Goal: Information Seeking & Learning: Find contact information

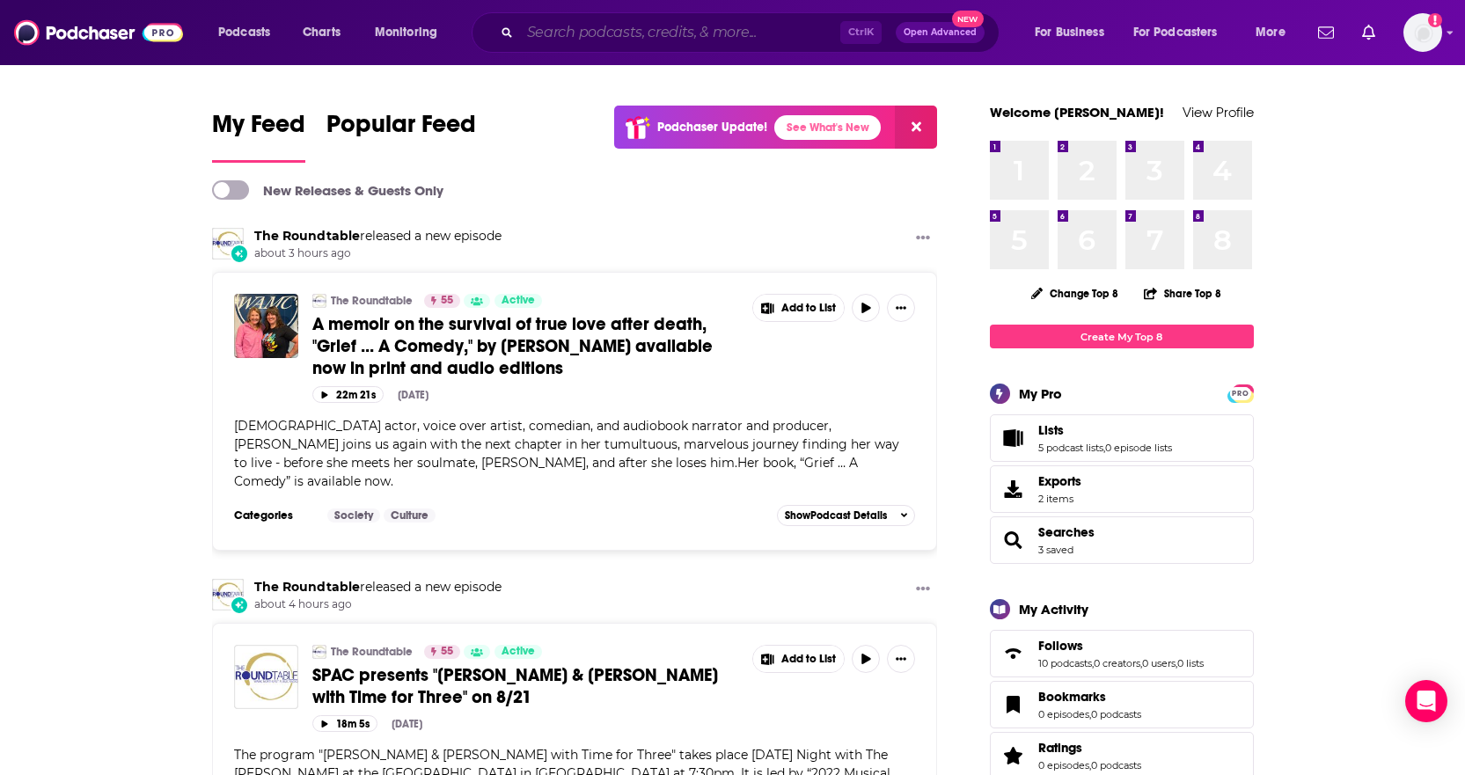
click at [626, 23] on input "Search podcasts, credits, & more..." at bounding box center [680, 32] width 320 height 28
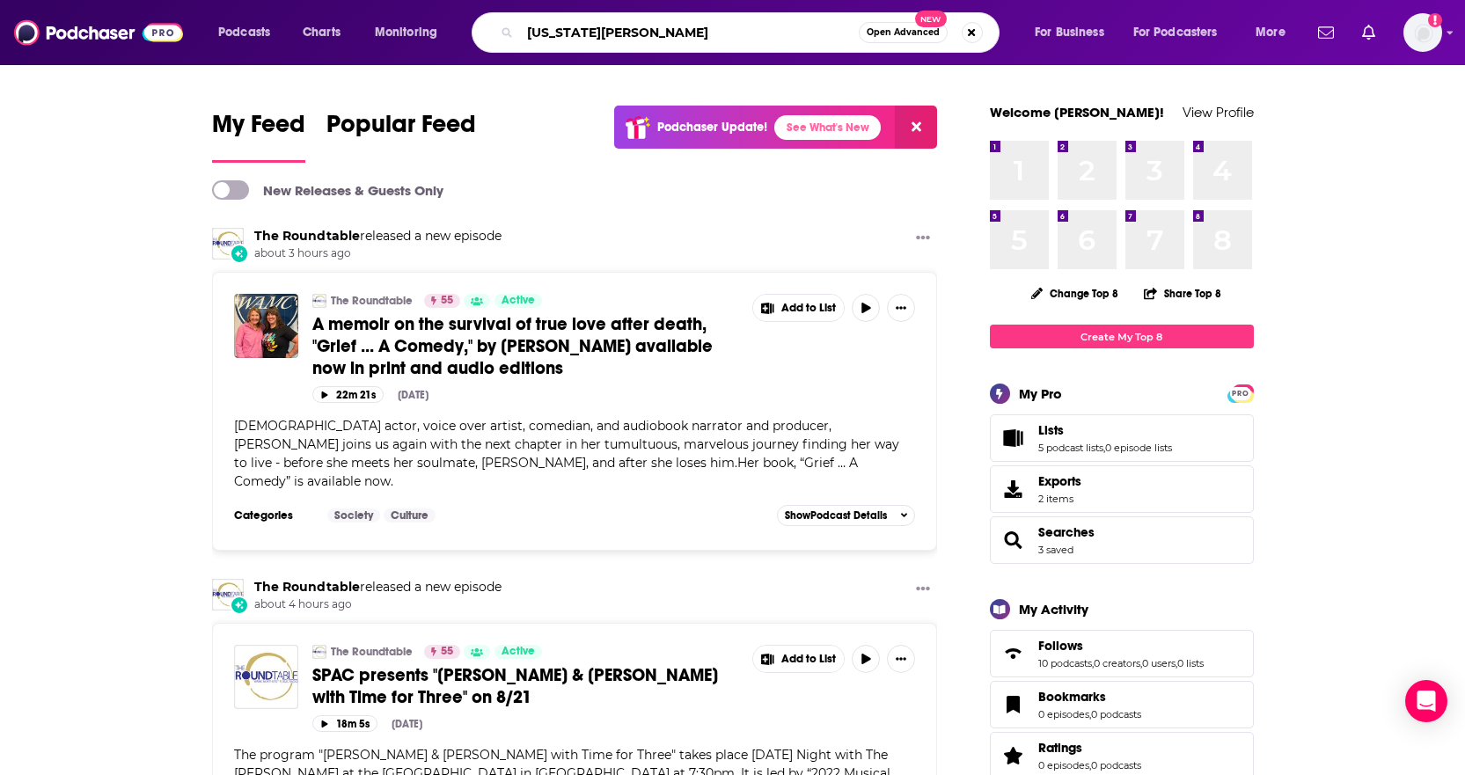
type input "virginia woolf"
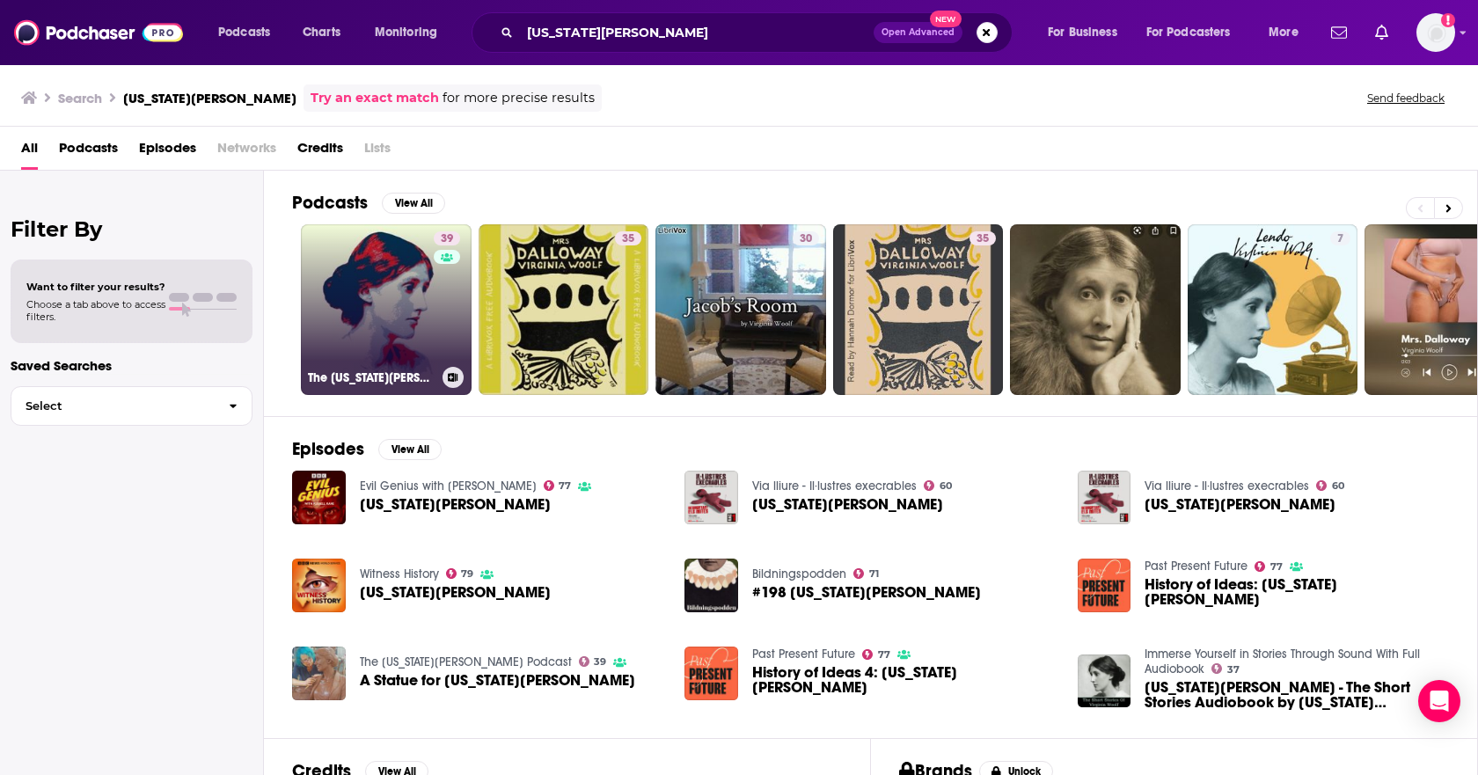
click at [404, 282] on link "39 The Virginia Woolf Podcast" at bounding box center [386, 309] width 171 height 171
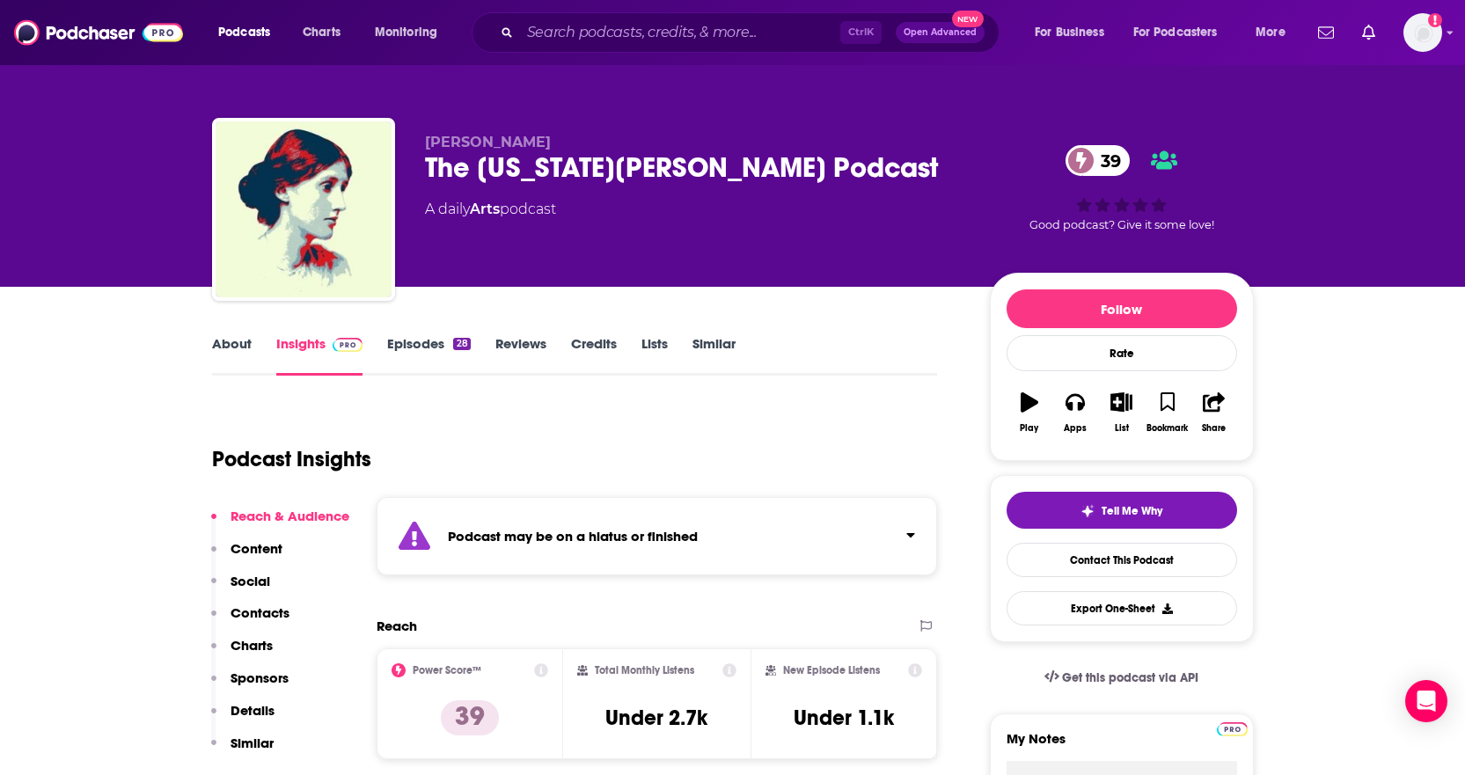
click at [227, 347] on link "About" at bounding box center [232, 355] width 40 height 40
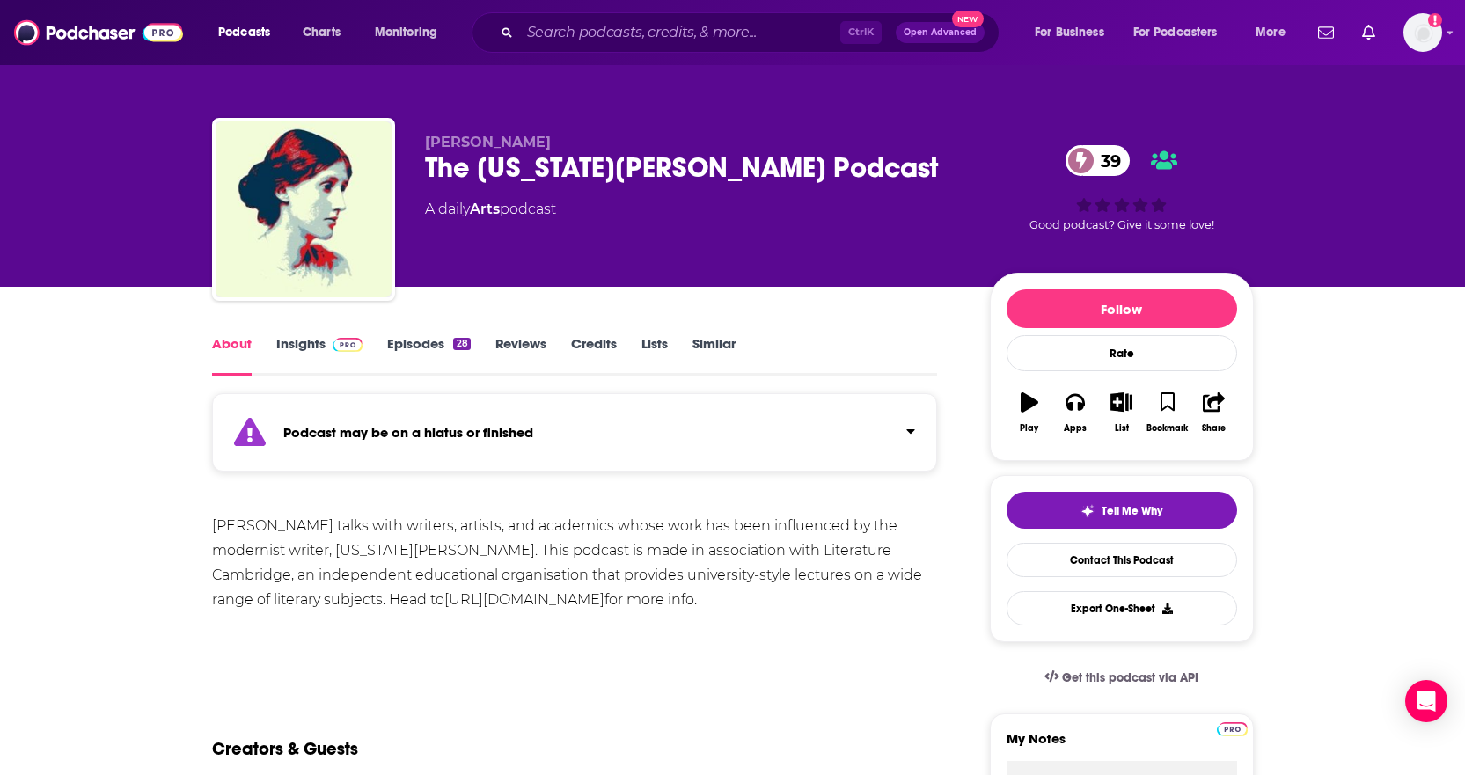
click at [307, 342] on link "Insights" at bounding box center [319, 355] width 87 height 40
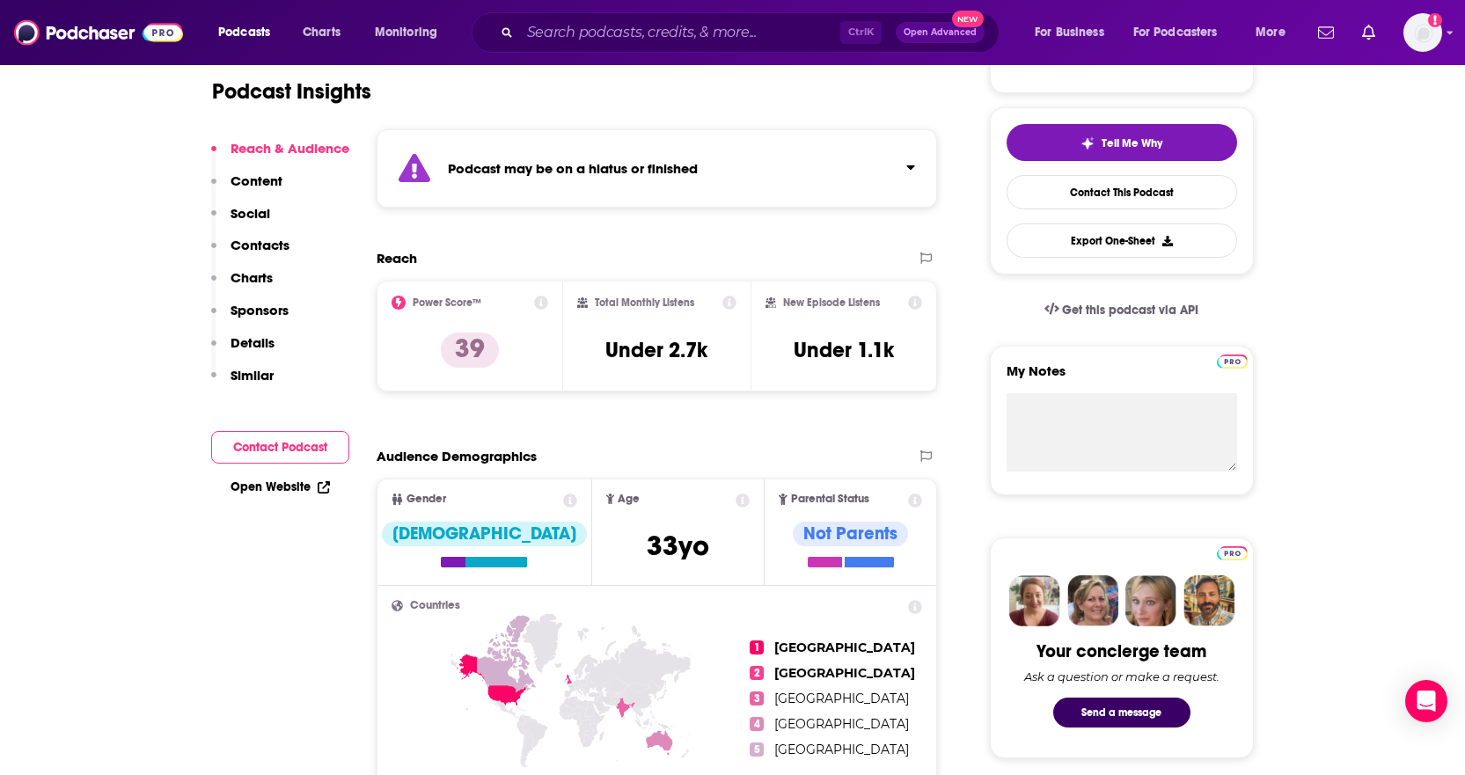
scroll to position [176, 0]
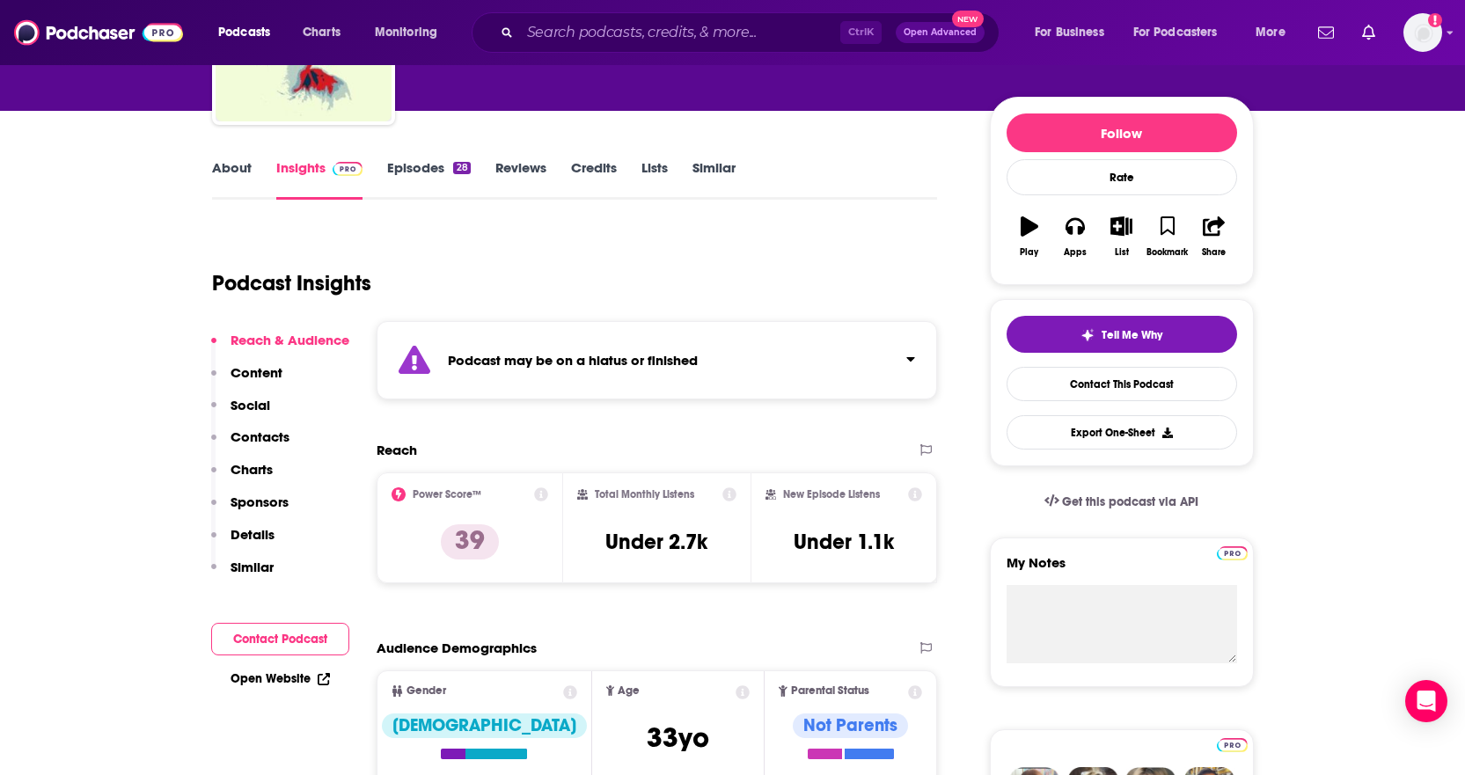
click at [405, 166] on link "Episodes 28" at bounding box center [428, 179] width 83 height 40
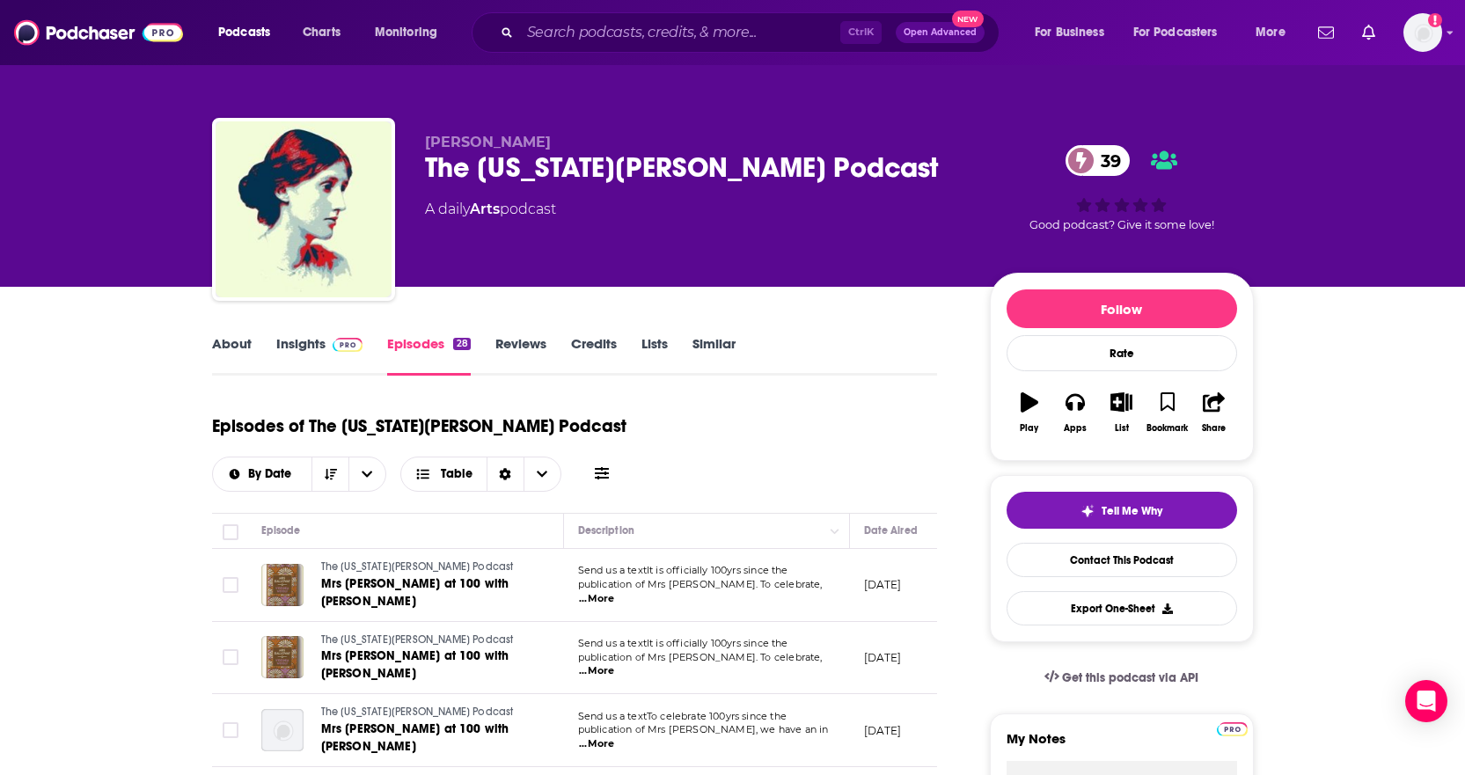
click at [245, 344] on link "About" at bounding box center [232, 355] width 40 height 40
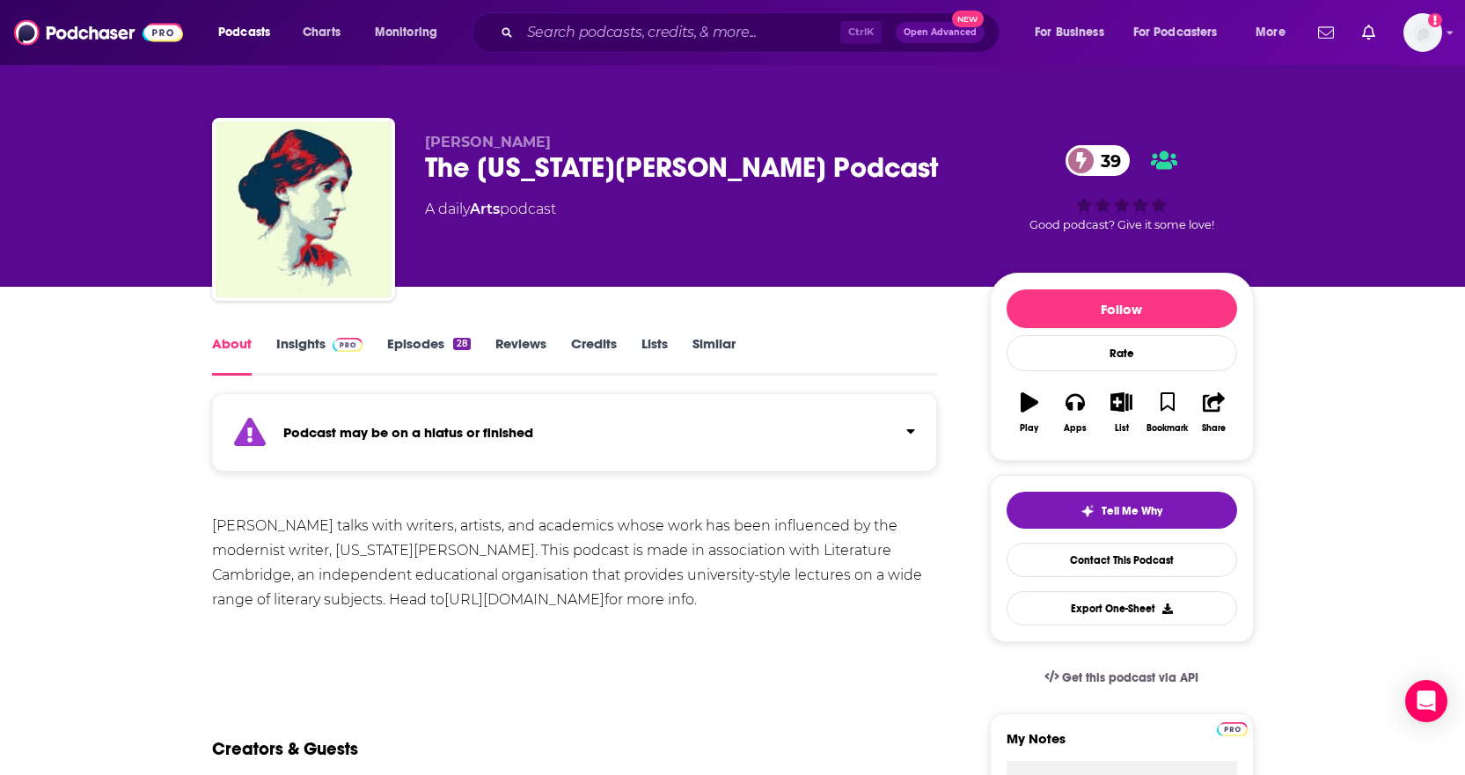
click at [293, 348] on link "Insights" at bounding box center [319, 355] width 87 height 40
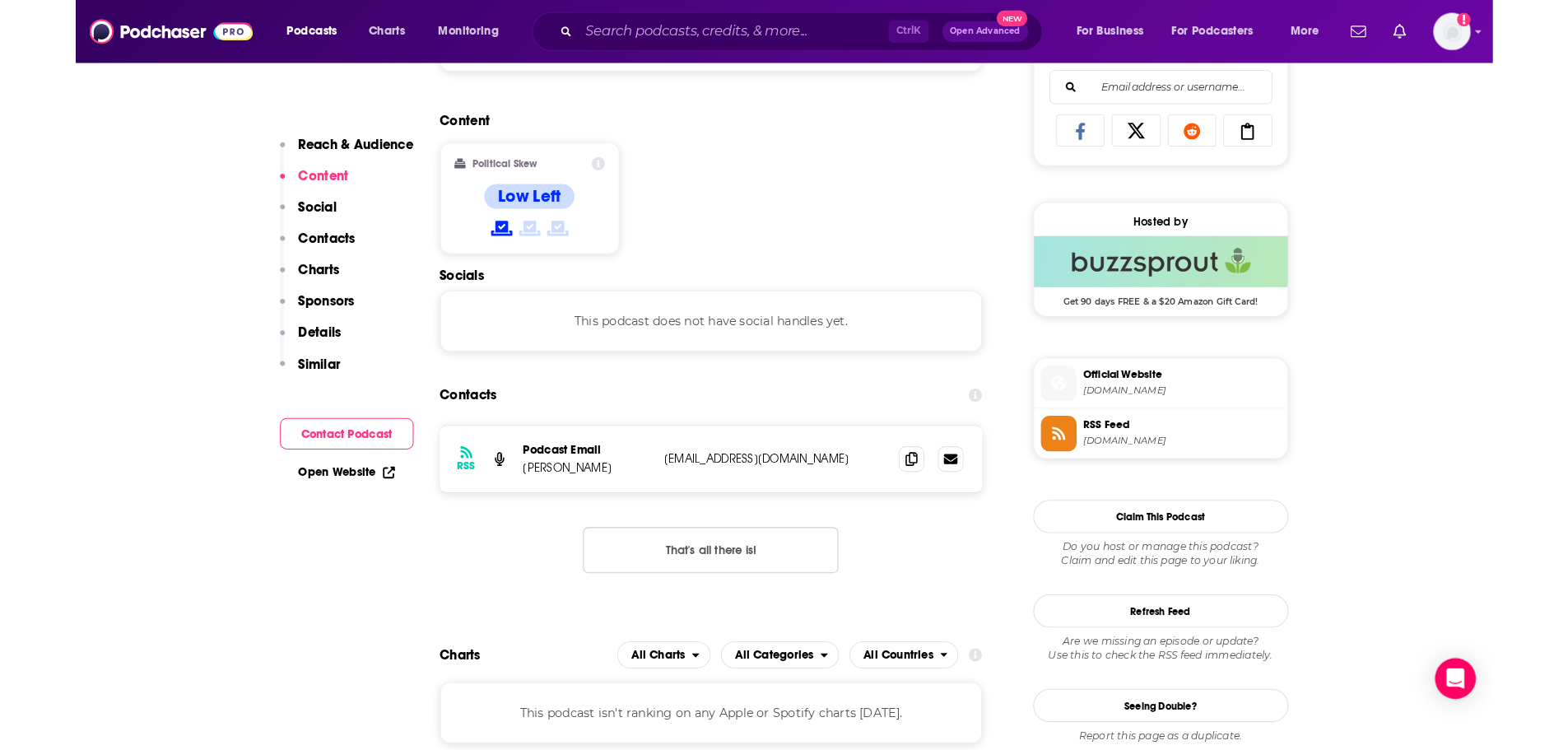
scroll to position [1234, 0]
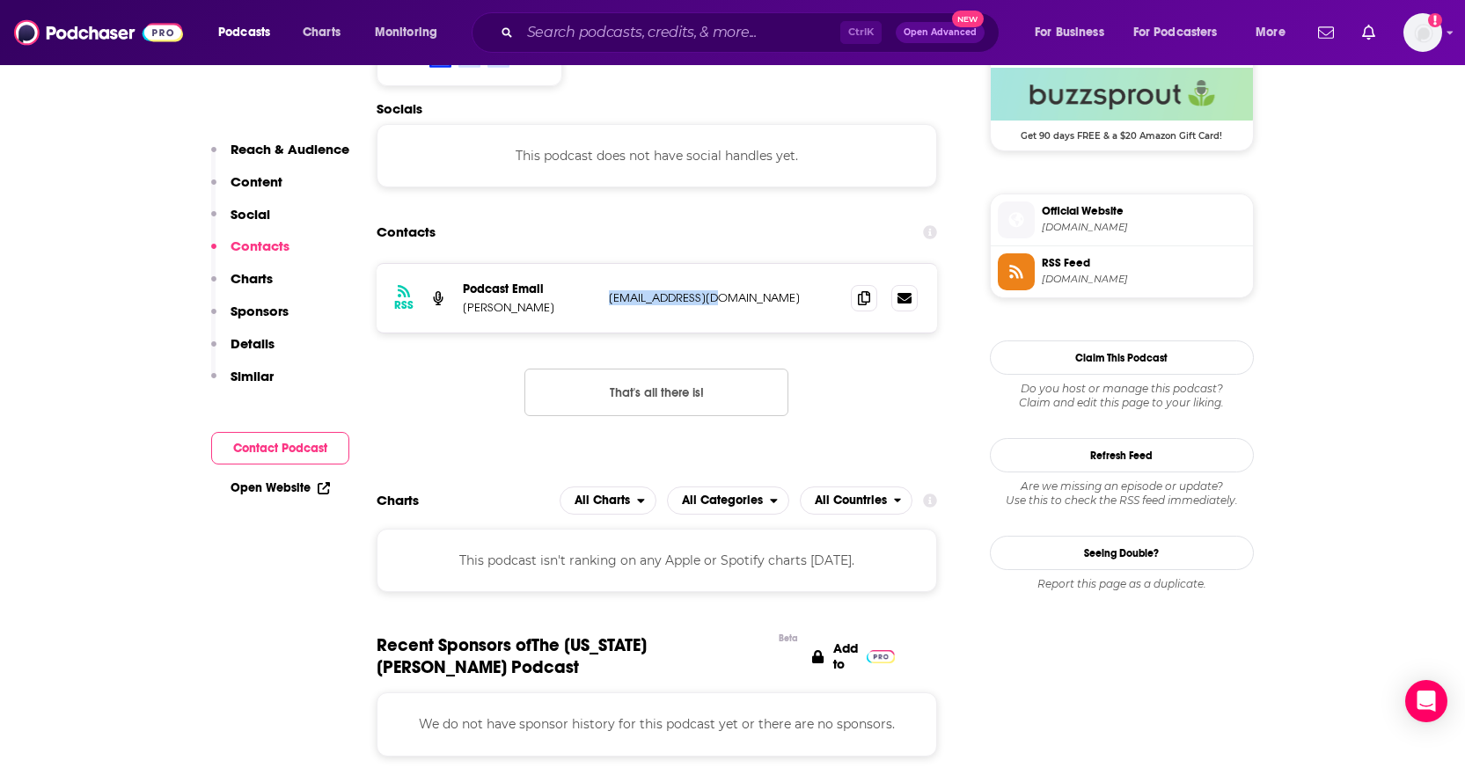
drag, startPoint x: 734, startPoint y: 296, endPoint x: 604, endPoint y: 301, distance: 130.3
click at [604, 301] on div "RSS Podcast Email Karina Jakubowicz uclekkj@ucl.ac.uk uclekkj@ucl.ac.uk" at bounding box center [657, 298] width 561 height 69
copy p "uclekkj@ucl.ac.uk"
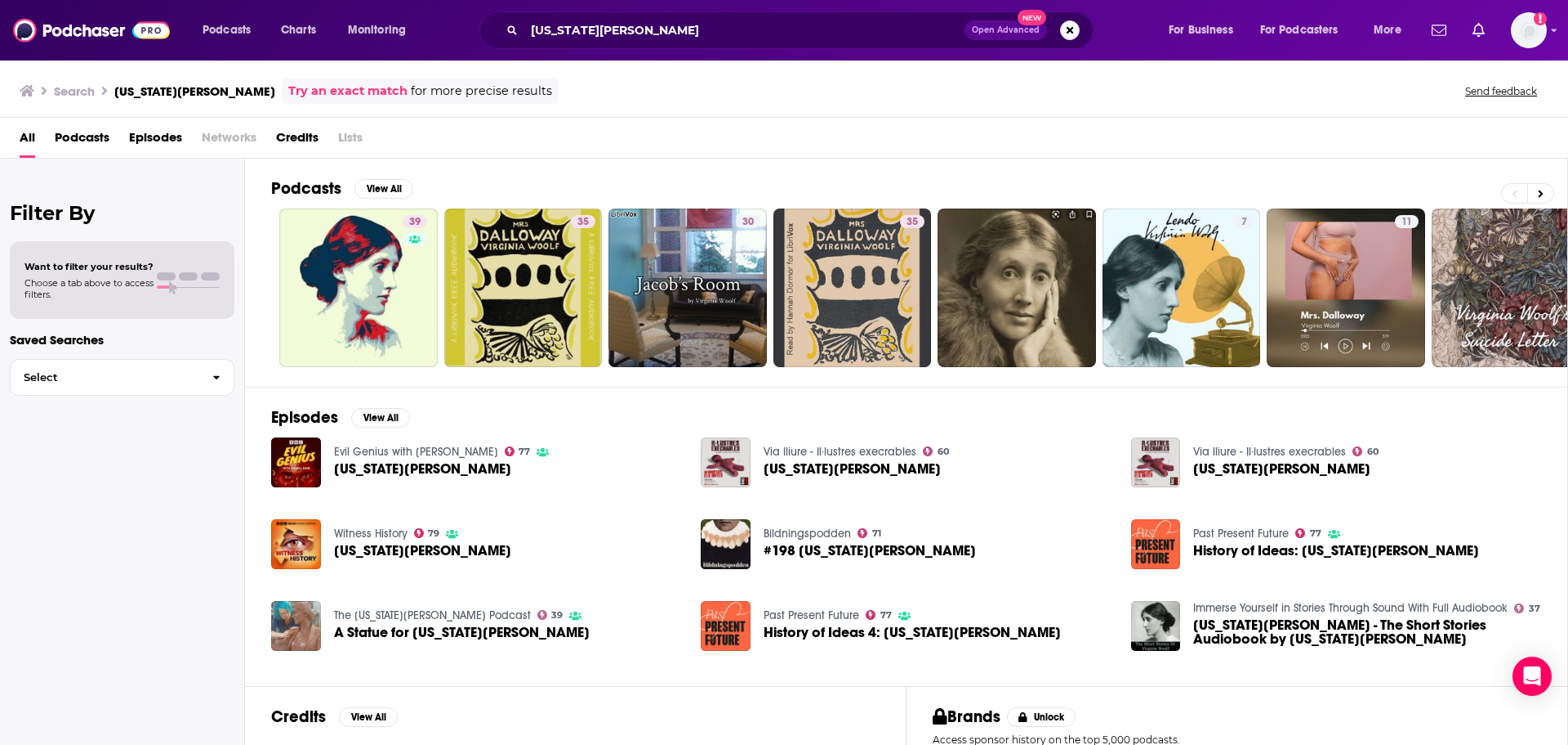
click at [364, 453] on link "Evil Genius with Russell Kane" at bounding box center [416, 451] width 164 height 14
click at [359, 533] on link "Witness History" at bounding box center [370, 533] width 73 height 14
click at [412, 610] on link "The [US_STATE][PERSON_NAME] Podcast" at bounding box center [433, 615] width 197 height 14
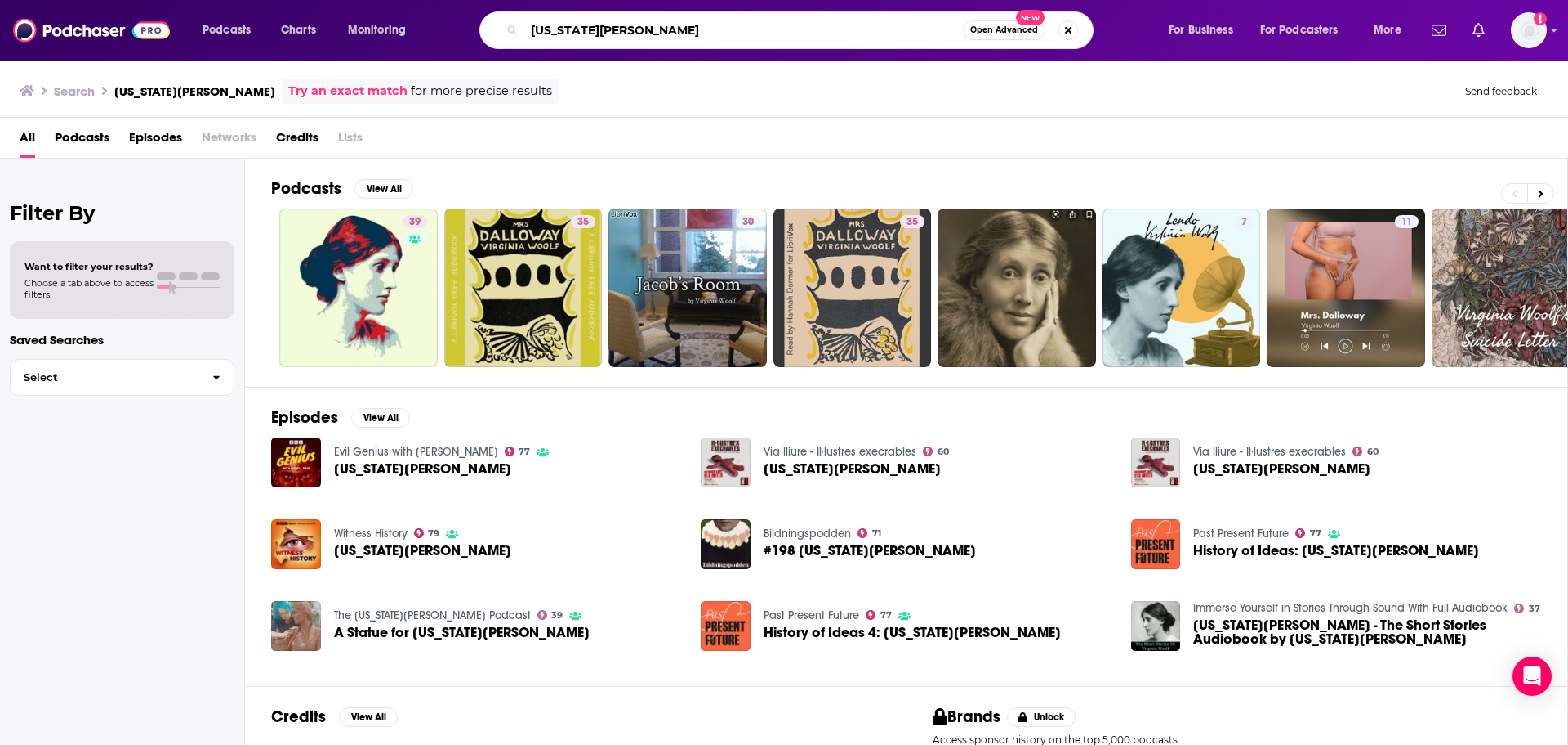
drag, startPoint x: 647, startPoint y: 20, endPoint x: 520, endPoint y: 29, distance: 127.3
click at [520, 29] on div "virginia woolf Open Advanced New" at bounding box center [786, 30] width 615 height 37
type input "[PERSON_NAME]"
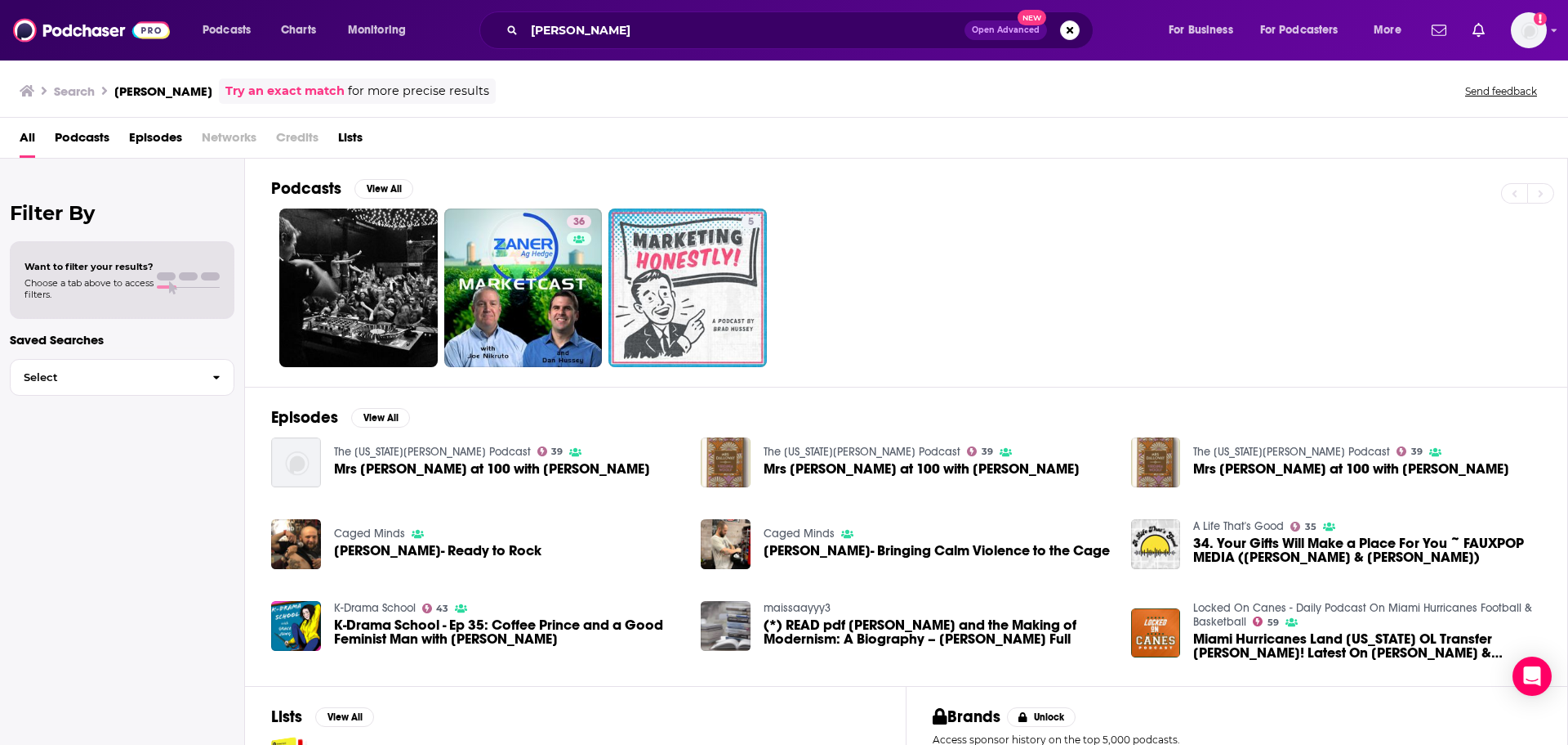
click at [812, 605] on link "maissaayyy3" at bounding box center [797, 608] width 67 height 14
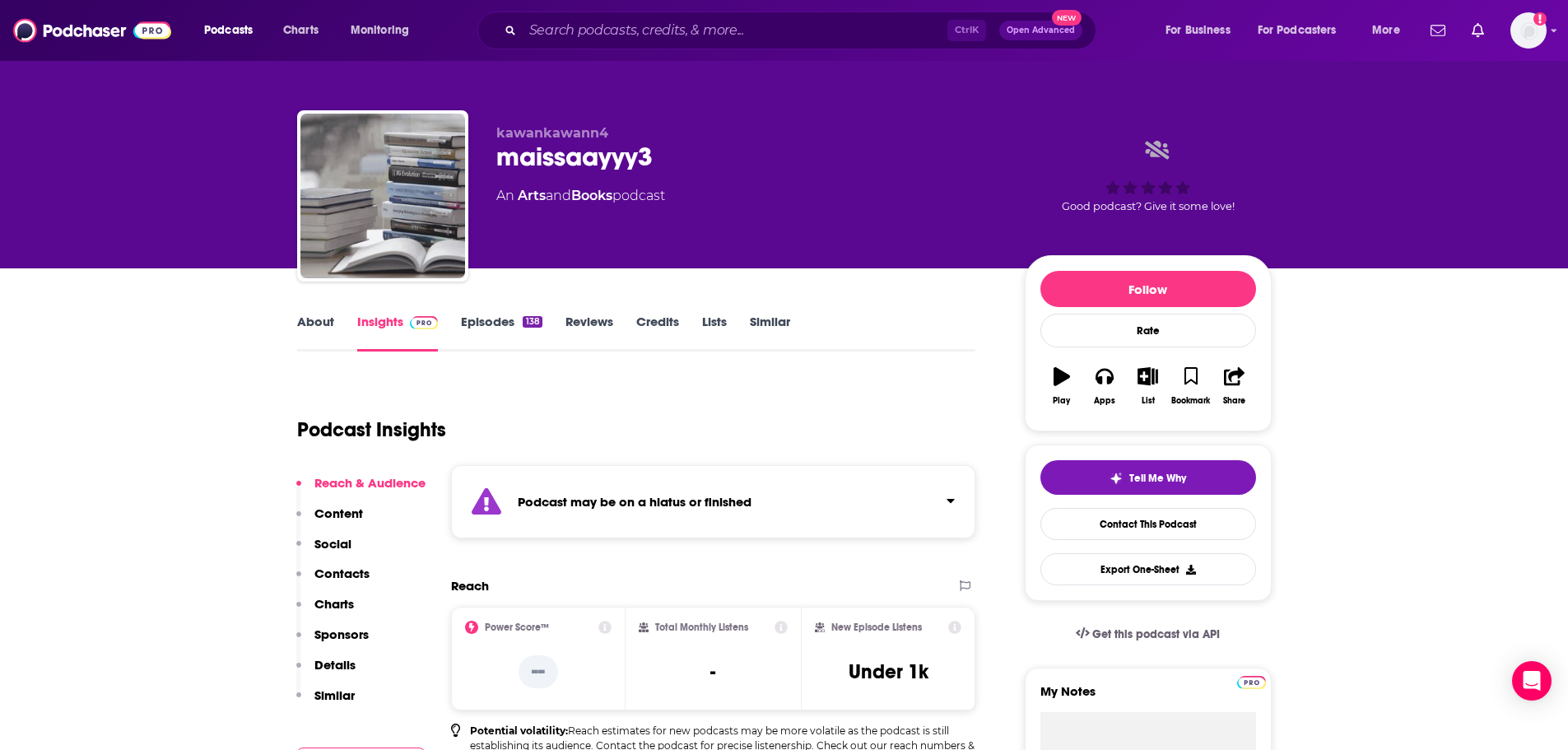
click at [314, 325] on link "About" at bounding box center [316, 332] width 37 height 37
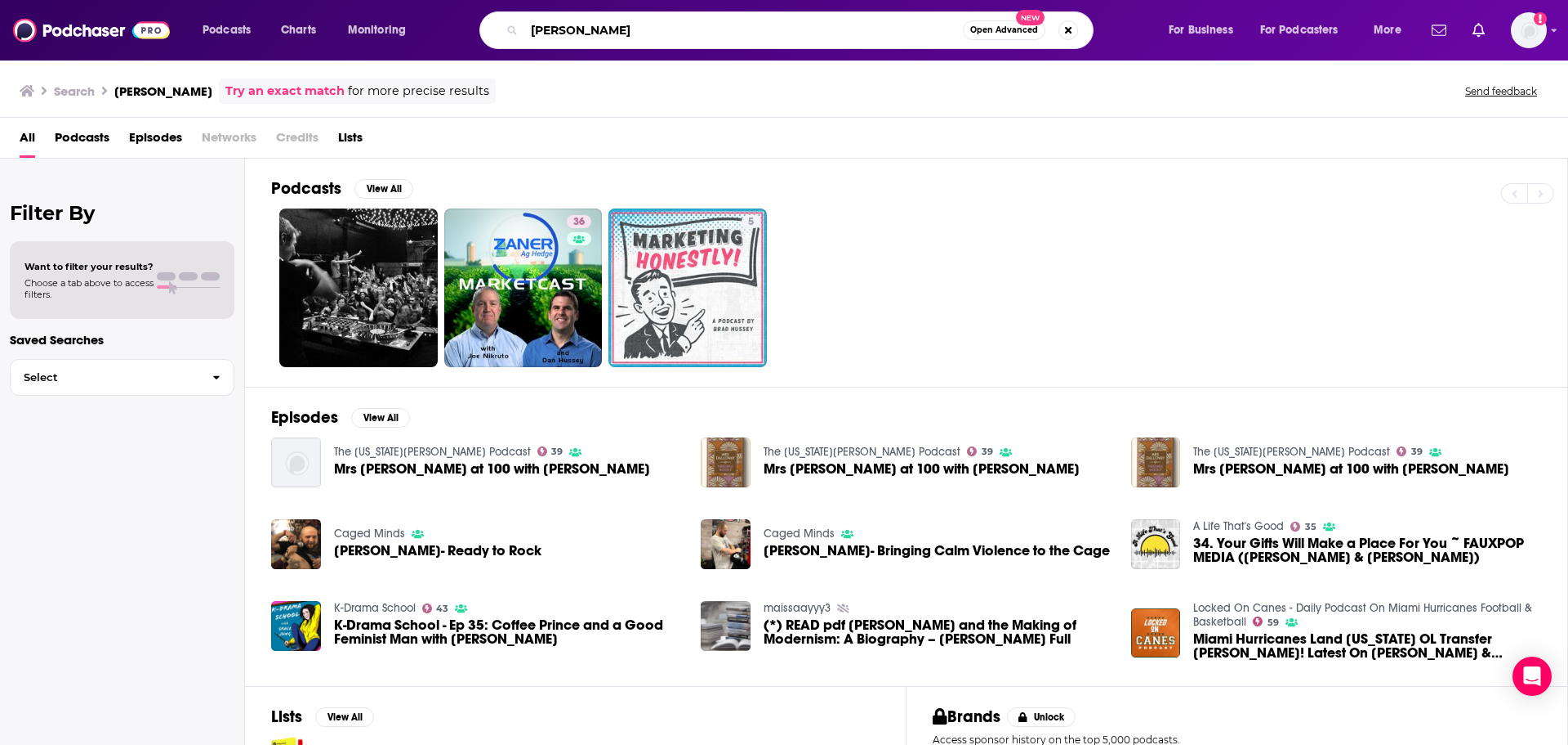
drag, startPoint x: 630, startPoint y: 33, endPoint x: 488, endPoint y: 24, distance: 142.3
click at [488, 24] on div "mark hussey Open Advanced New" at bounding box center [786, 30] width 615 height 37
type input "n"
type input "british literature"
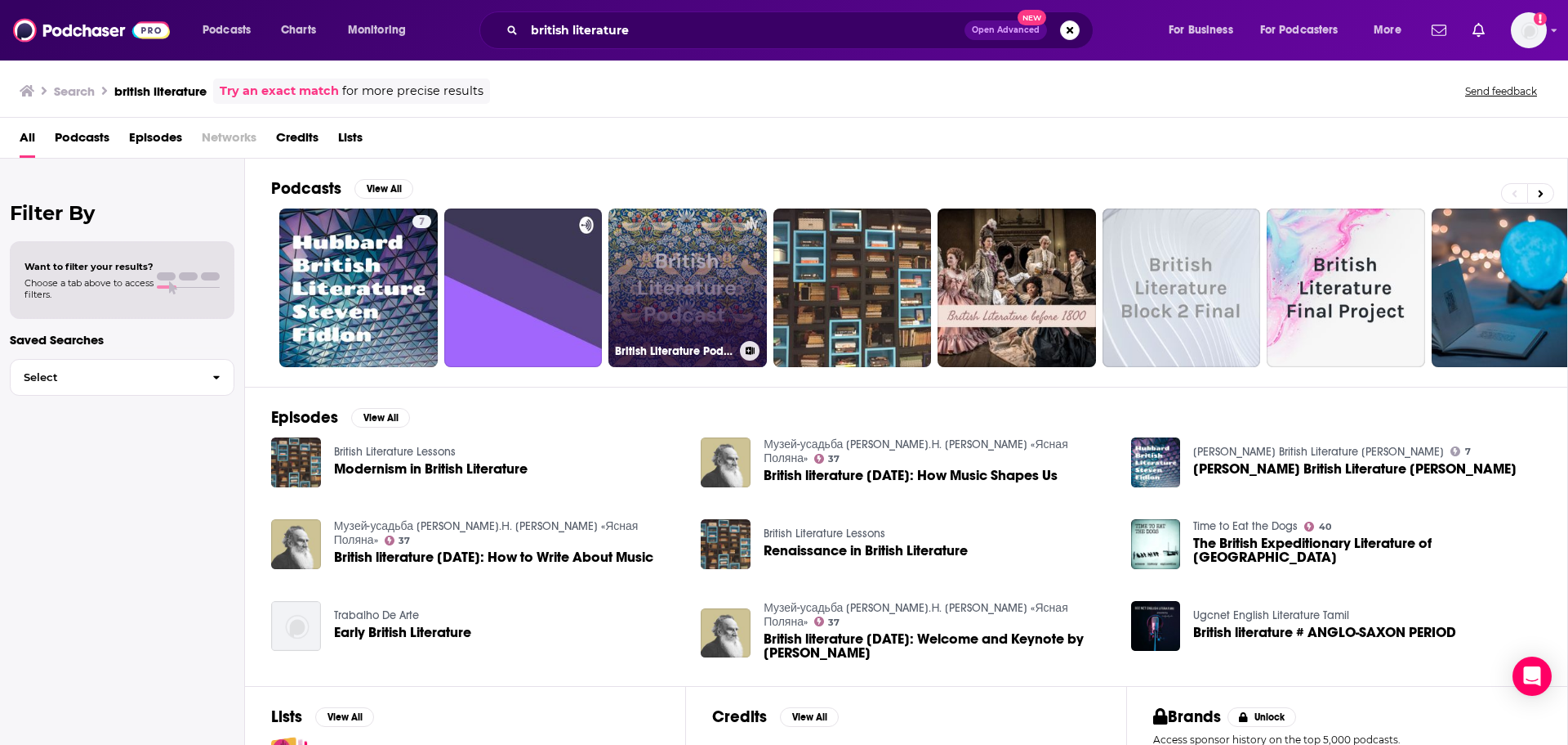
click at [680, 289] on link "British Literature Podcast" at bounding box center [688, 287] width 159 height 159
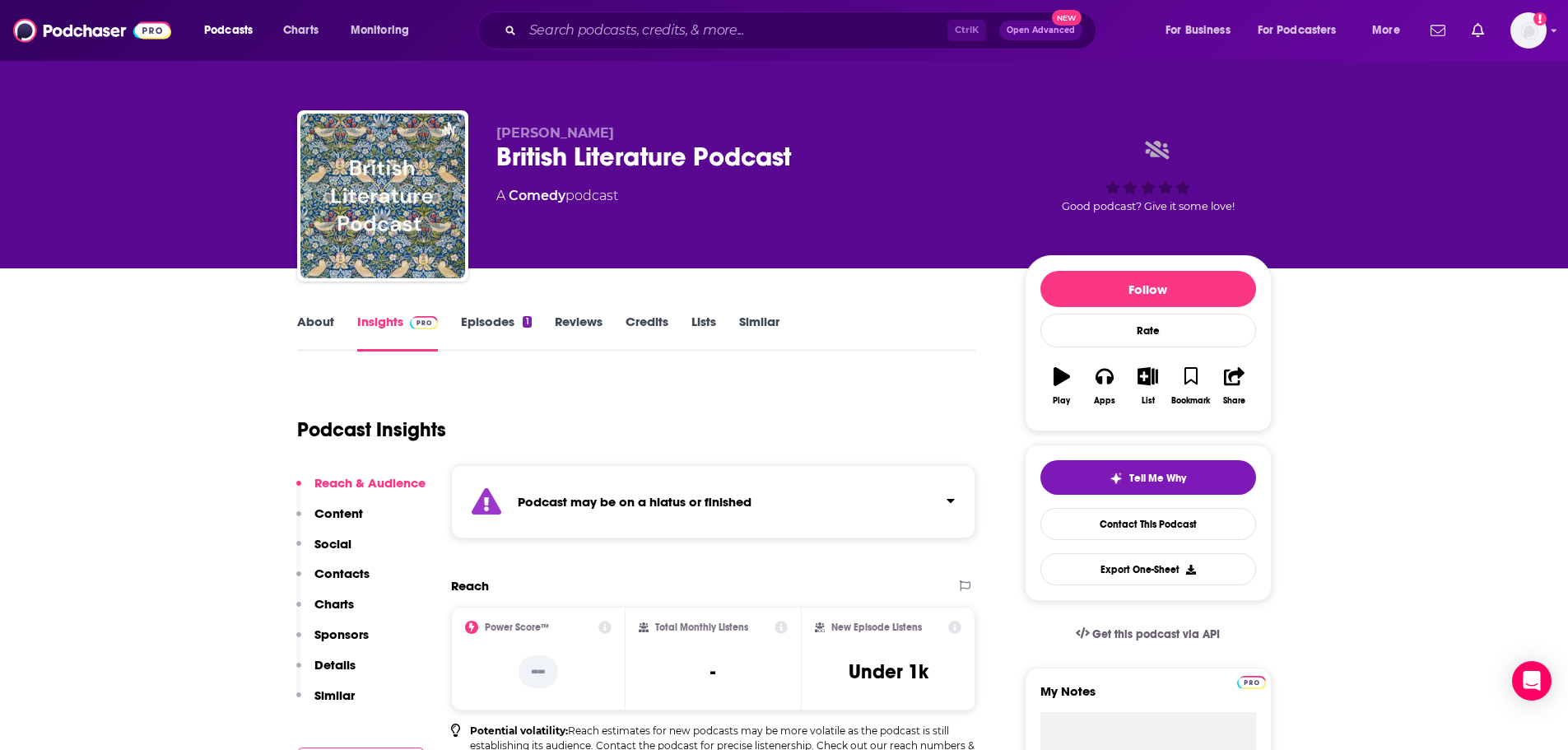
click at [327, 315] on link "About" at bounding box center [316, 332] width 37 height 37
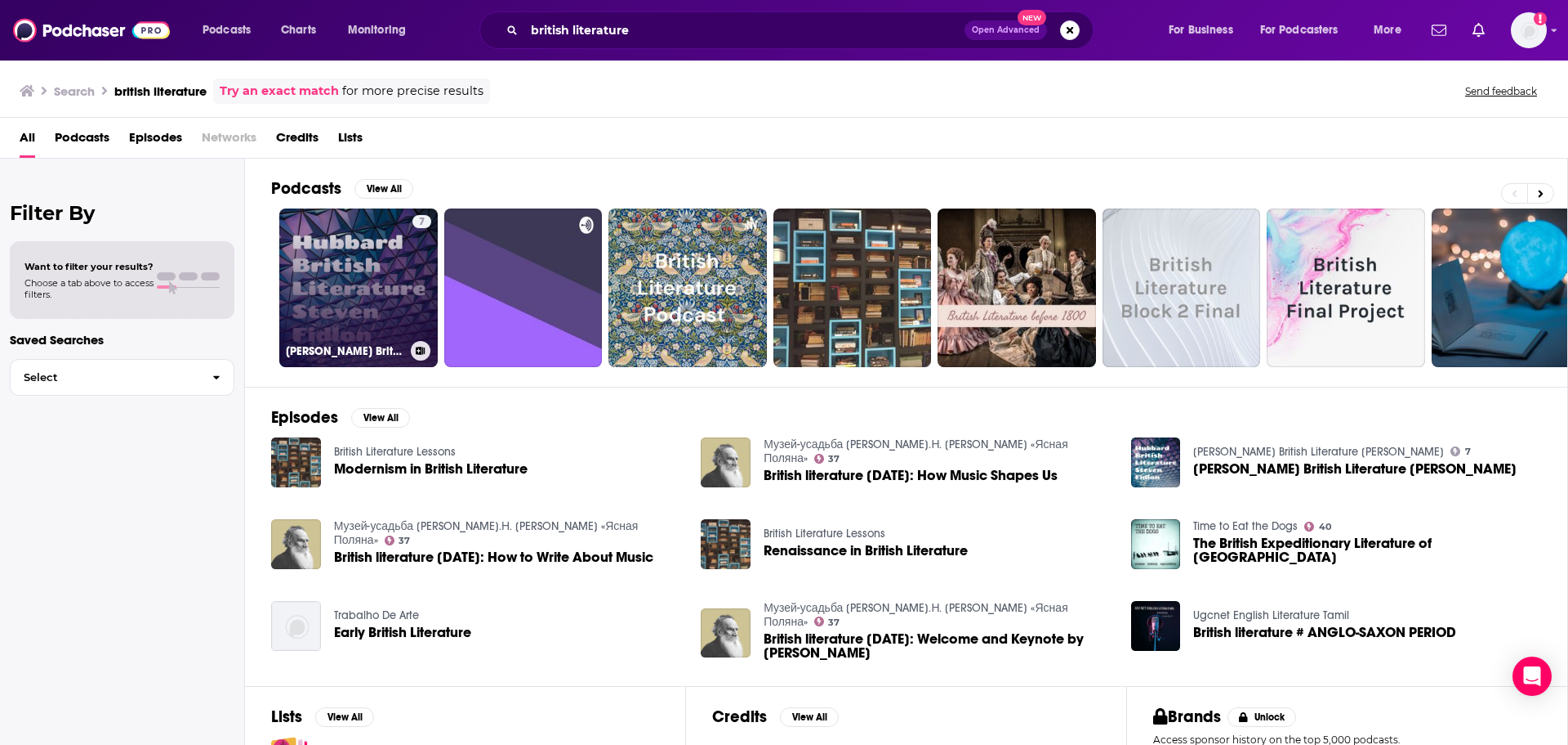
click at [348, 282] on link "7 Hubbard British Literature Steven Fidlon" at bounding box center [358, 287] width 159 height 159
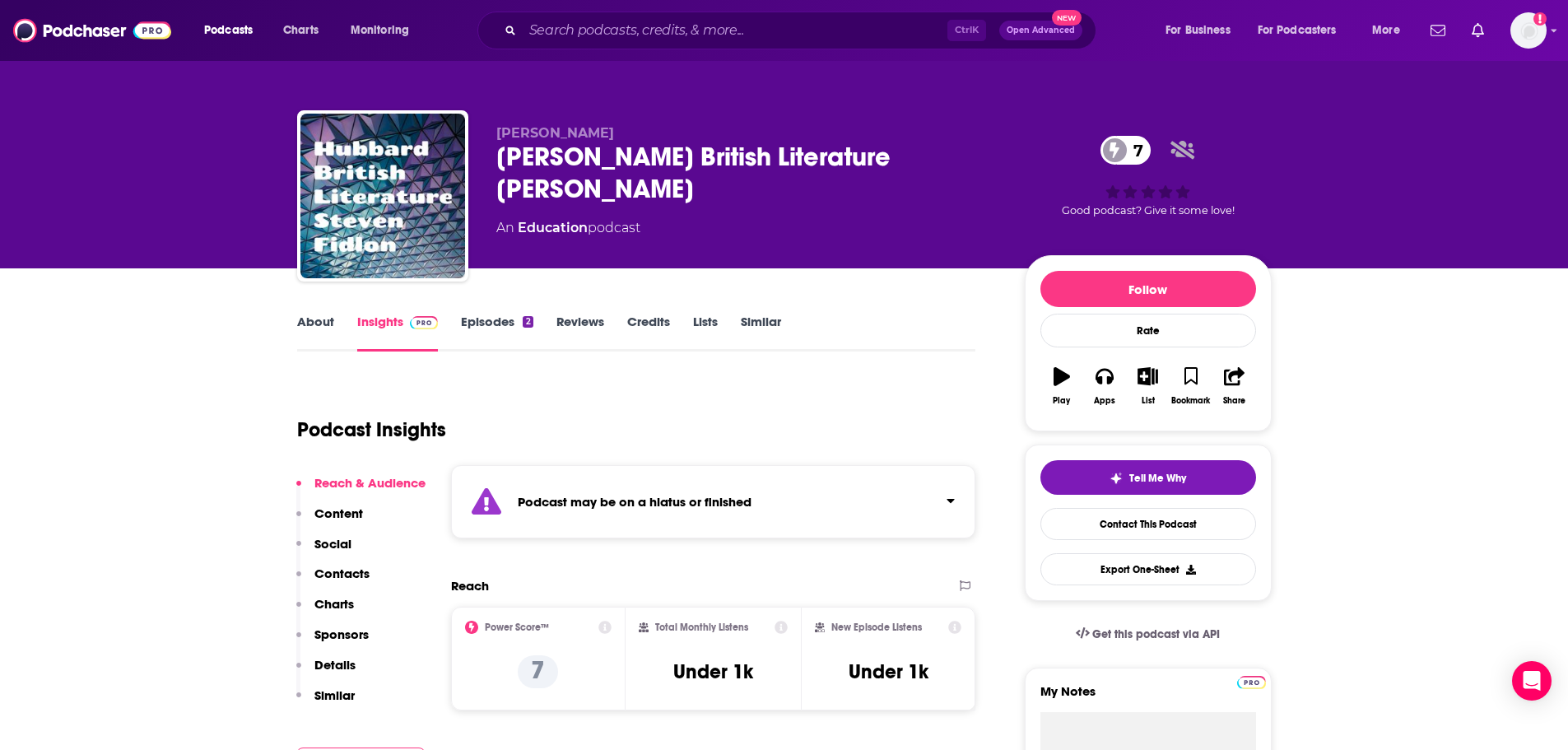
click at [331, 323] on link "About" at bounding box center [316, 332] width 37 height 37
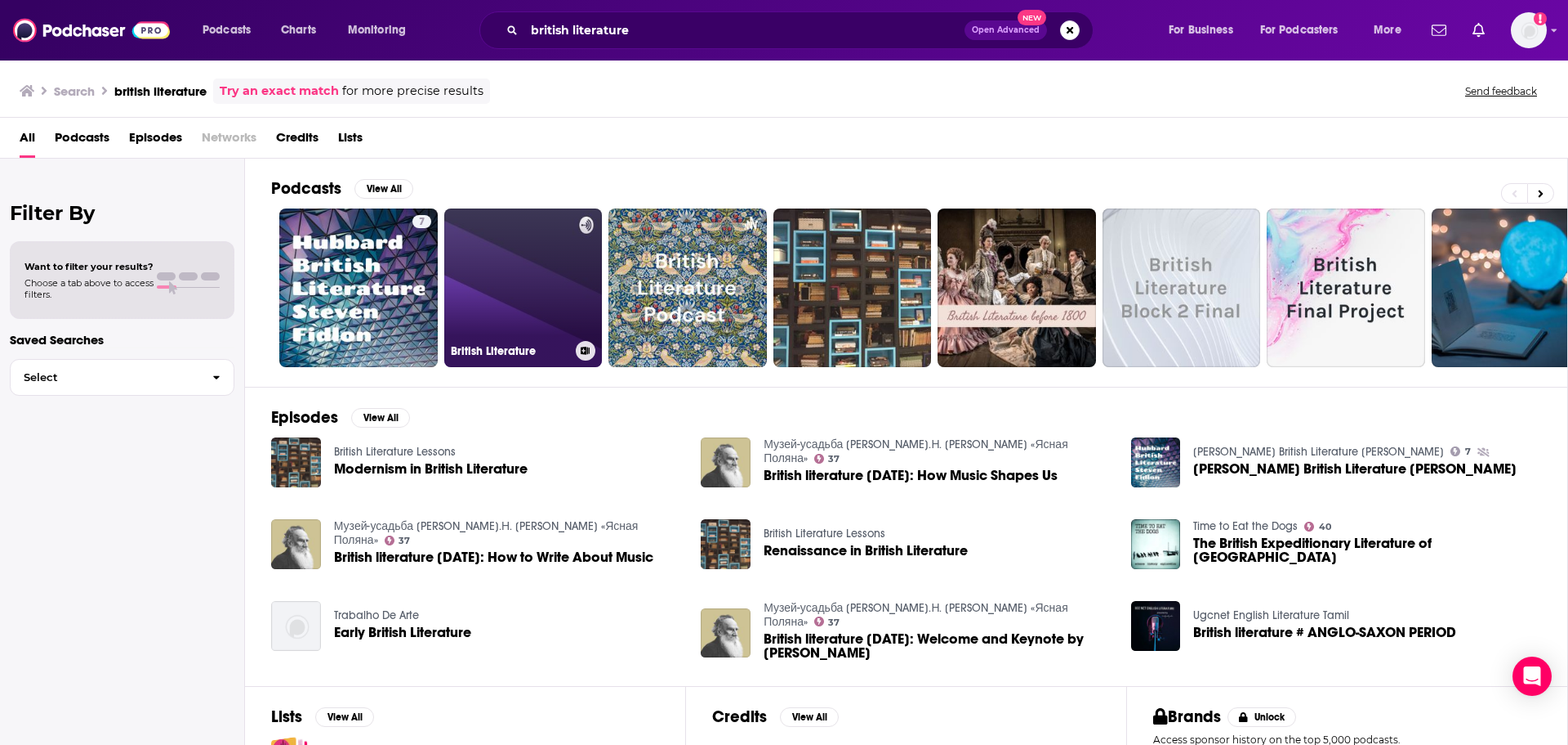
click at [517, 285] on link "British Literature" at bounding box center [524, 287] width 159 height 159
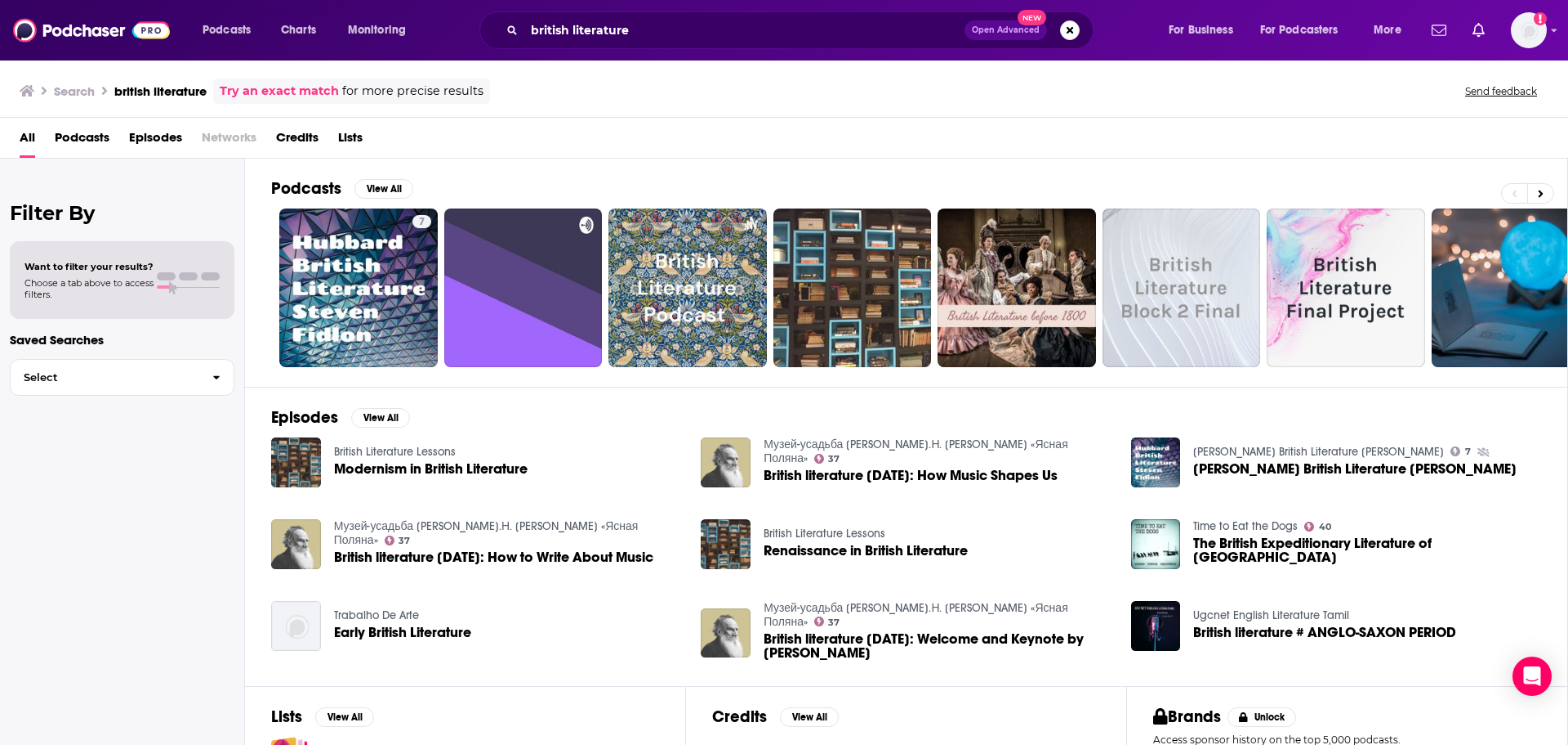
click at [390, 468] on span "Modernism in British Literature" at bounding box center [431, 468] width 194 height 14
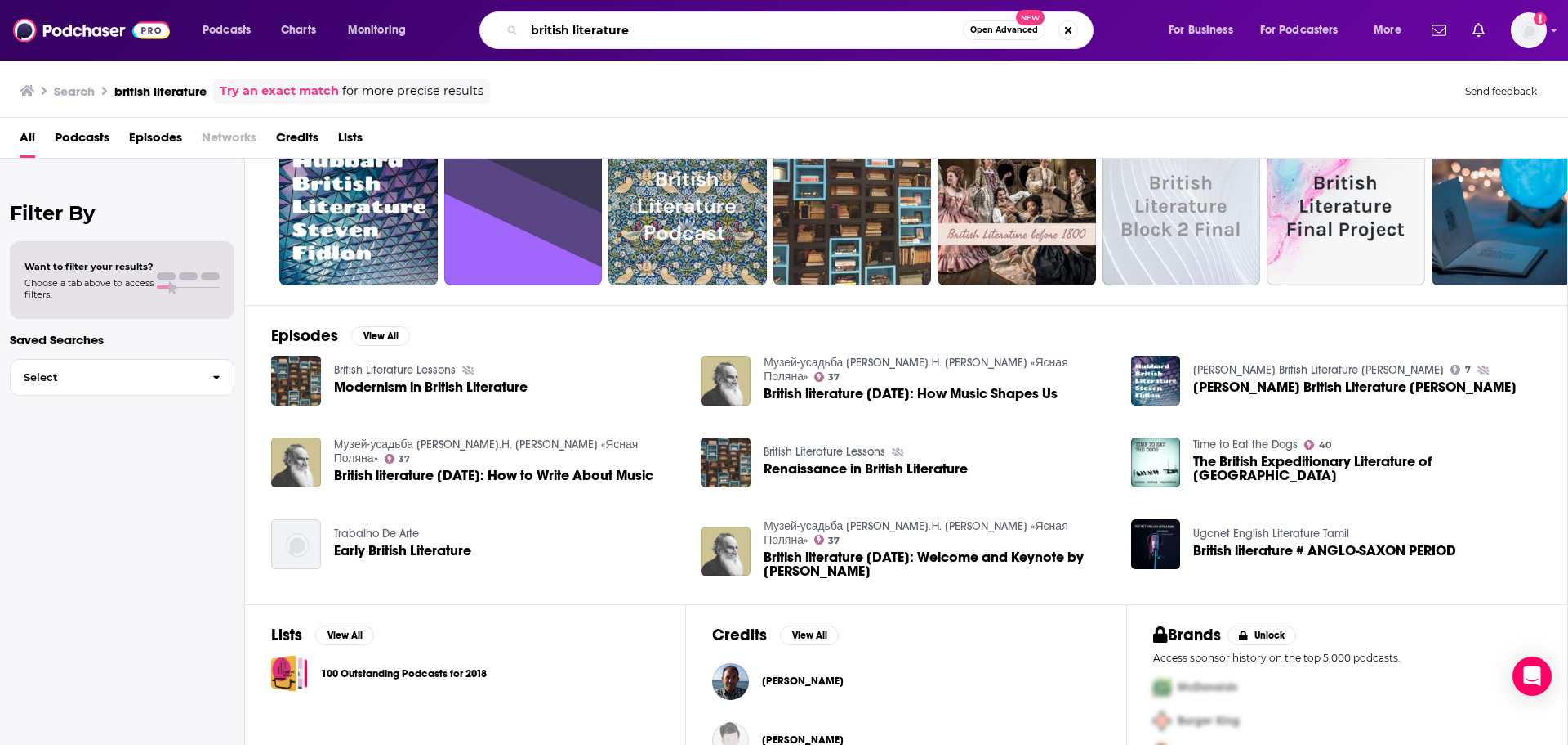
drag, startPoint x: 570, startPoint y: 33, endPoint x: 517, endPoint y: 29, distance: 53.2
click at [517, 29] on div "british literature Open Advanced New" at bounding box center [786, 30] width 615 height 37
type input "modernist literature"
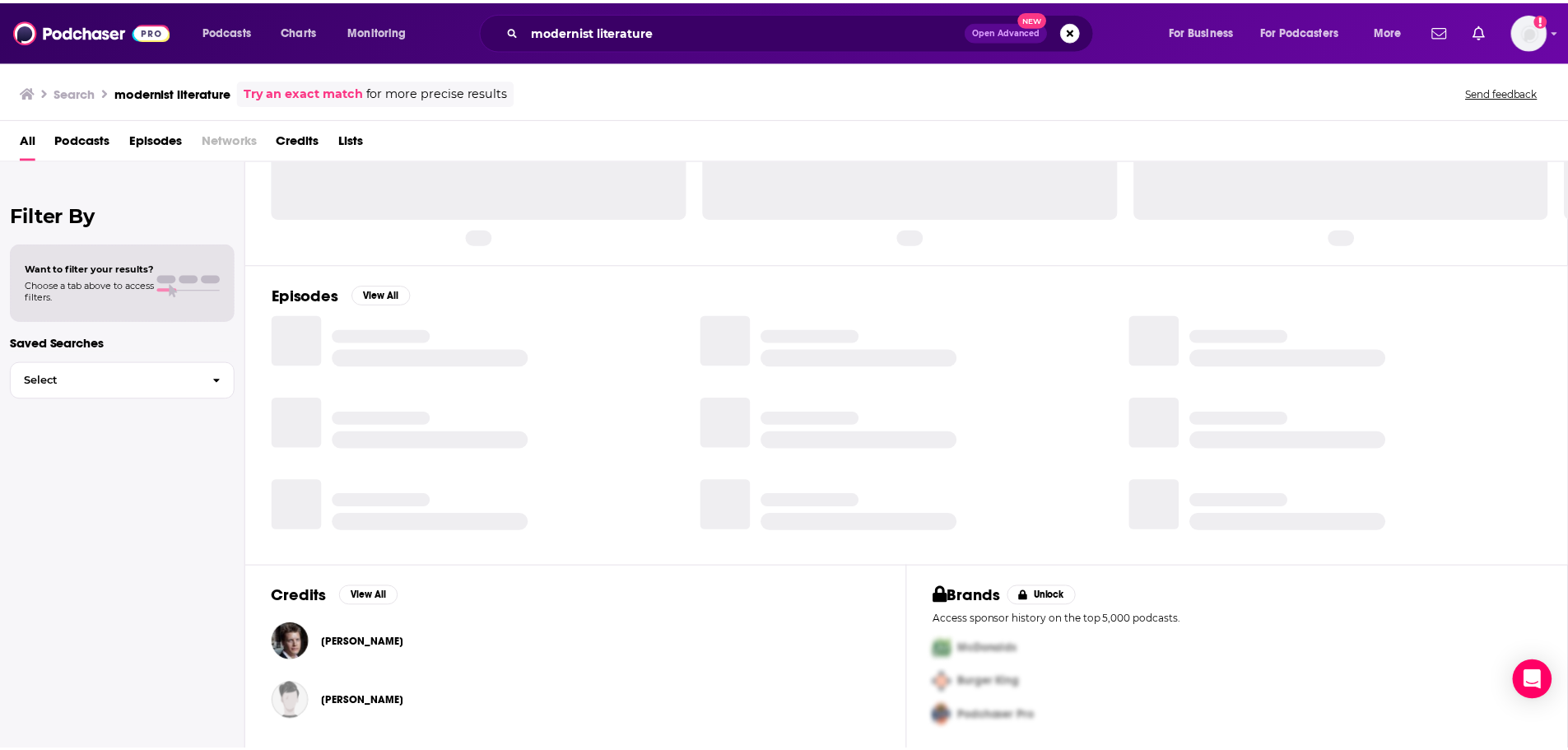
scroll to position [82, 0]
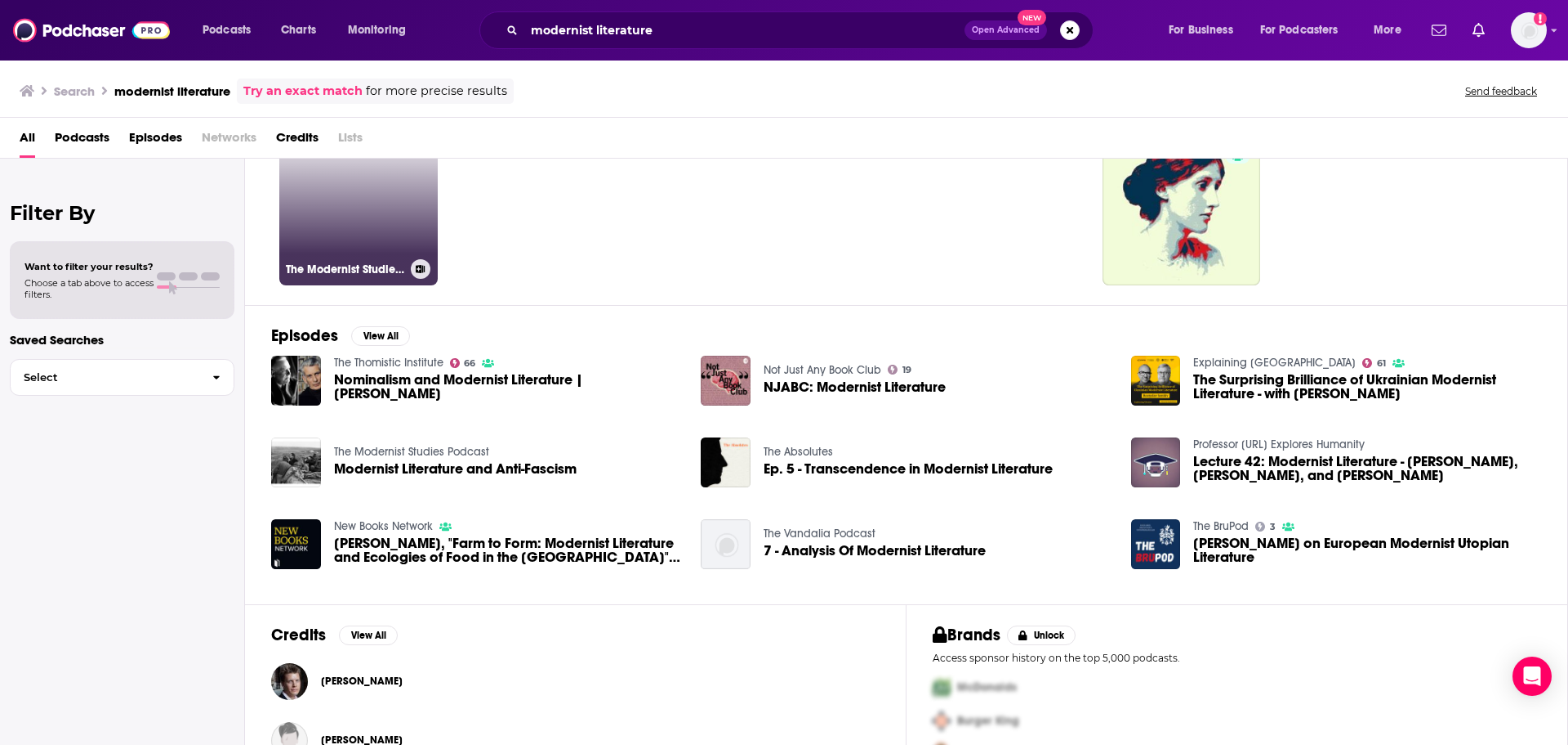
click at [346, 229] on link "The Modernist Studies Podcast" at bounding box center [358, 205] width 159 height 159
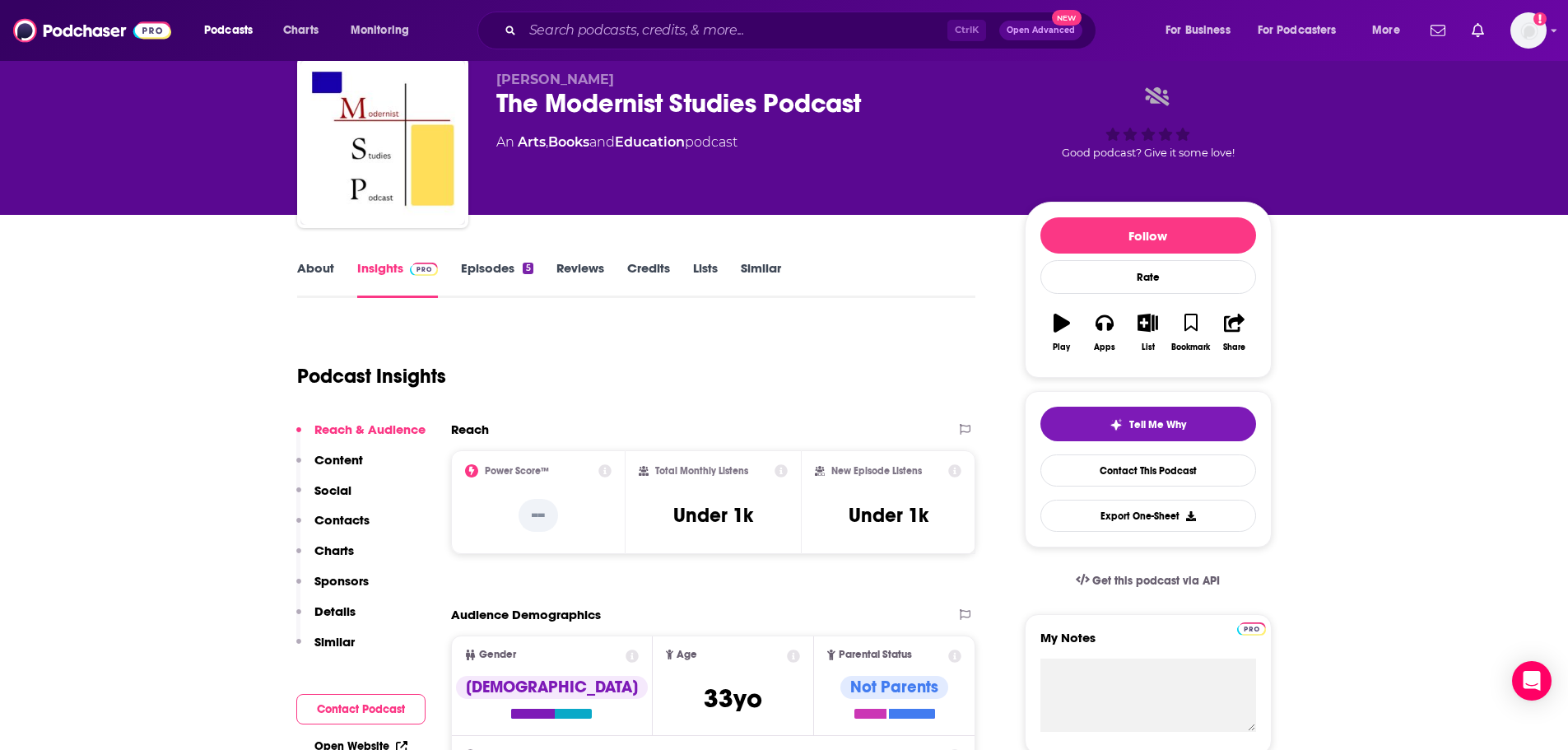
scroll to position [82, 0]
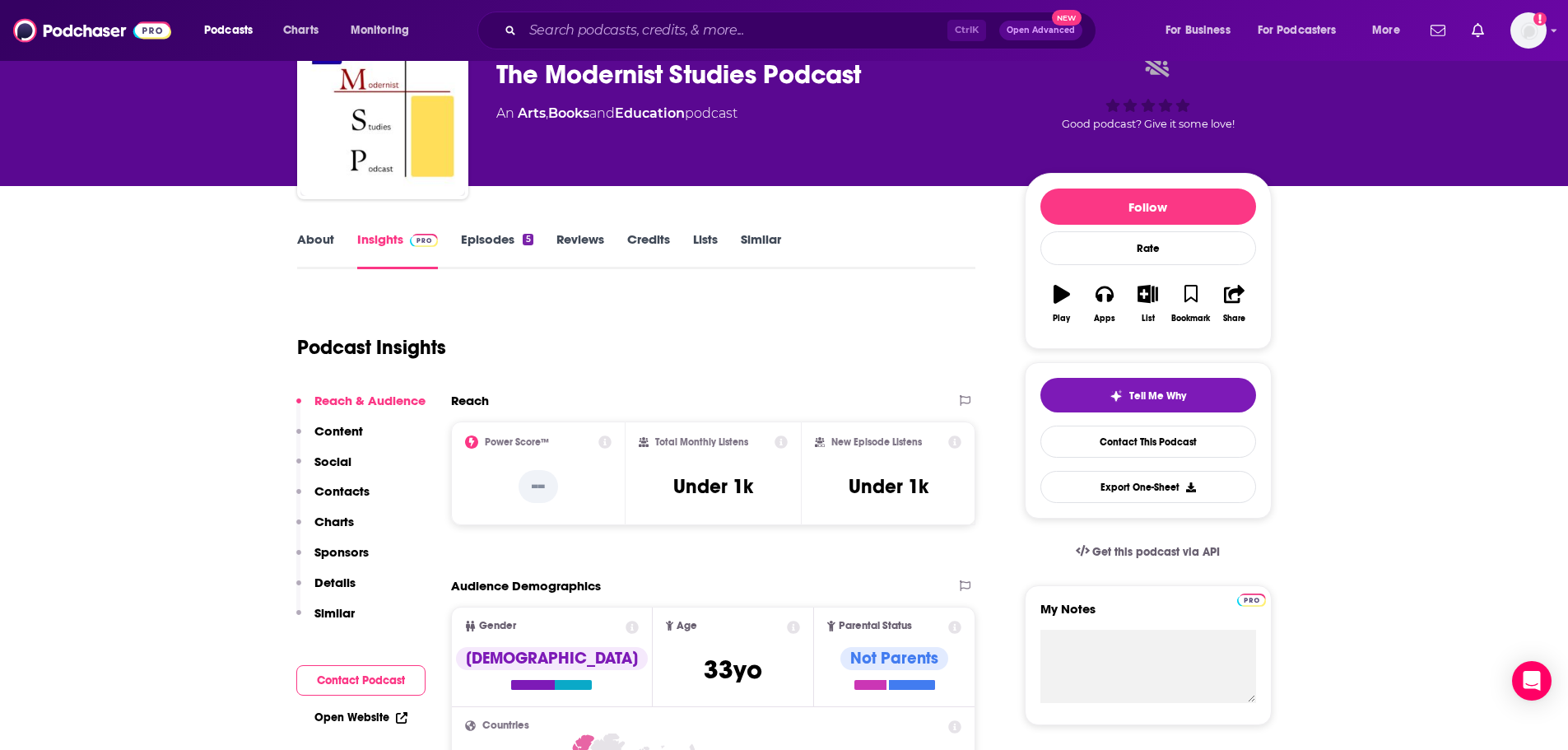
click at [313, 237] on link "About" at bounding box center [316, 250] width 37 height 37
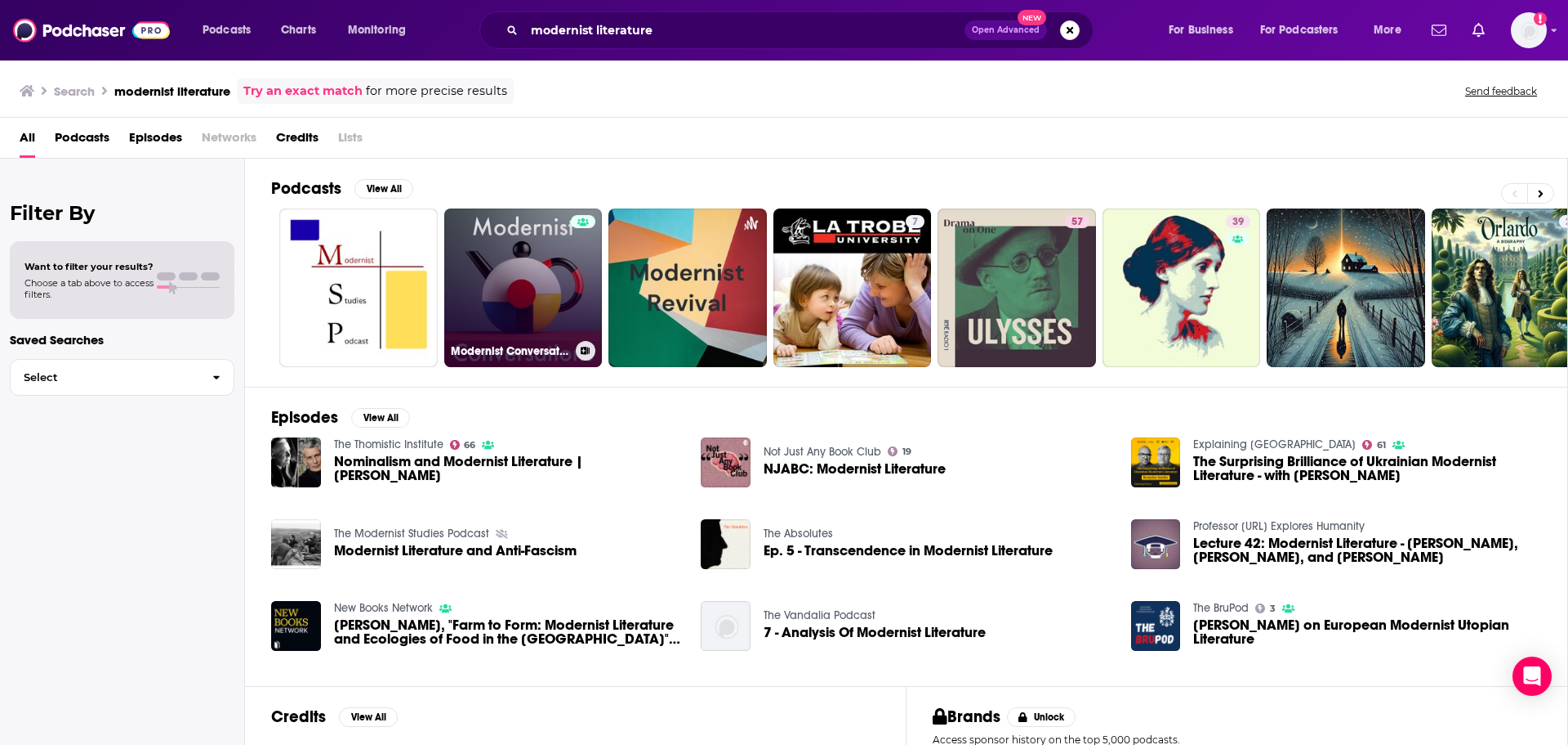
click at [536, 268] on link "Modernist Conversations" at bounding box center [524, 287] width 159 height 159
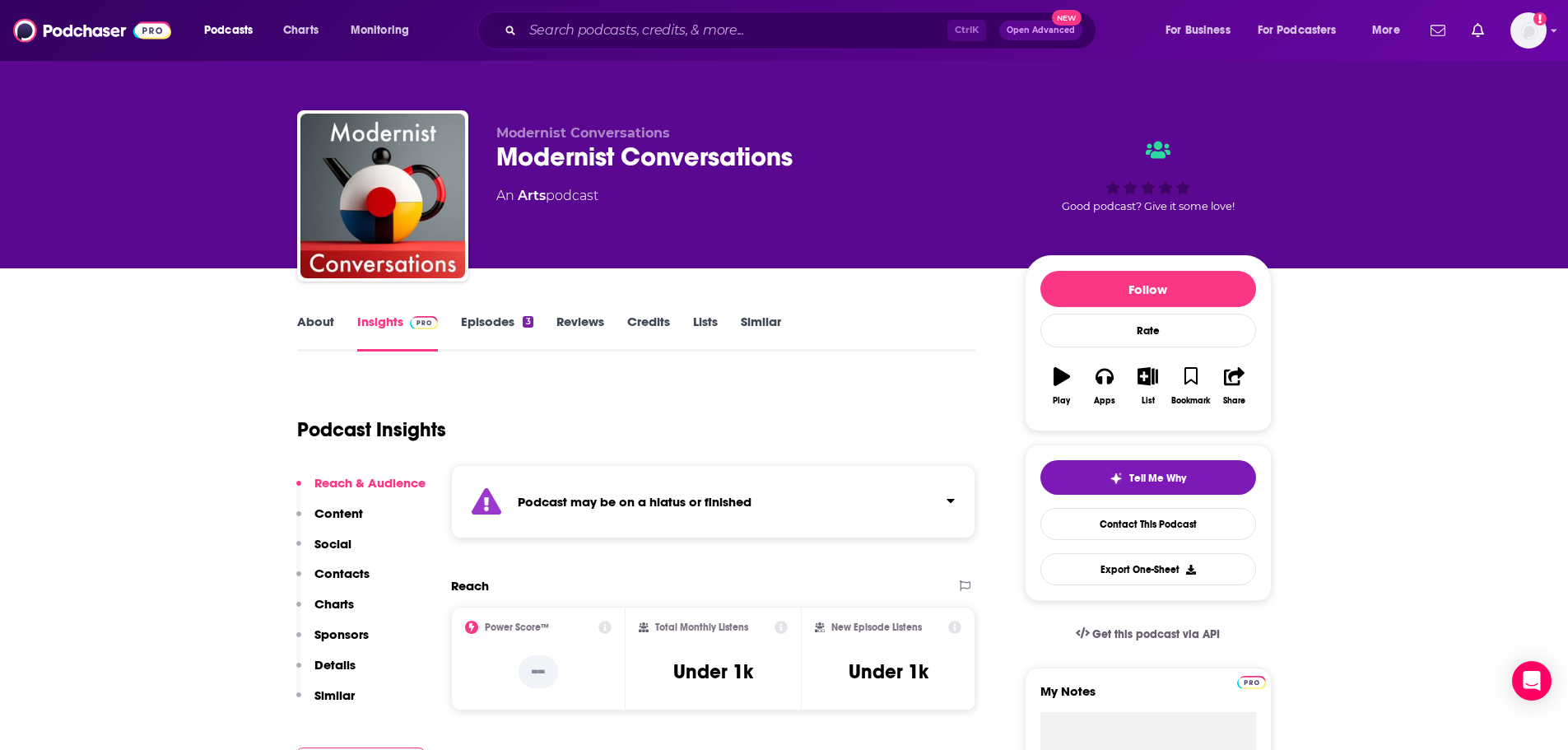
click at [312, 323] on link "About" at bounding box center [316, 332] width 37 height 37
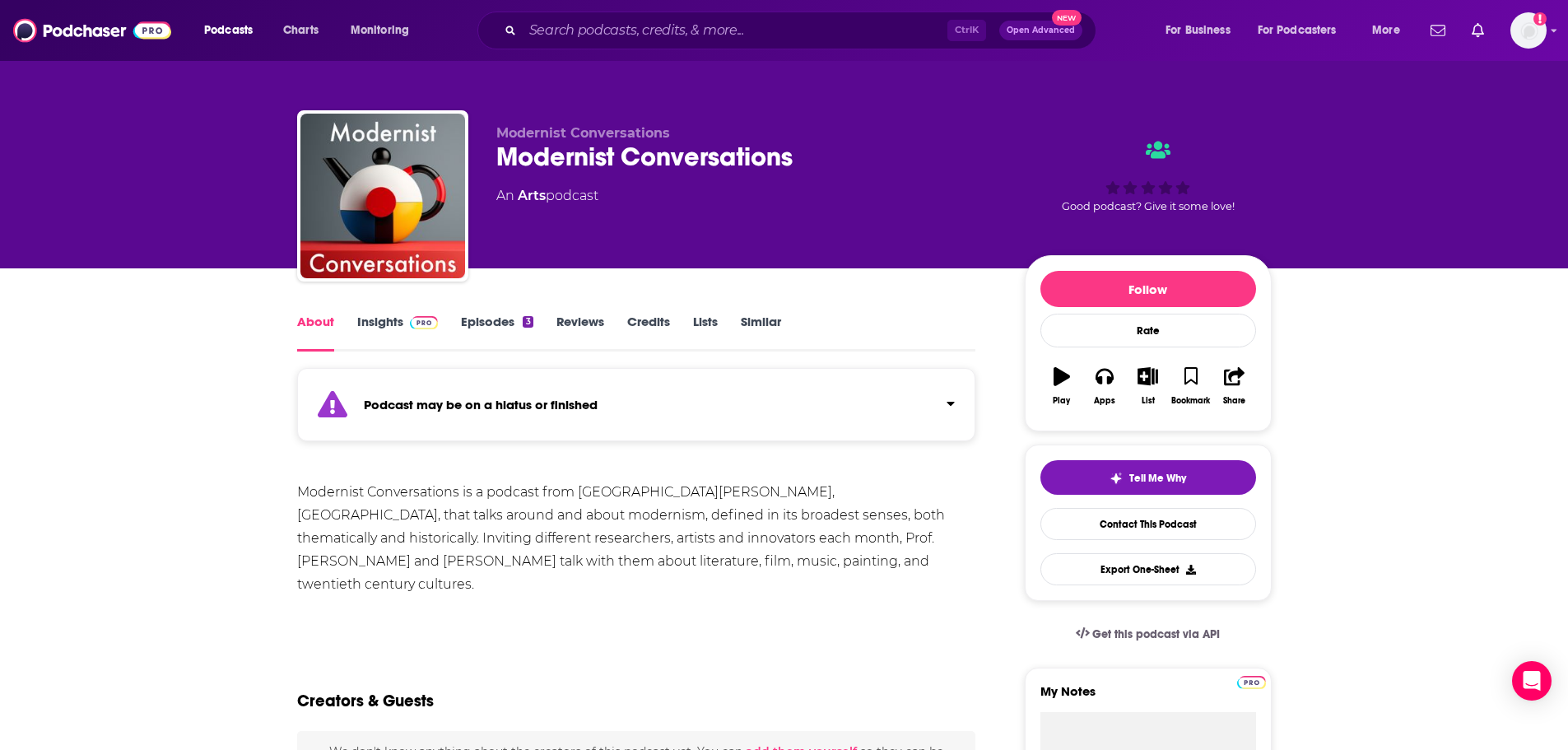
click at [363, 318] on link "Insights" at bounding box center [398, 332] width 81 height 37
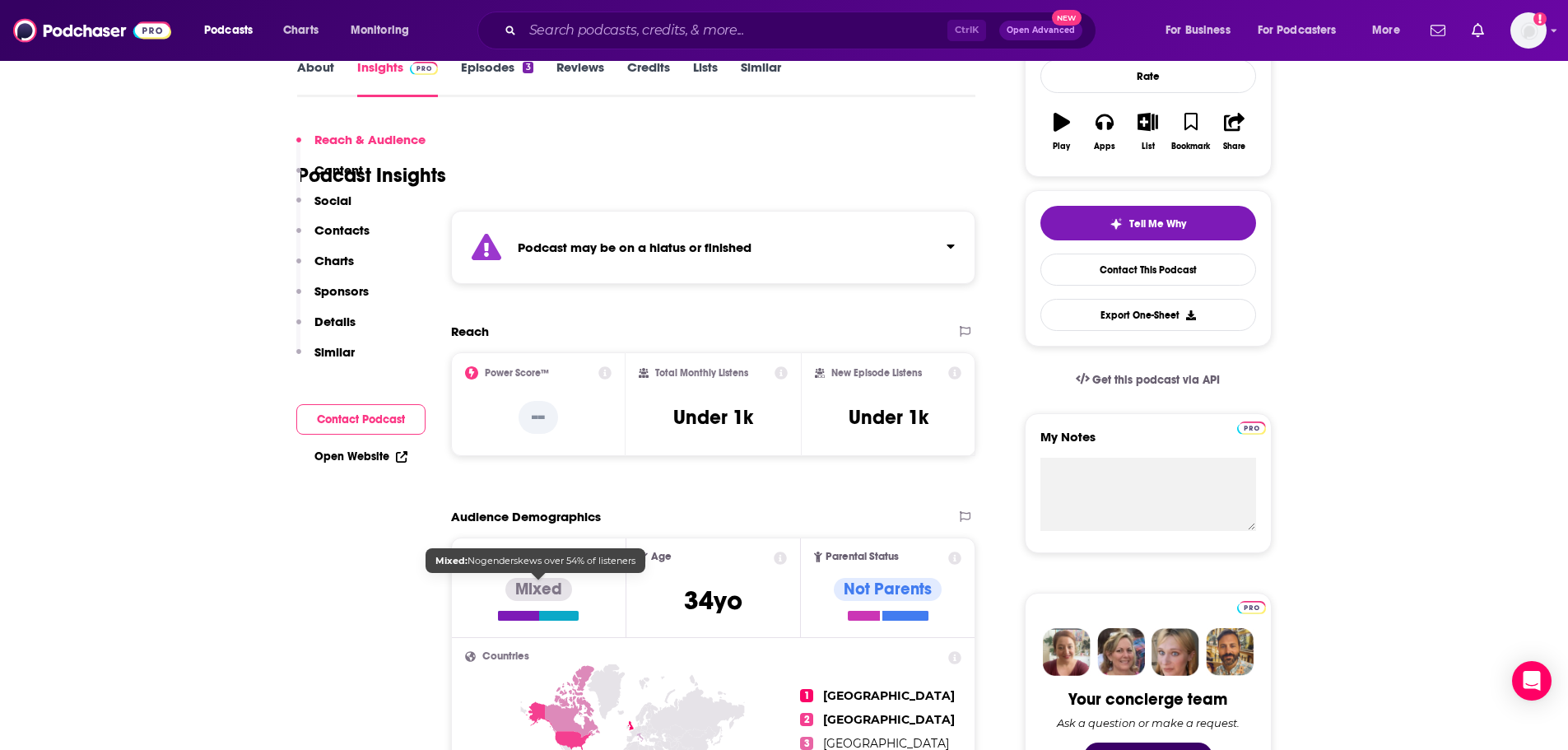
scroll to position [247, 0]
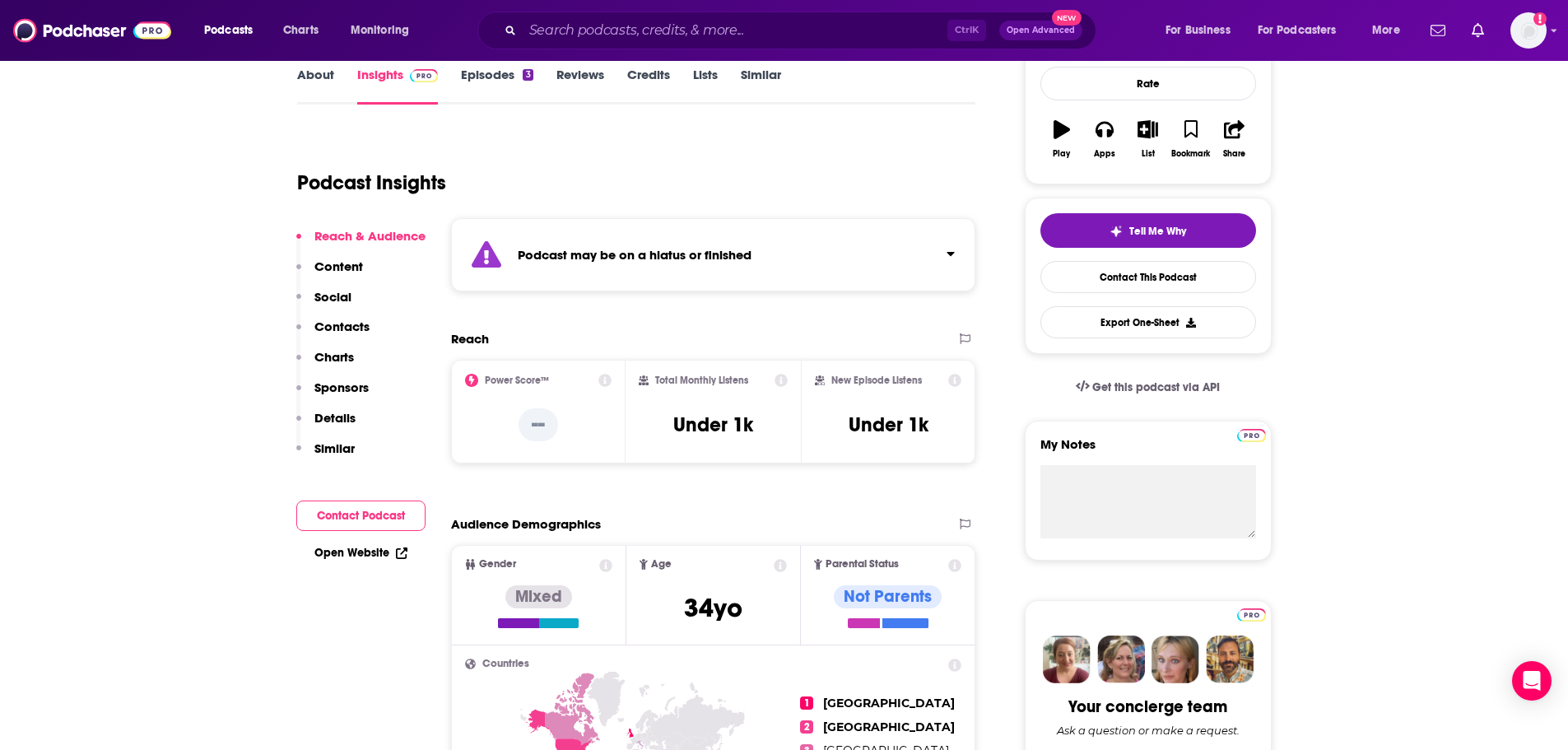
click at [515, 80] on link "Episodes 3" at bounding box center [497, 85] width 72 height 37
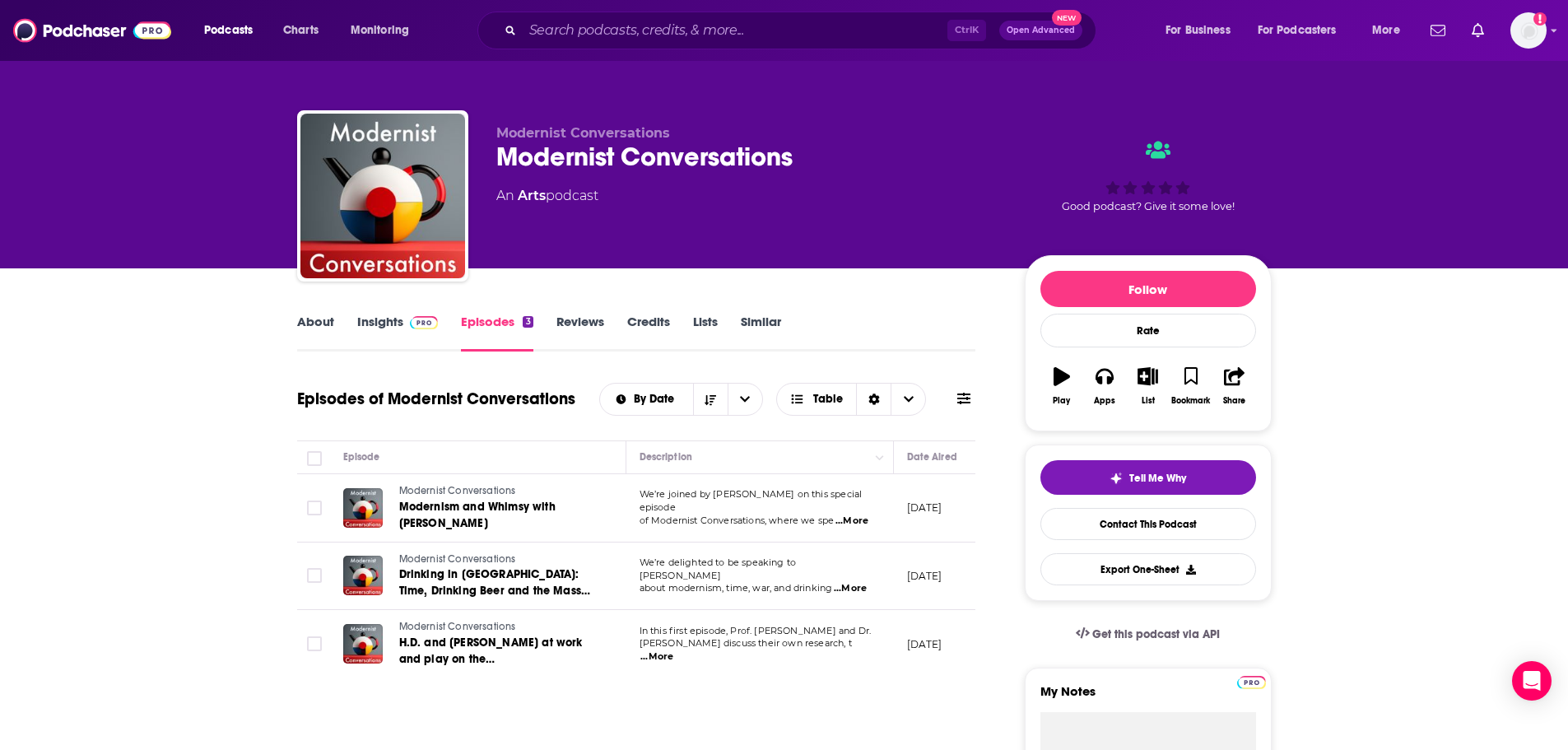
click at [366, 318] on link "Insights" at bounding box center [398, 332] width 81 height 37
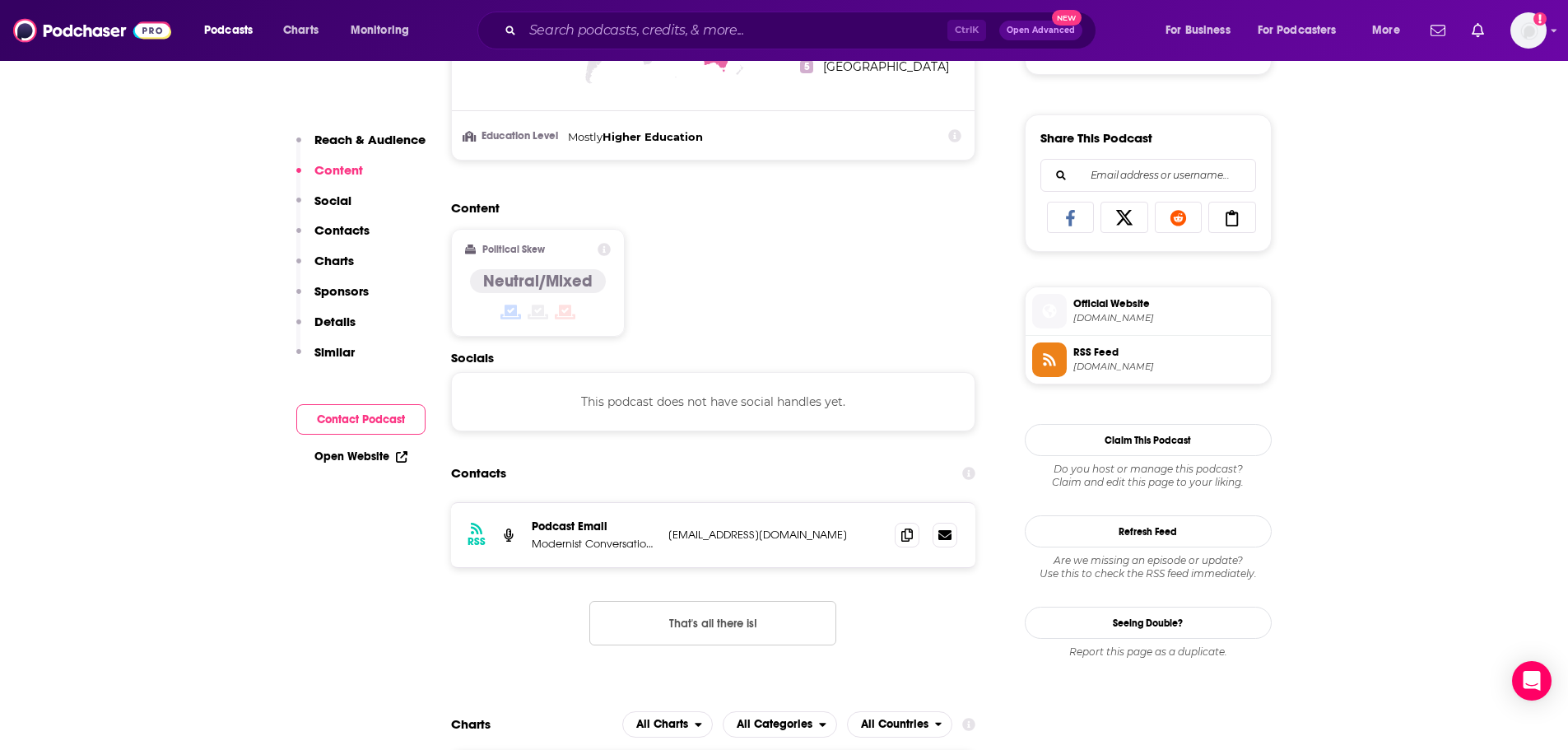
scroll to position [988, 0]
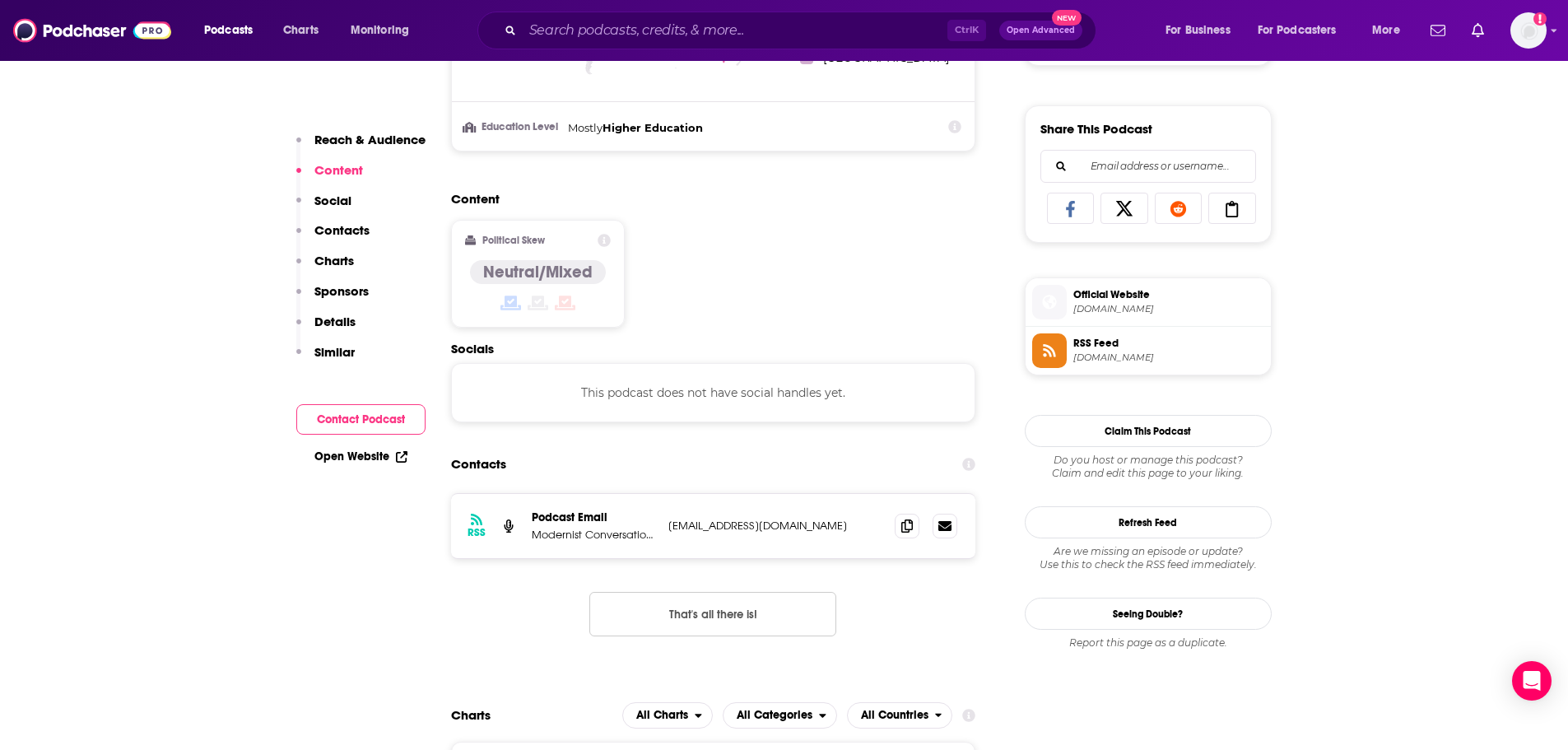
drag, startPoint x: 861, startPoint y: 522, endPoint x: 667, endPoint y: 524, distance: 194.0
click at [667, 524] on div "RSS Podcast Email Modernist Conversations modernistconversations@gmail.com mode…" at bounding box center [713, 526] width 525 height 65
copy p "modernistconversations@gmail.com"
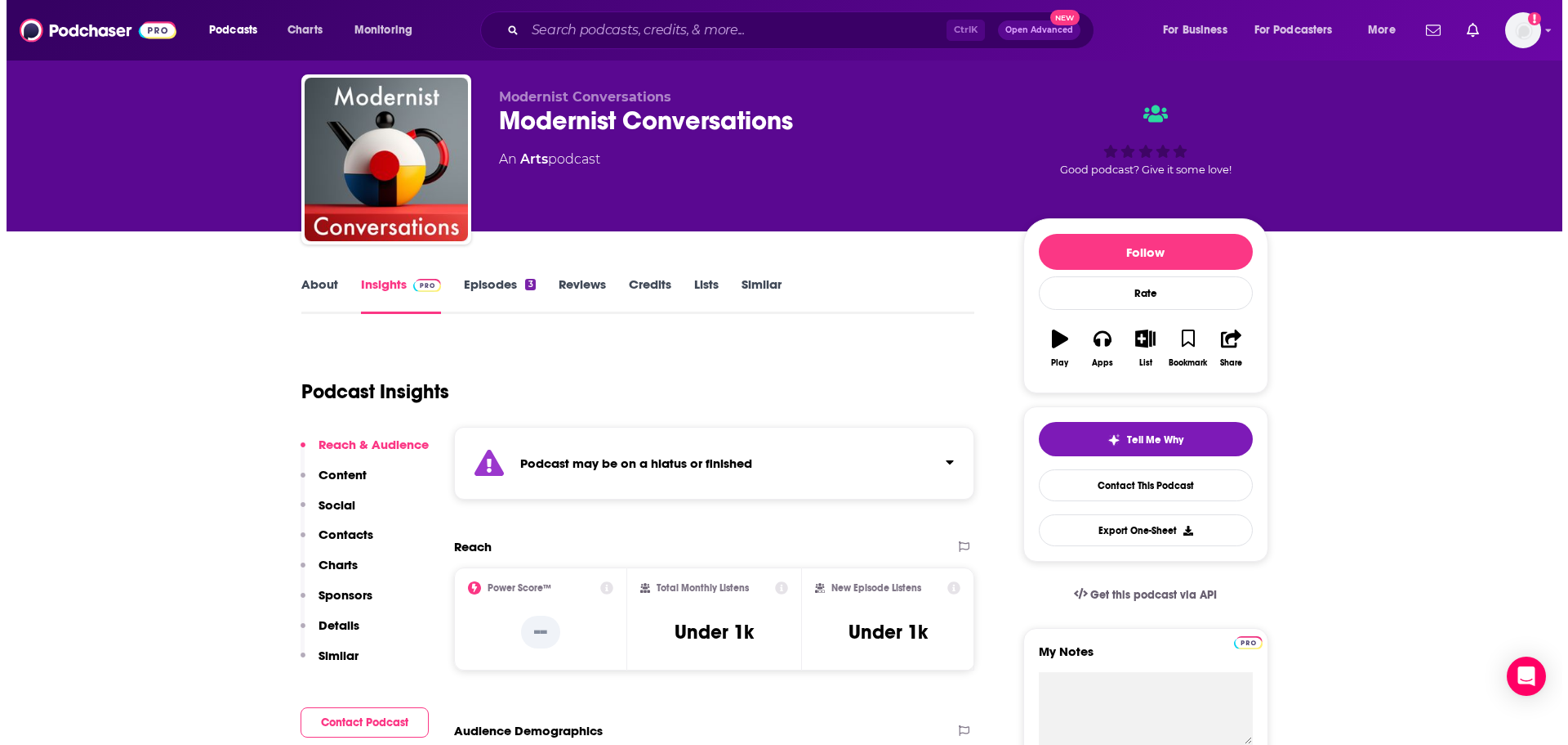
scroll to position [0, 0]
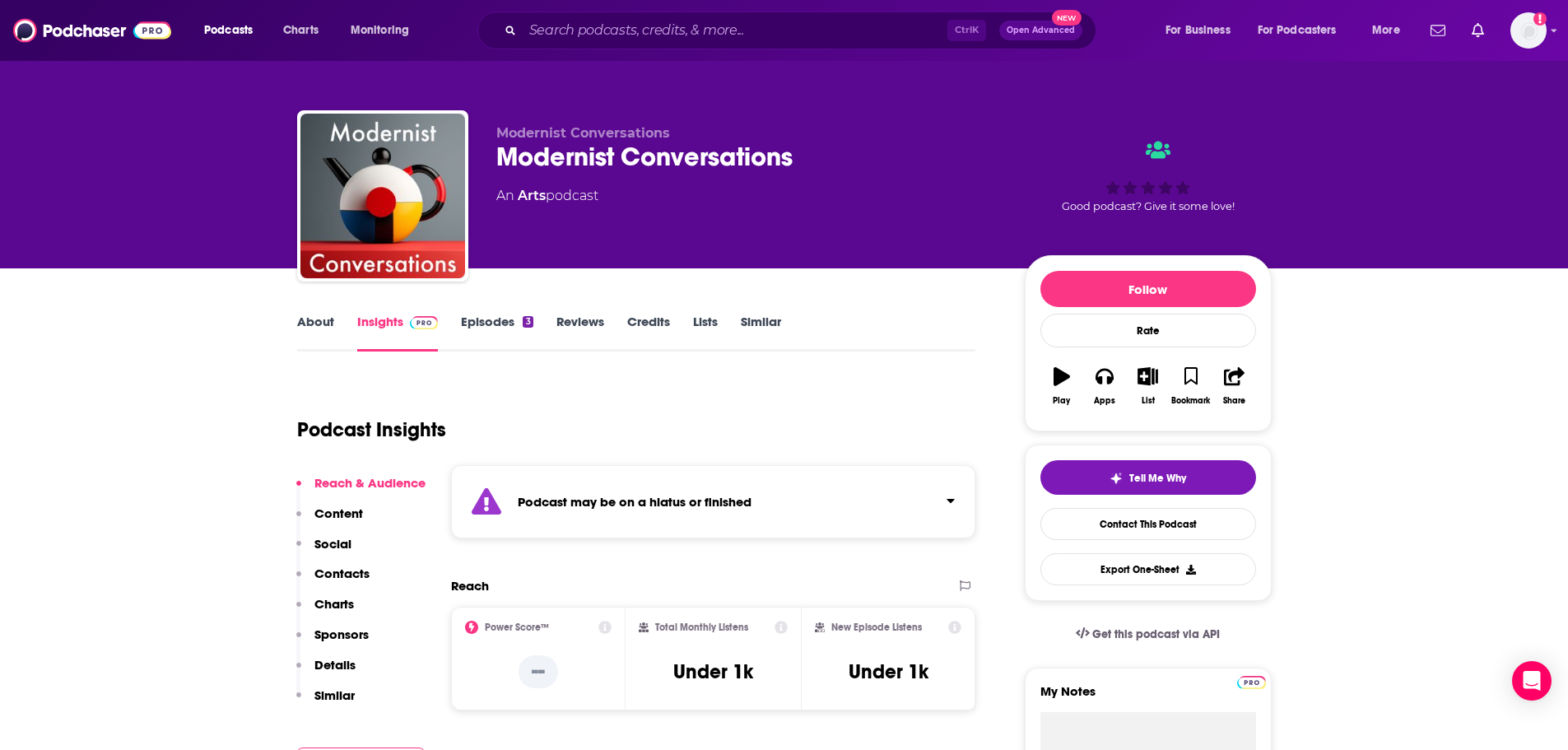
click at [319, 320] on link "About" at bounding box center [316, 332] width 37 height 37
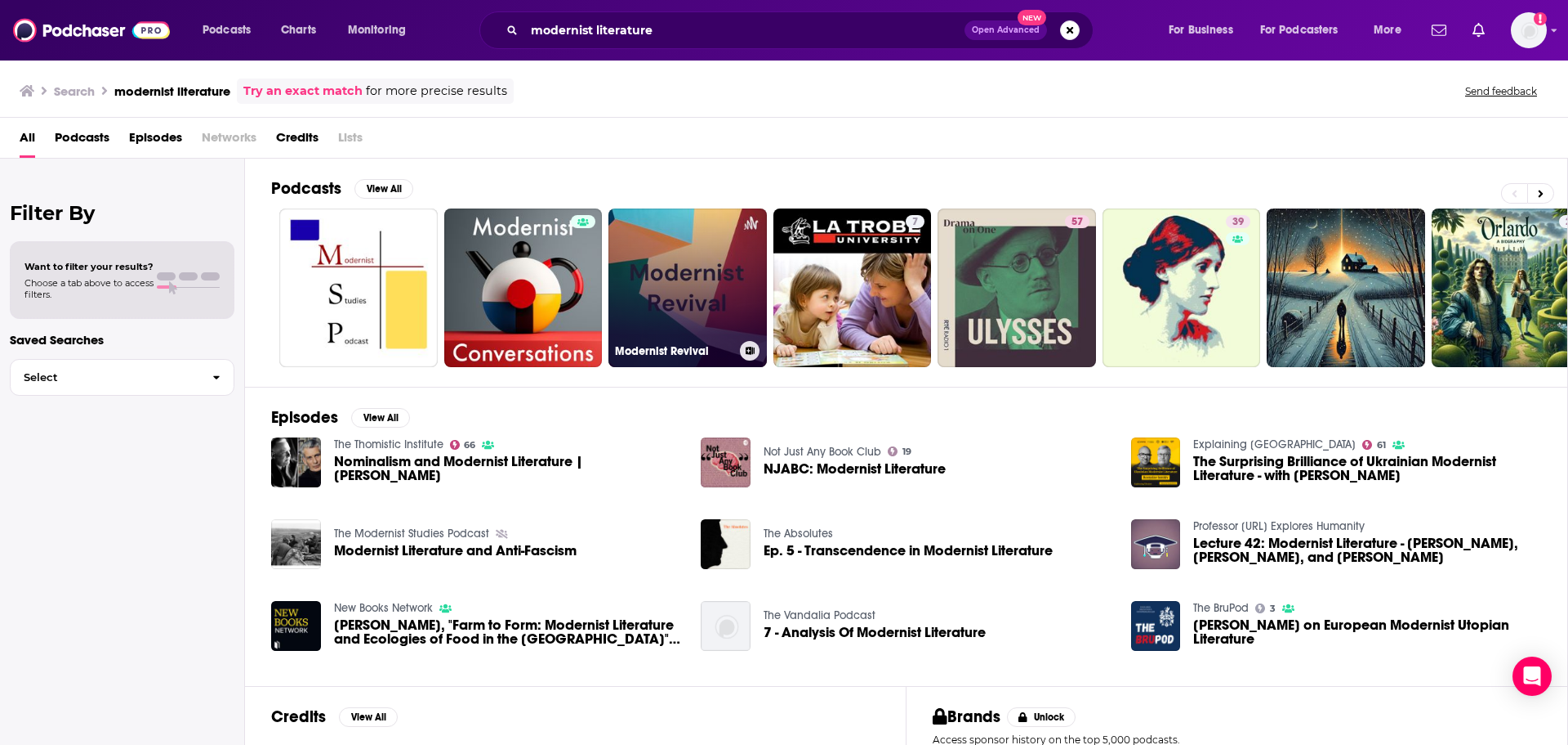
click at [691, 273] on link "Modernist Revival" at bounding box center [688, 287] width 159 height 159
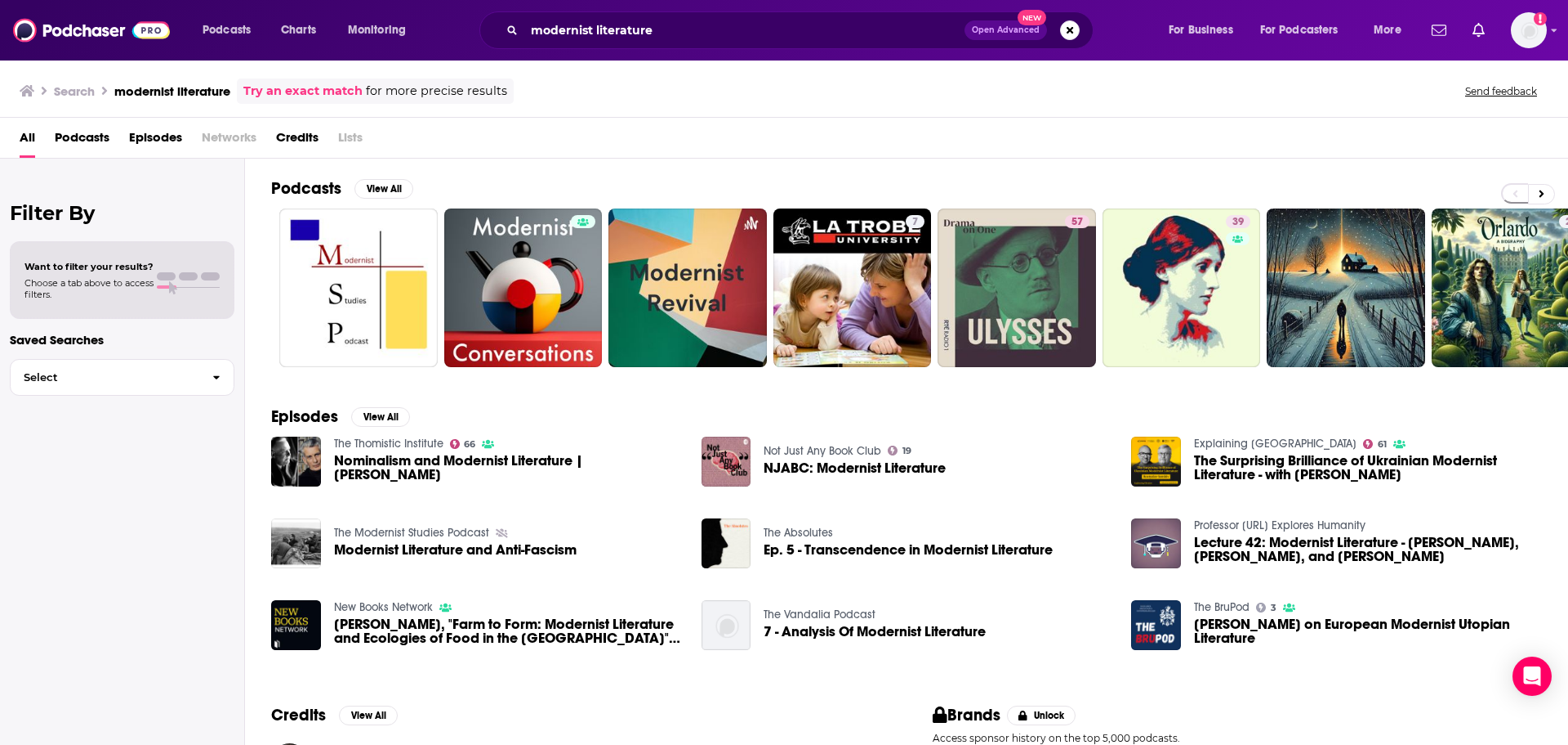
click at [1221, 608] on link "The BruPod" at bounding box center [1222, 607] width 56 height 14
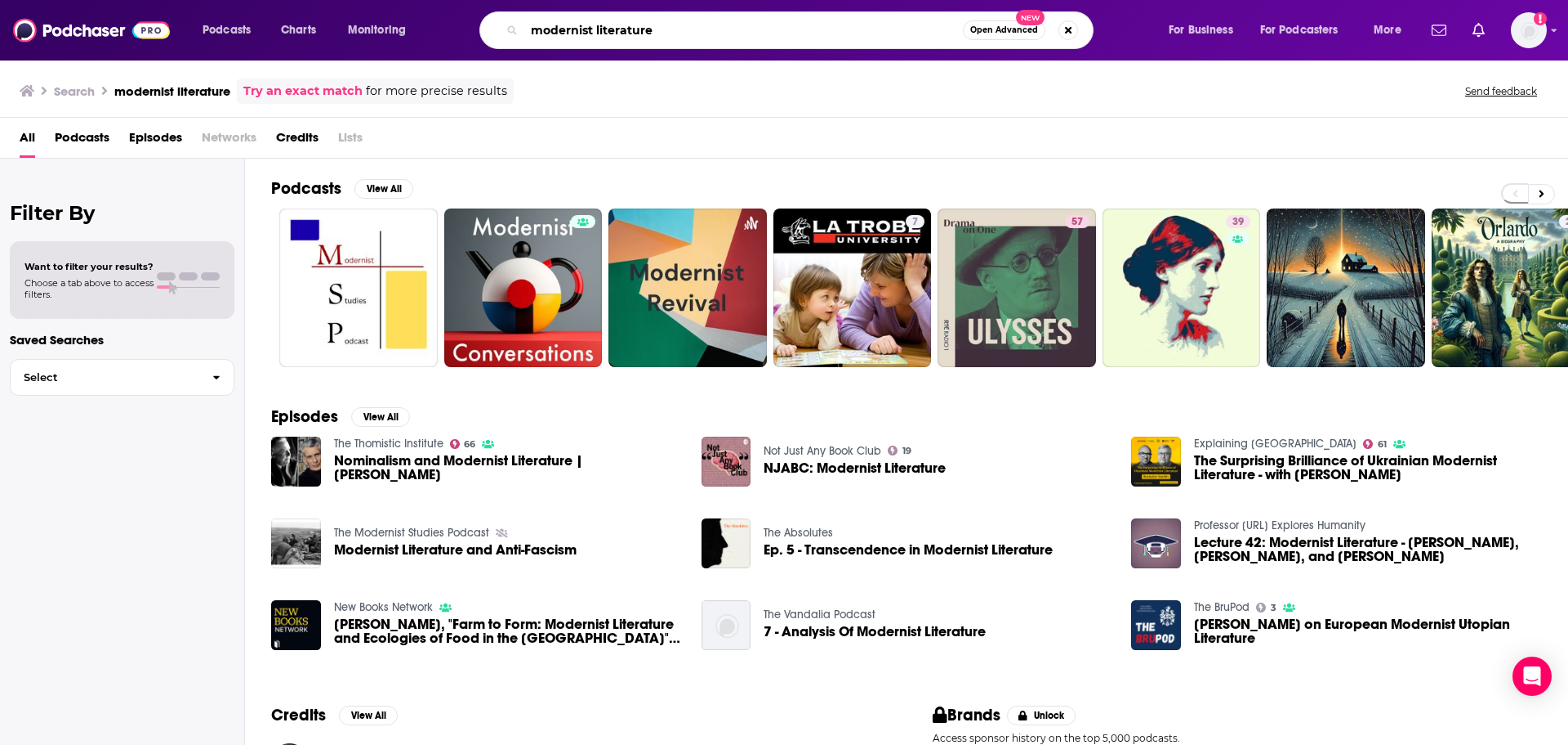
drag, startPoint x: 691, startPoint y: 26, endPoint x: 520, endPoint y: 23, distance: 171.0
click at [520, 23] on div "modernist literature Open Advanced New" at bounding box center [786, 30] width 615 height 37
type input "history of literature"
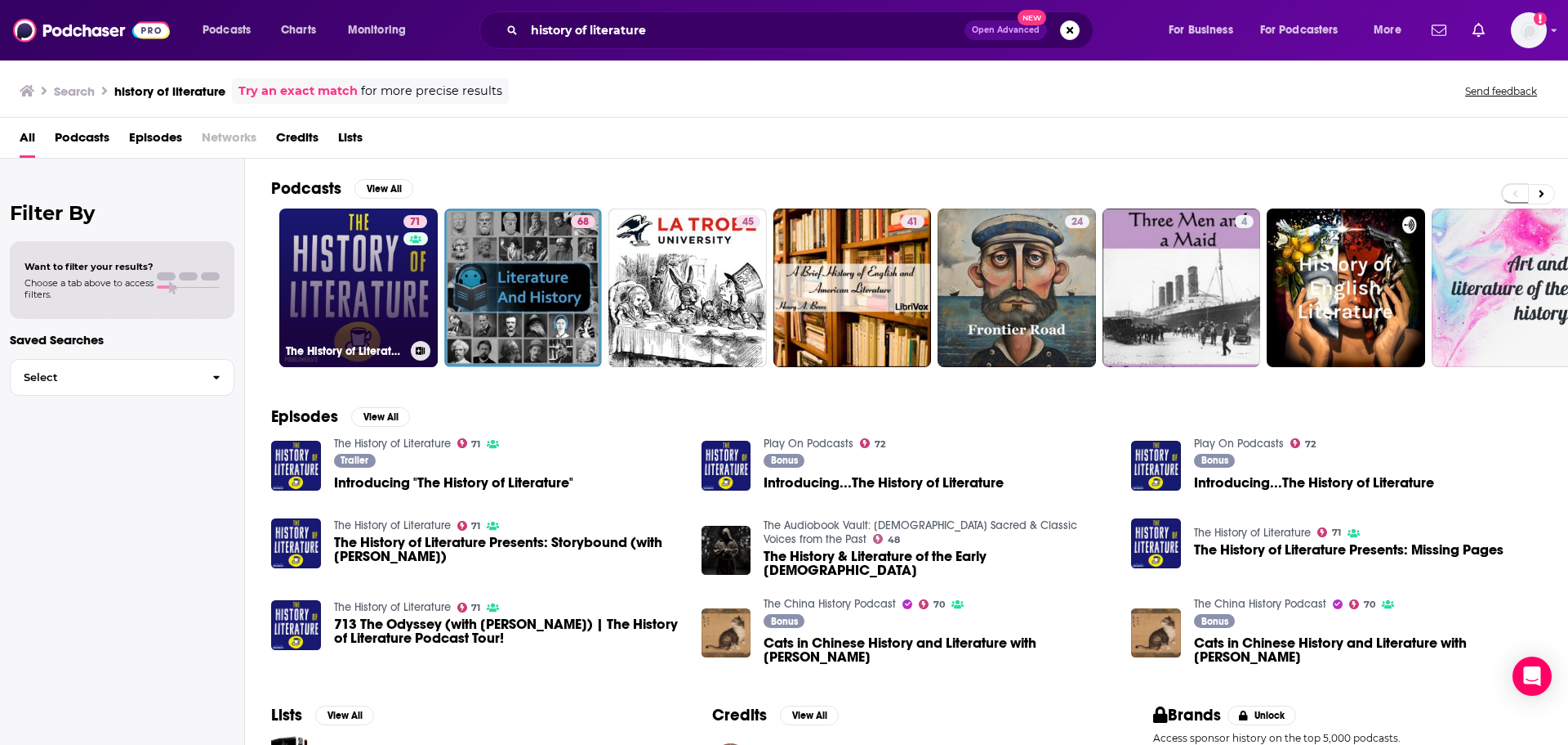
click at [364, 290] on link "71 The History of Literature" at bounding box center [358, 287] width 159 height 159
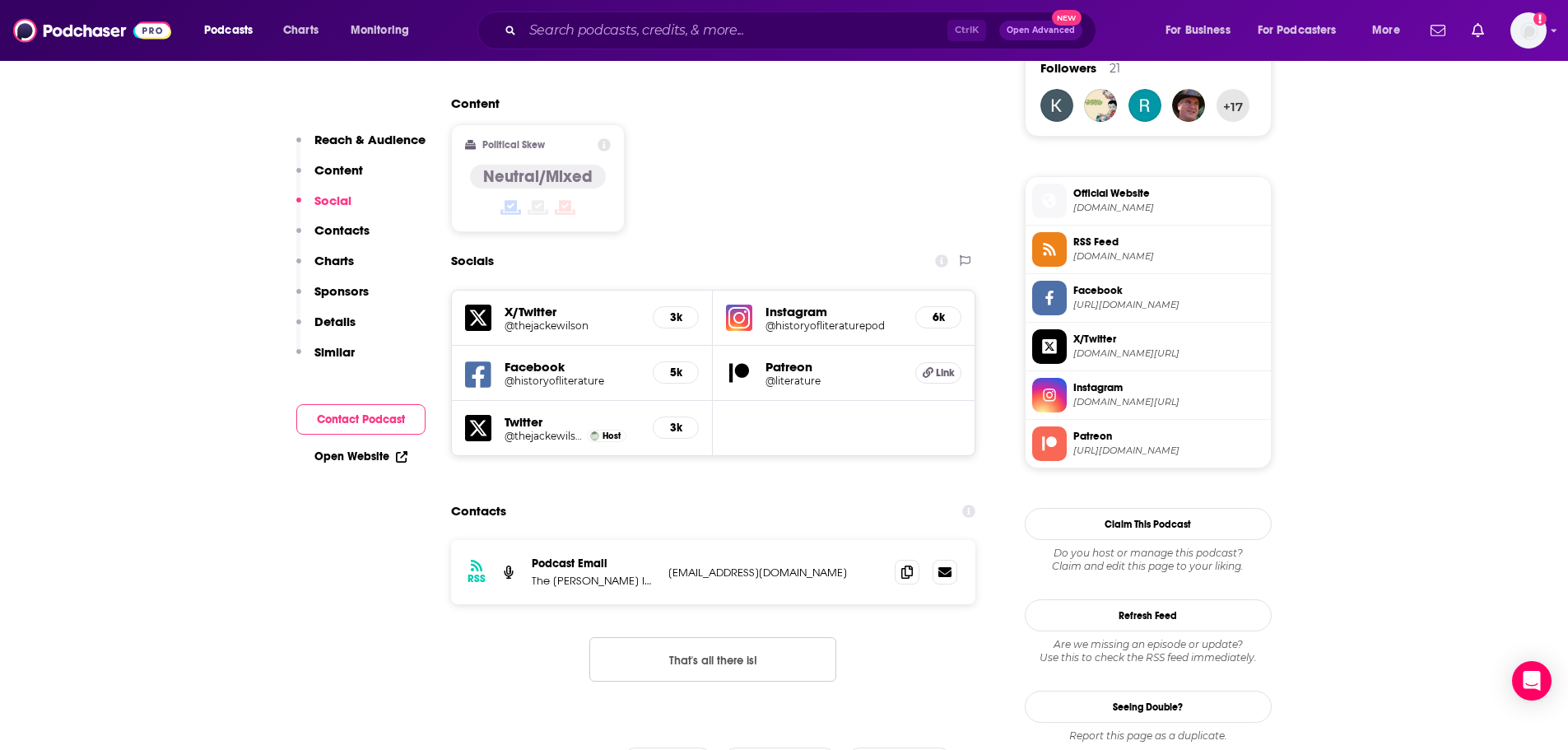
scroll to position [1070, 0]
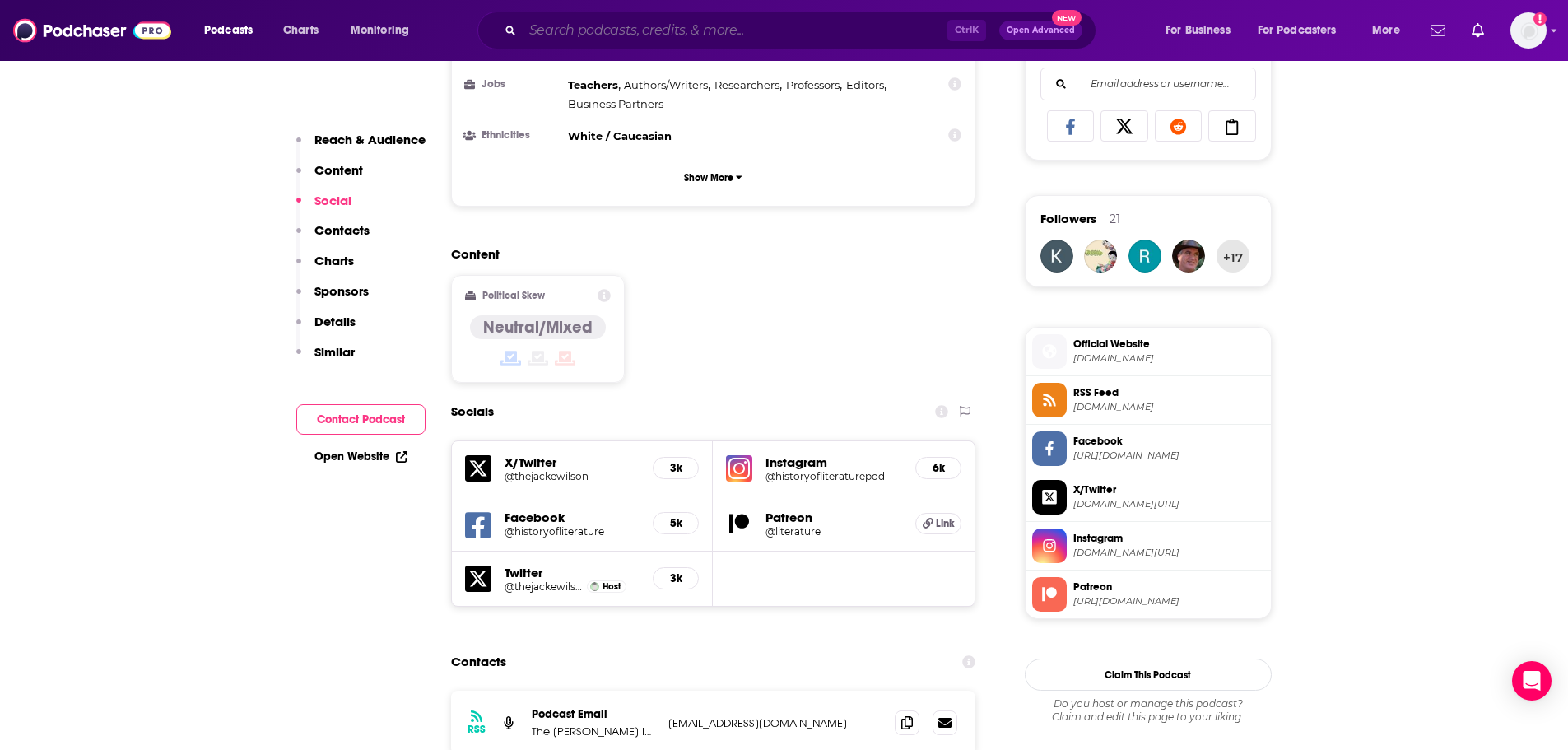
click at [629, 35] on input "Search podcasts, credits, & more..." at bounding box center [735, 30] width 425 height 26
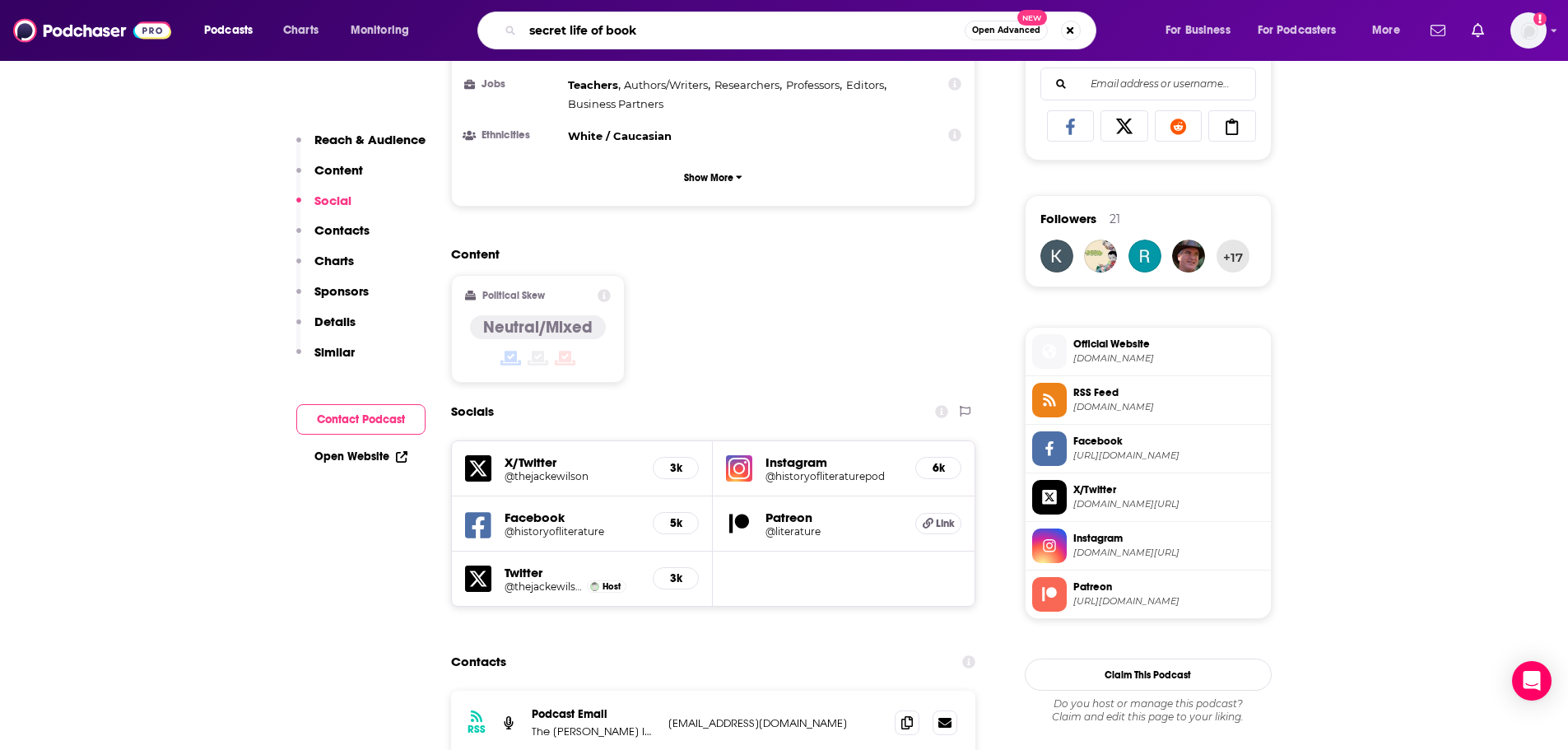
type input "secret life of books"
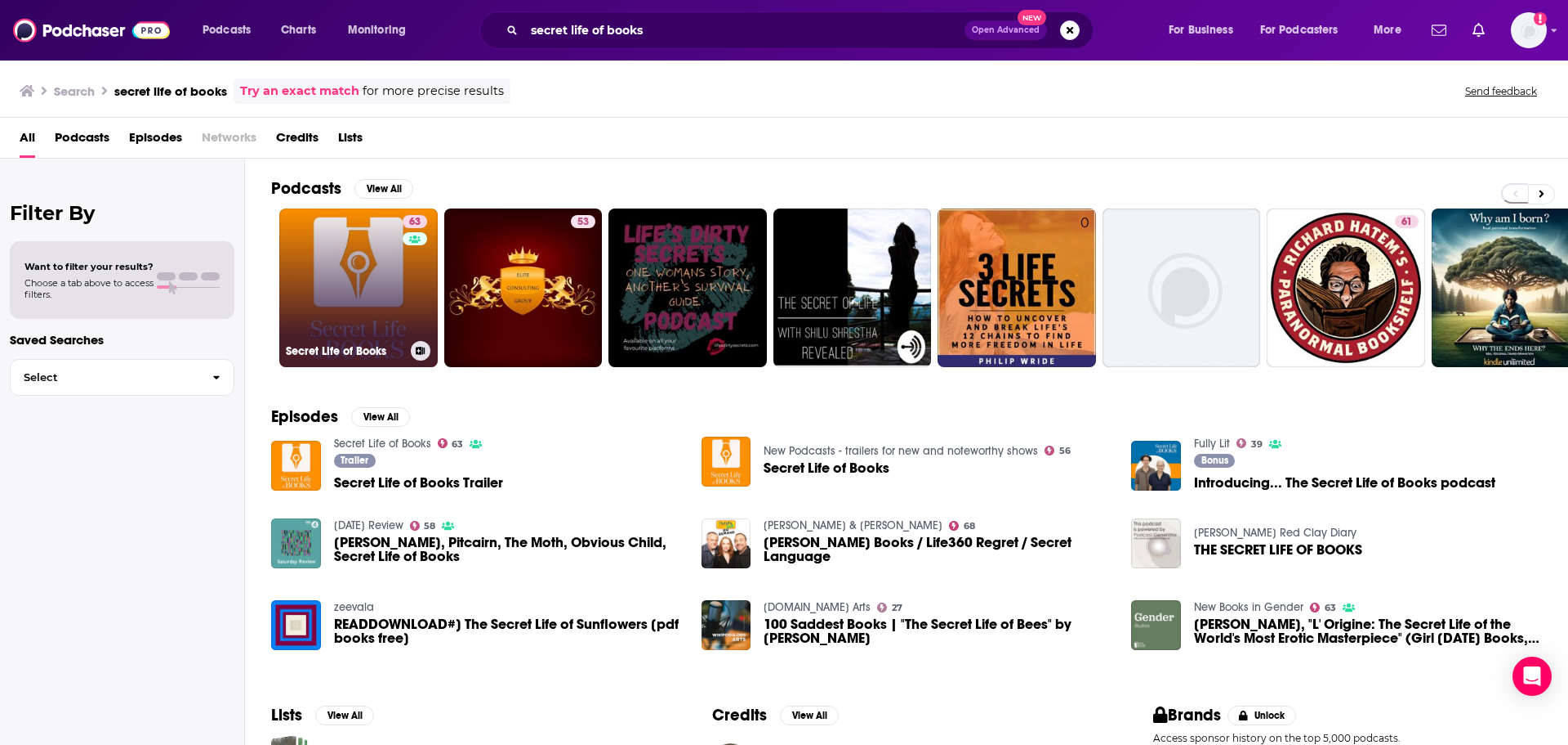
click at [350, 268] on link "63 Secret Life of Books" at bounding box center [358, 287] width 159 height 159
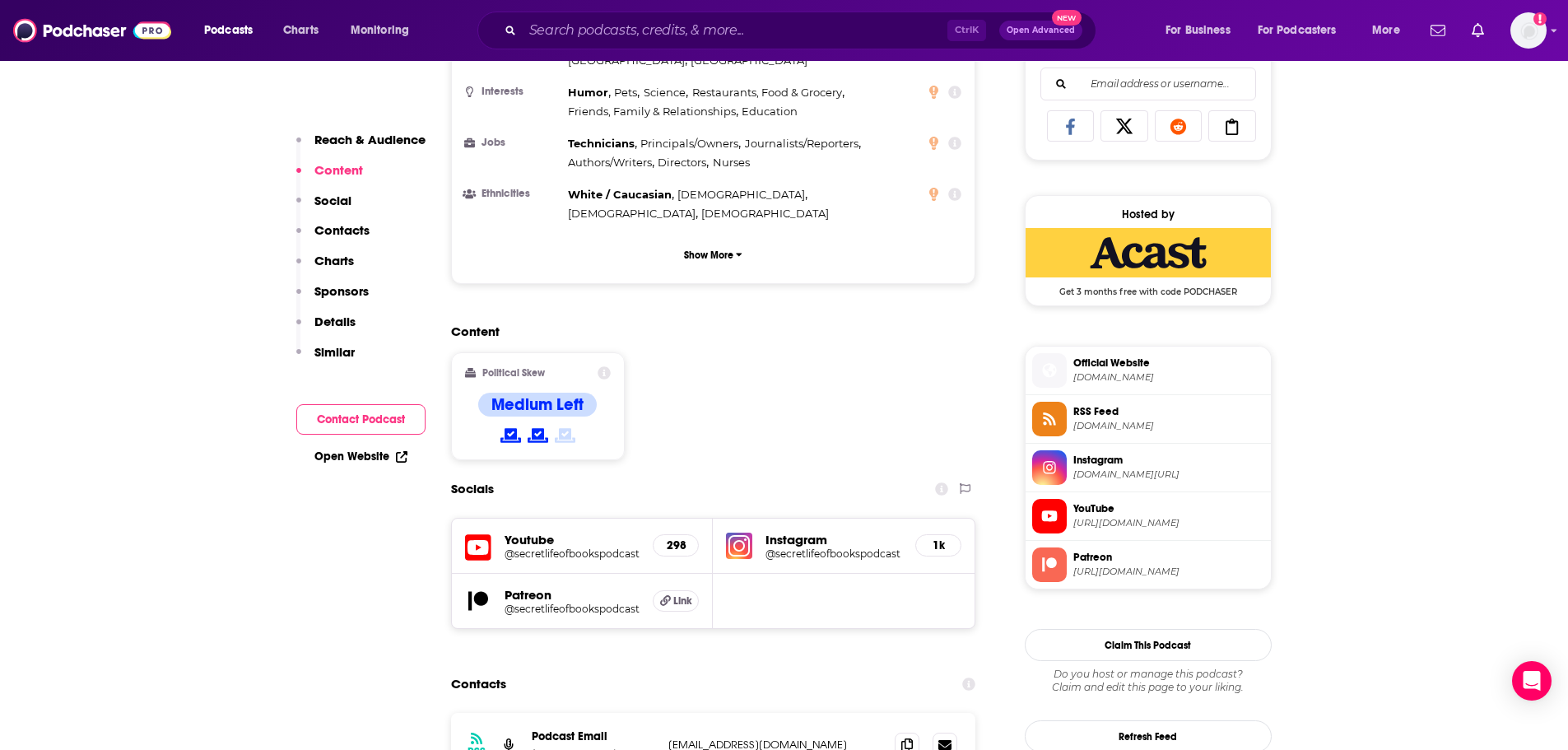
scroll to position [1234, 0]
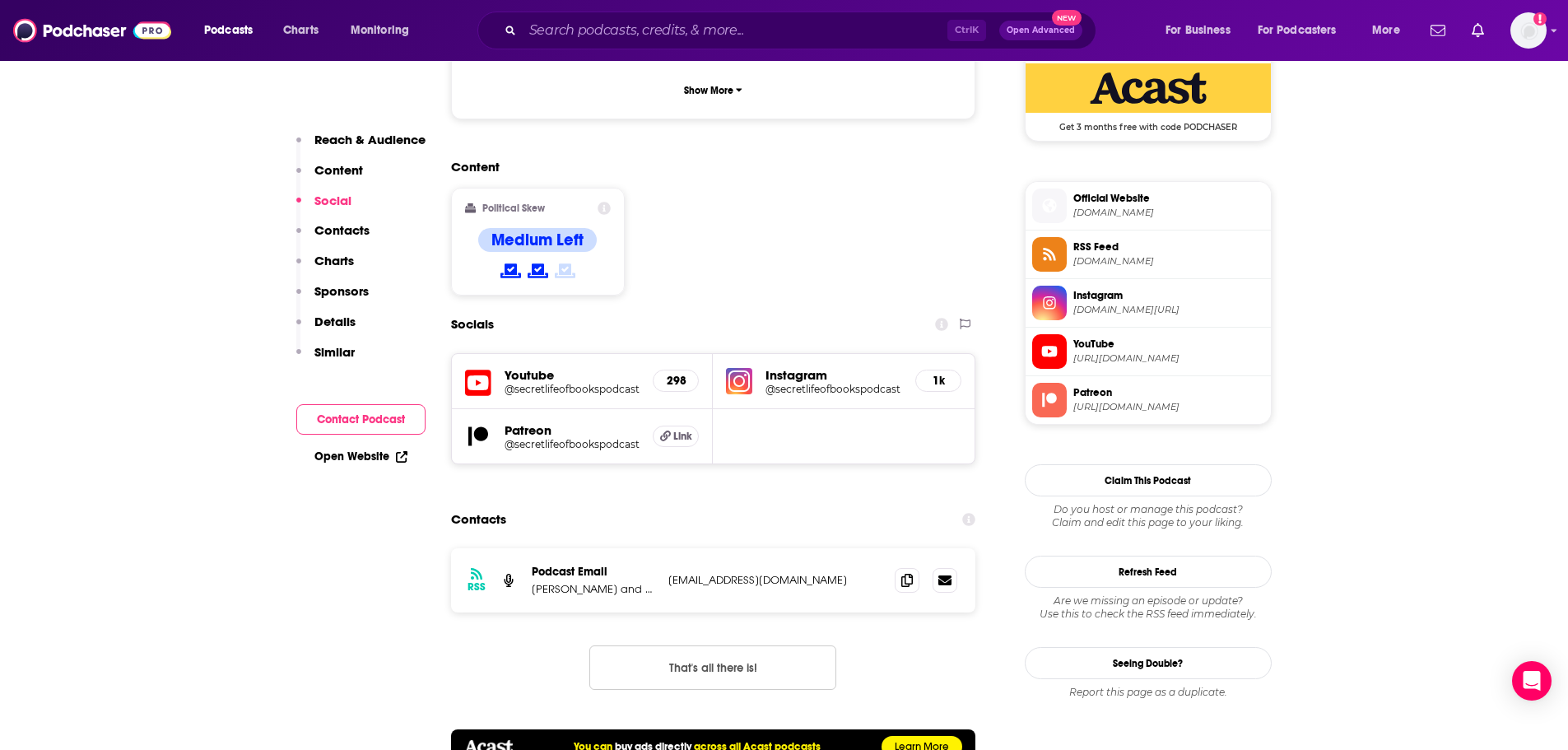
drag, startPoint x: 866, startPoint y: 511, endPoint x: 669, endPoint y: 515, distance: 197.0
click at [669, 572] on p "[EMAIL_ADDRESS][DOMAIN_NAME]" at bounding box center [775, 579] width 214 height 14
copy p "[EMAIL_ADDRESS][DOMAIN_NAME]"
click at [588, 26] on input "Search podcasts, credits, & more..." at bounding box center [735, 30] width 425 height 26
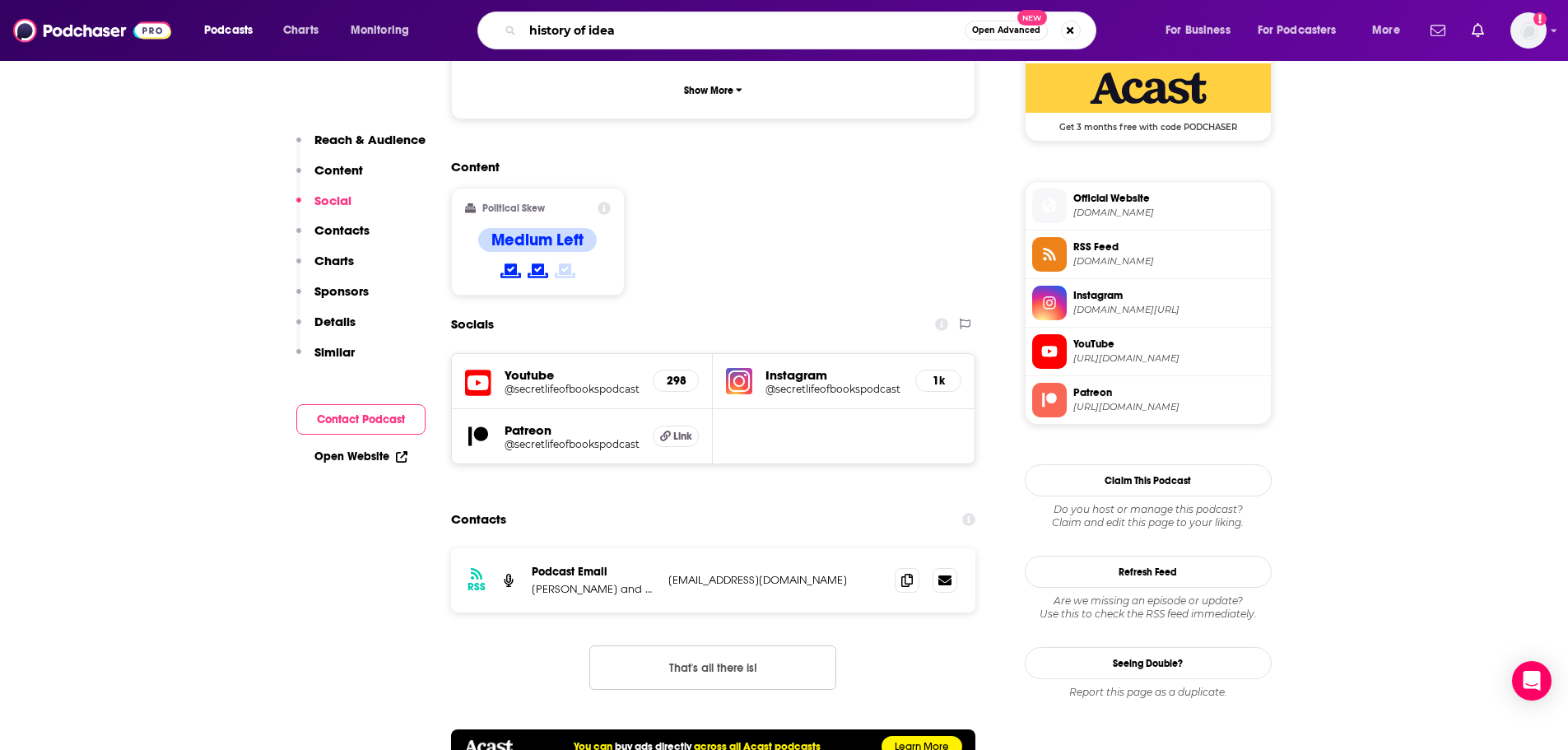
type input "history of ideas"
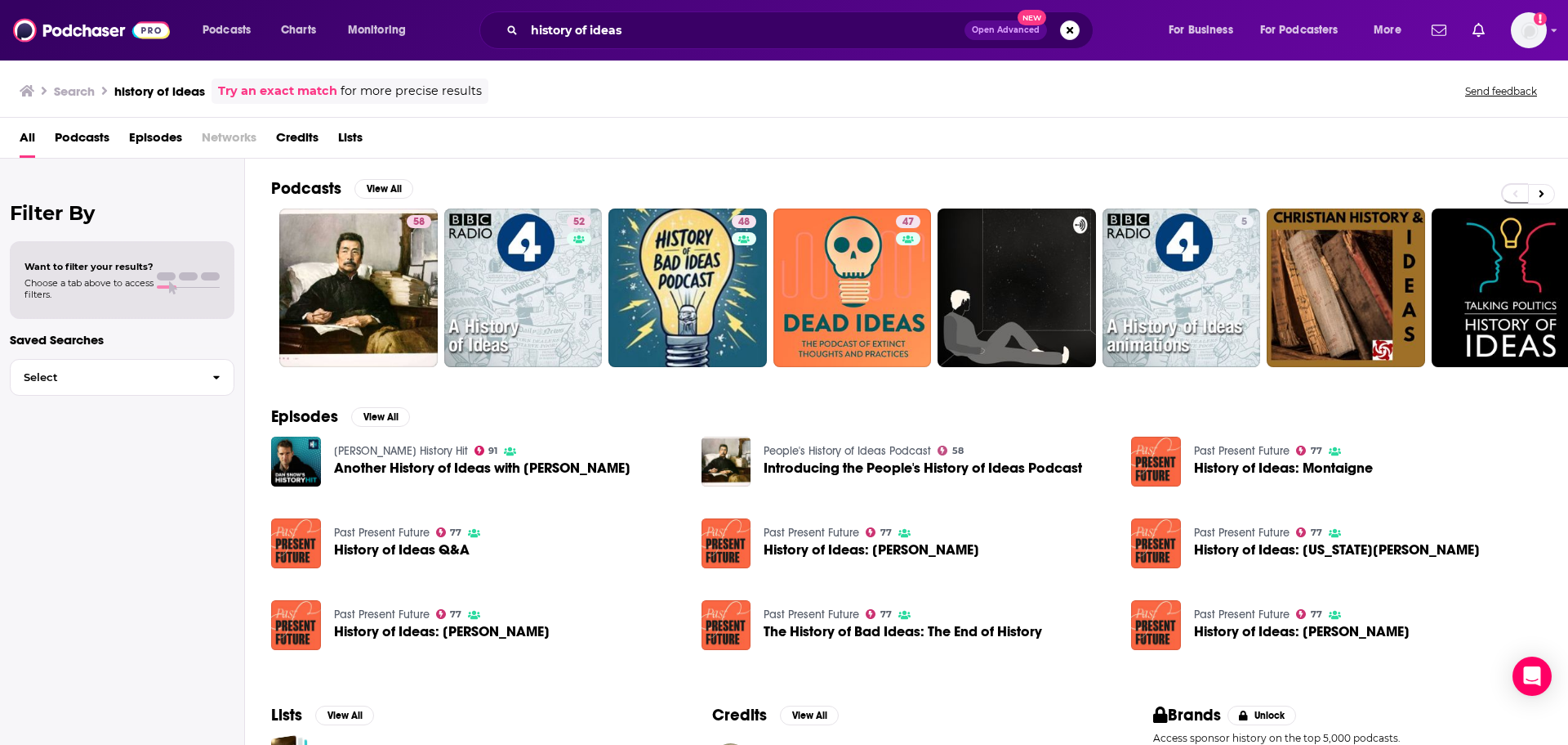
click at [1242, 533] on link "Past Present Future" at bounding box center [1241, 532] width 96 height 14
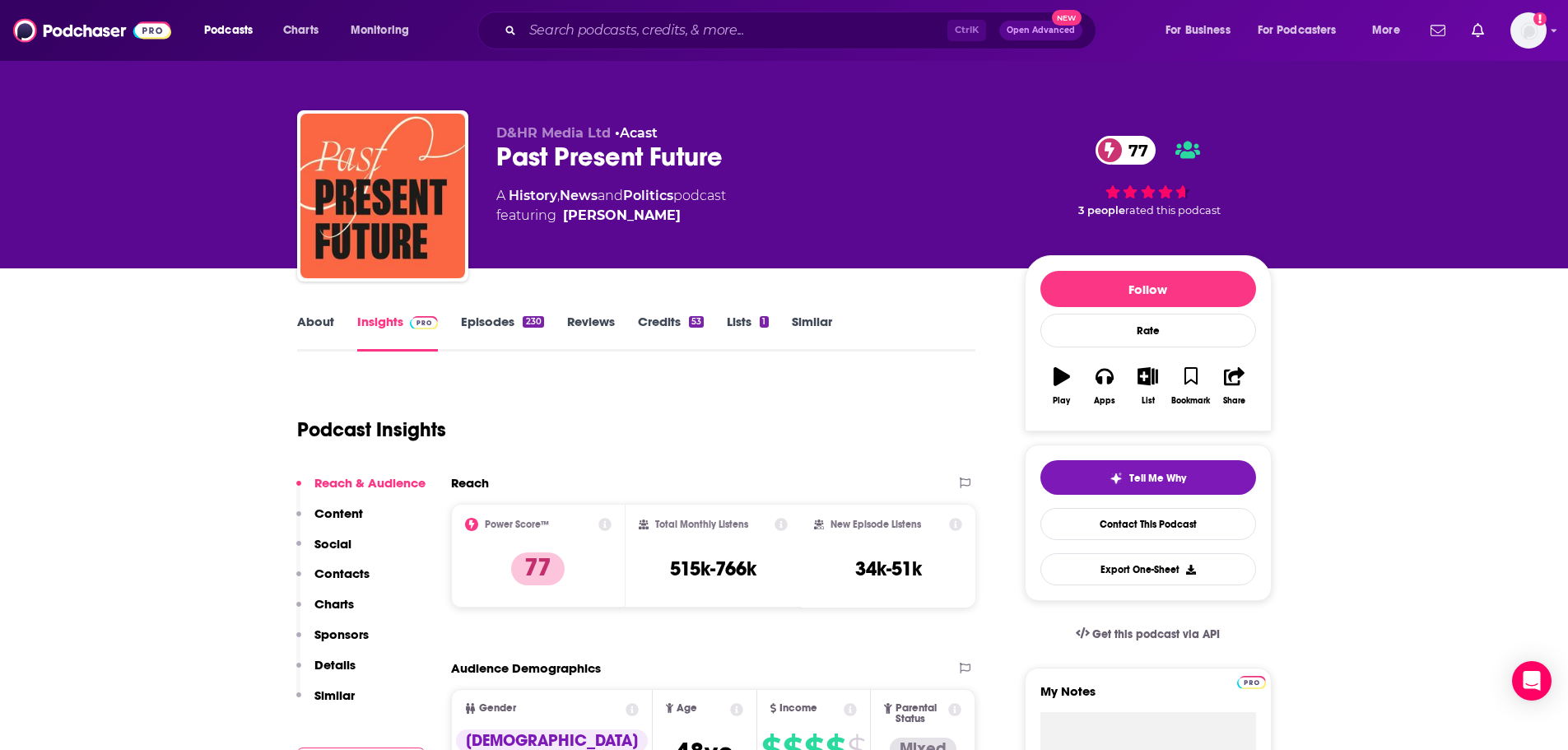
click at [477, 326] on link "Episodes 230" at bounding box center [502, 332] width 82 height 37
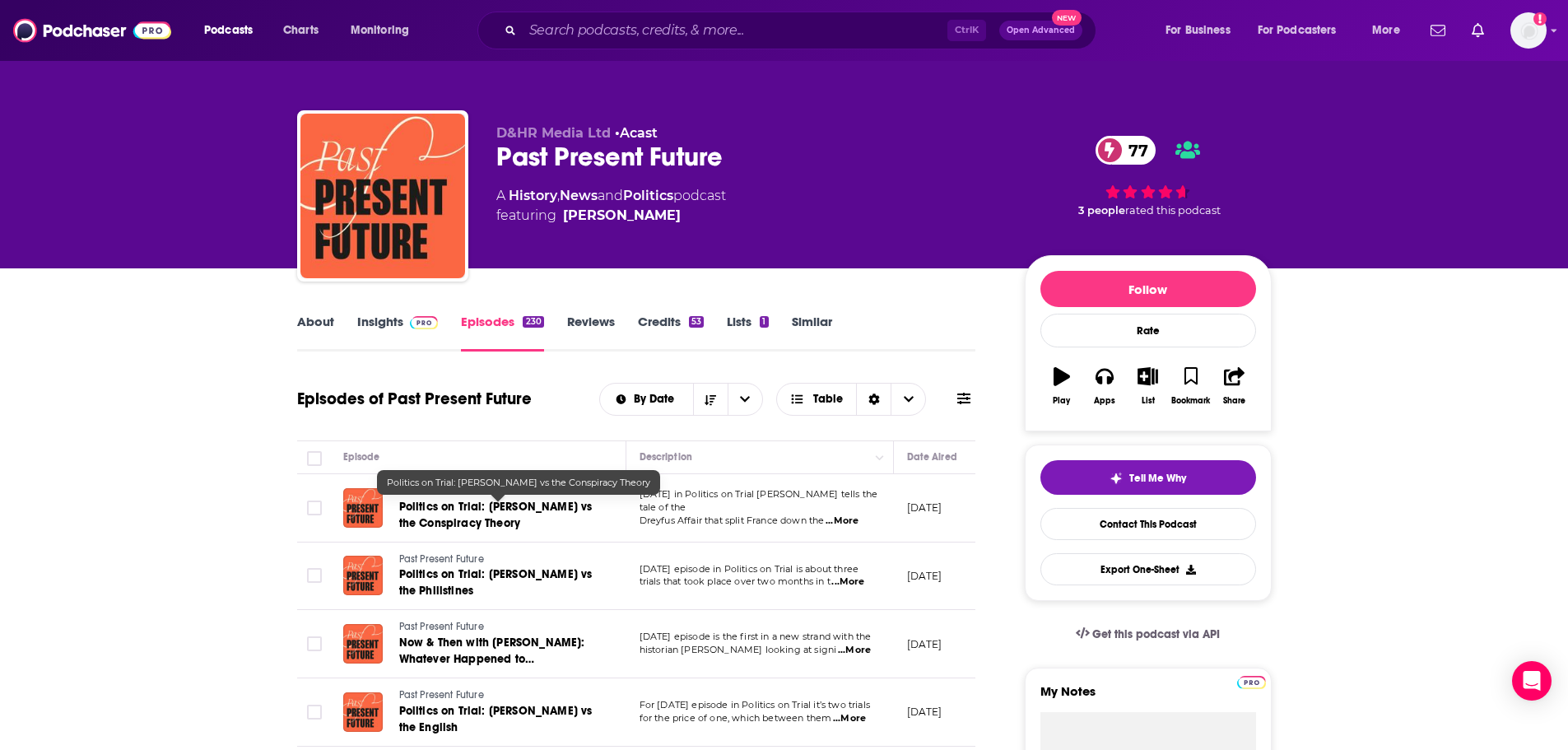
click at [464, 512] on span "Politics on Trial: [PERSON_NAME] vs the Conspiracy Theory" at bounding box center [496, 514] width 194 height 31
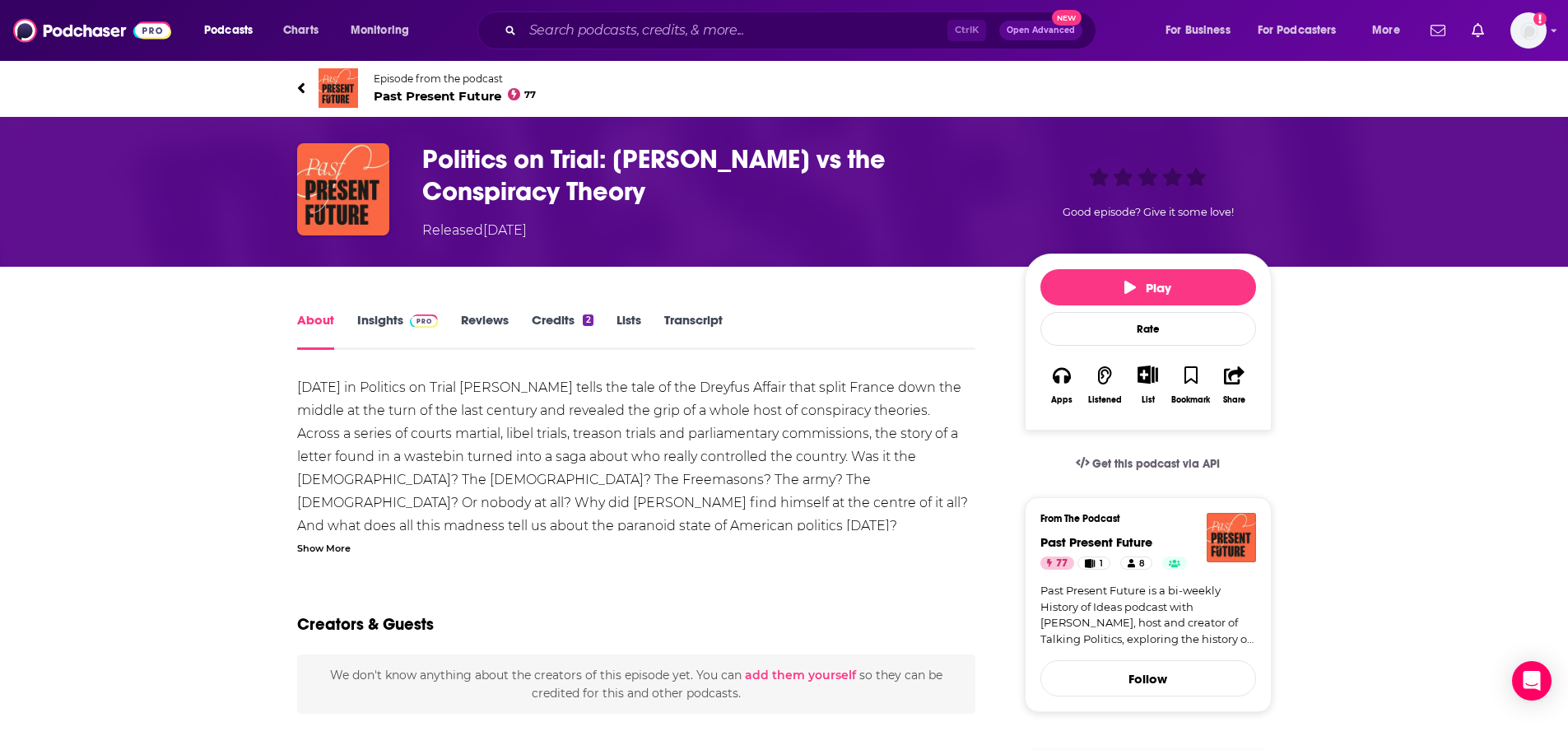
click at [306, 85] on link "Episode from the podcast Past Present Future 77" at bounding box center [541, 88] width 487 height 39
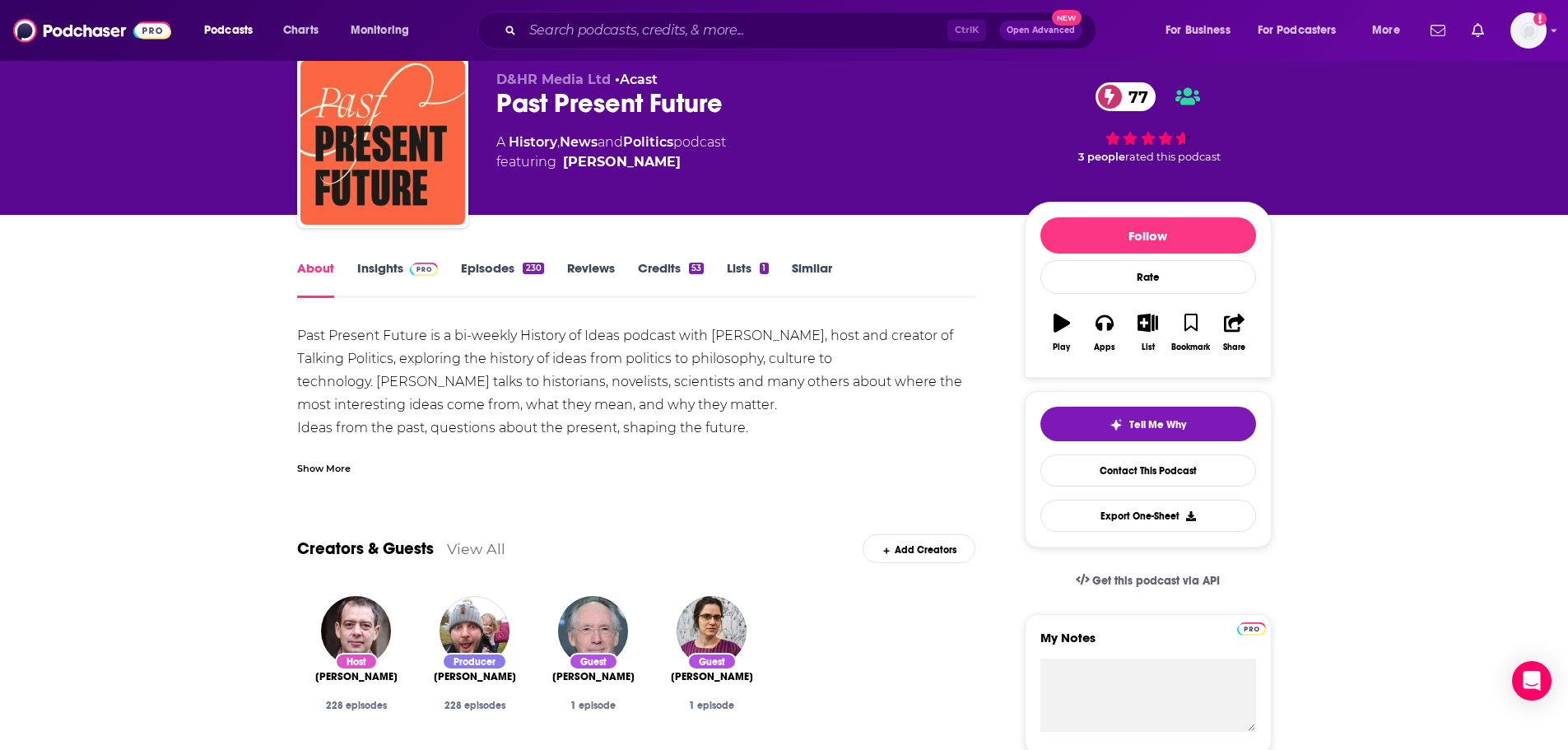
scroll to position [82, 0]
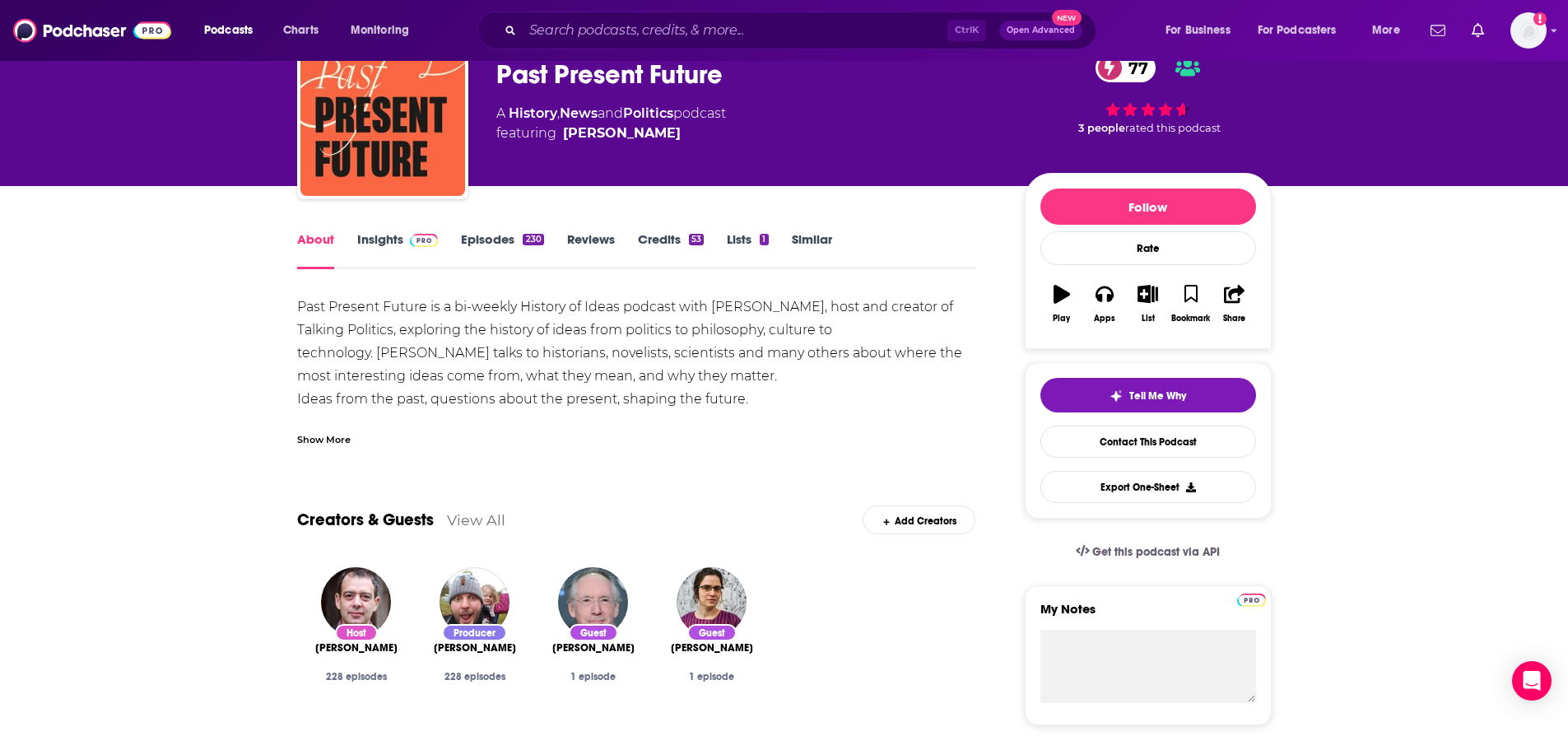
click at [496, 244] on link "Episodes 230" at bounding box center [502, 250] width 82 height 37
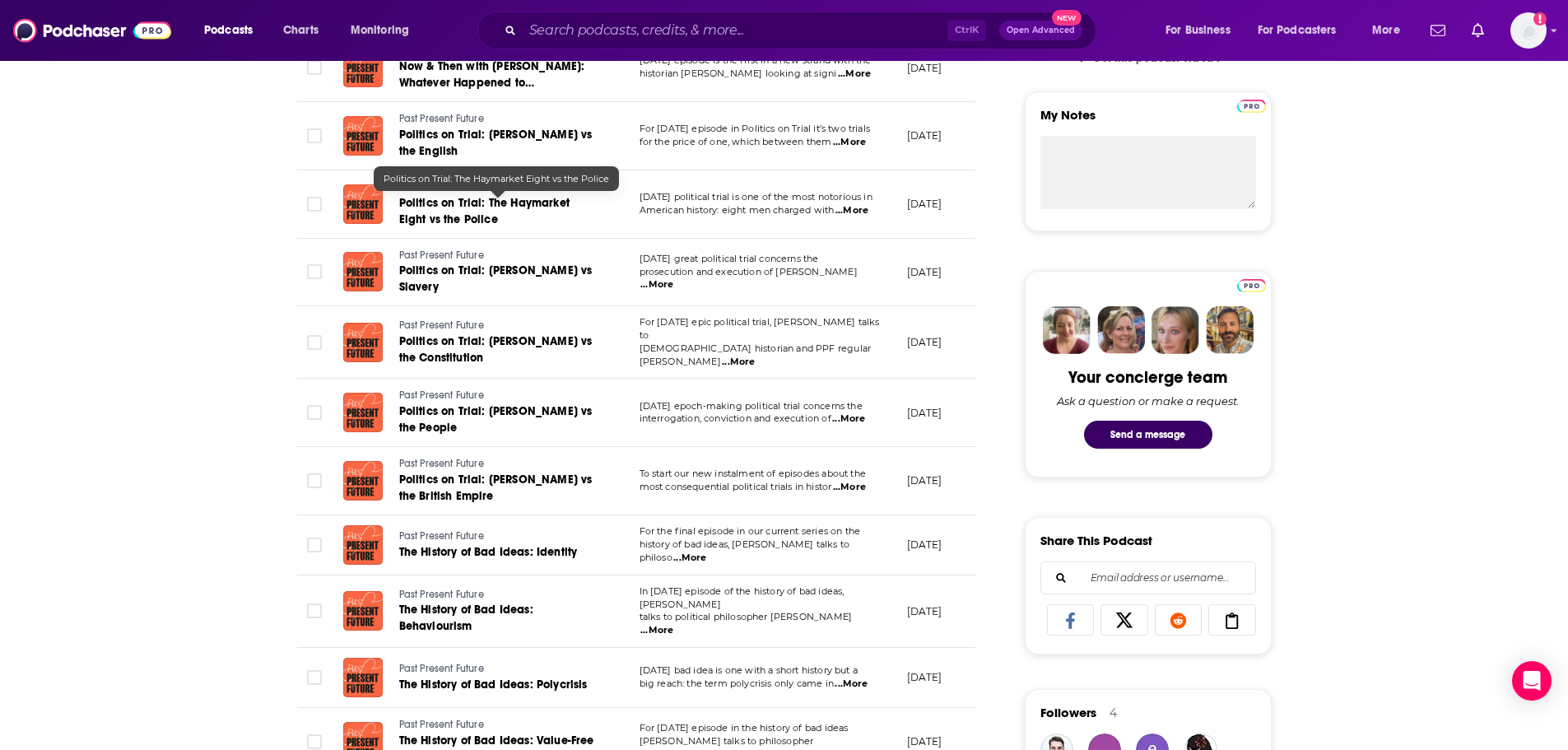
scroll to position [411, 0]
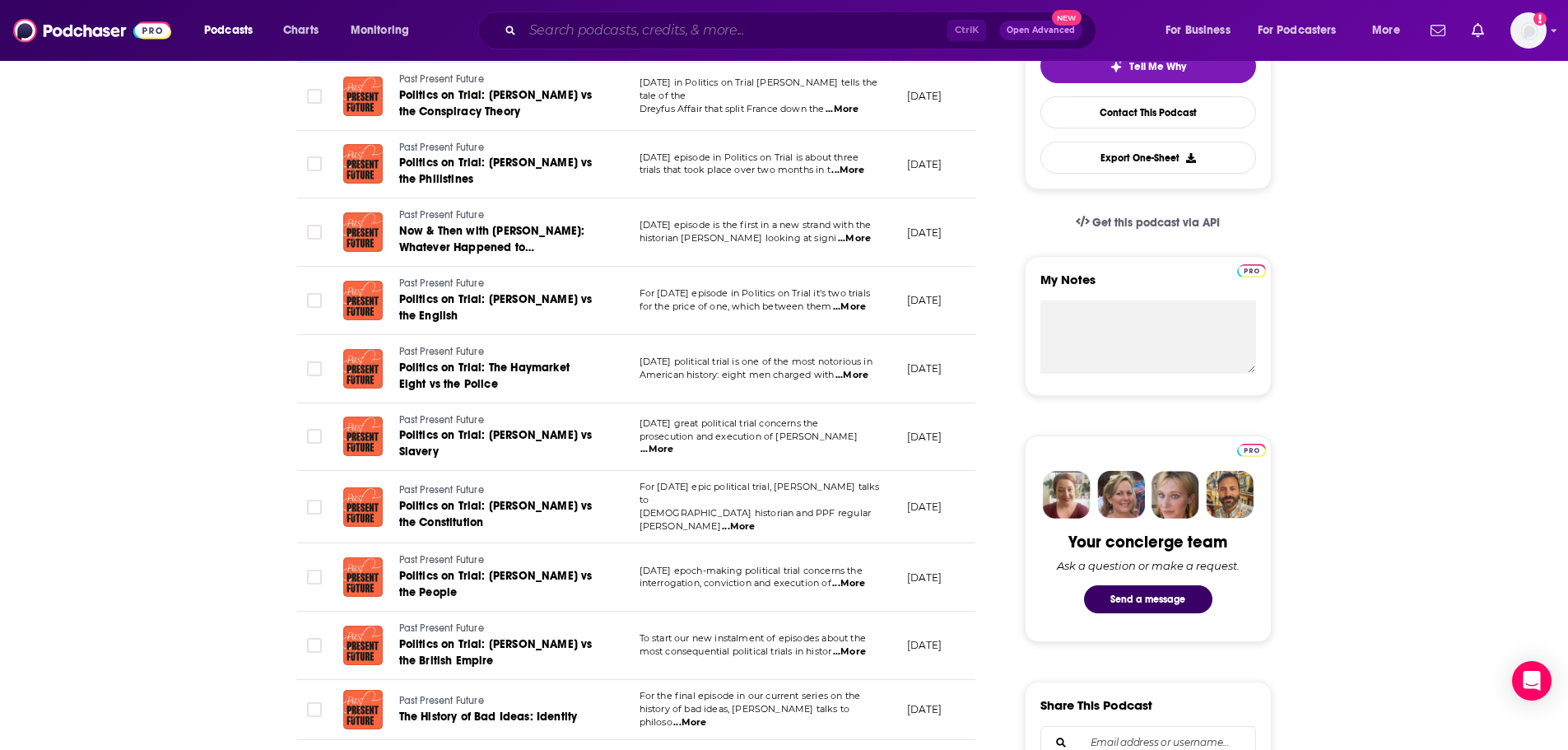
click at [676, 29] on input "Search podcasts, credits, & more..." at bounding box center [735, 30] width 425 height 26
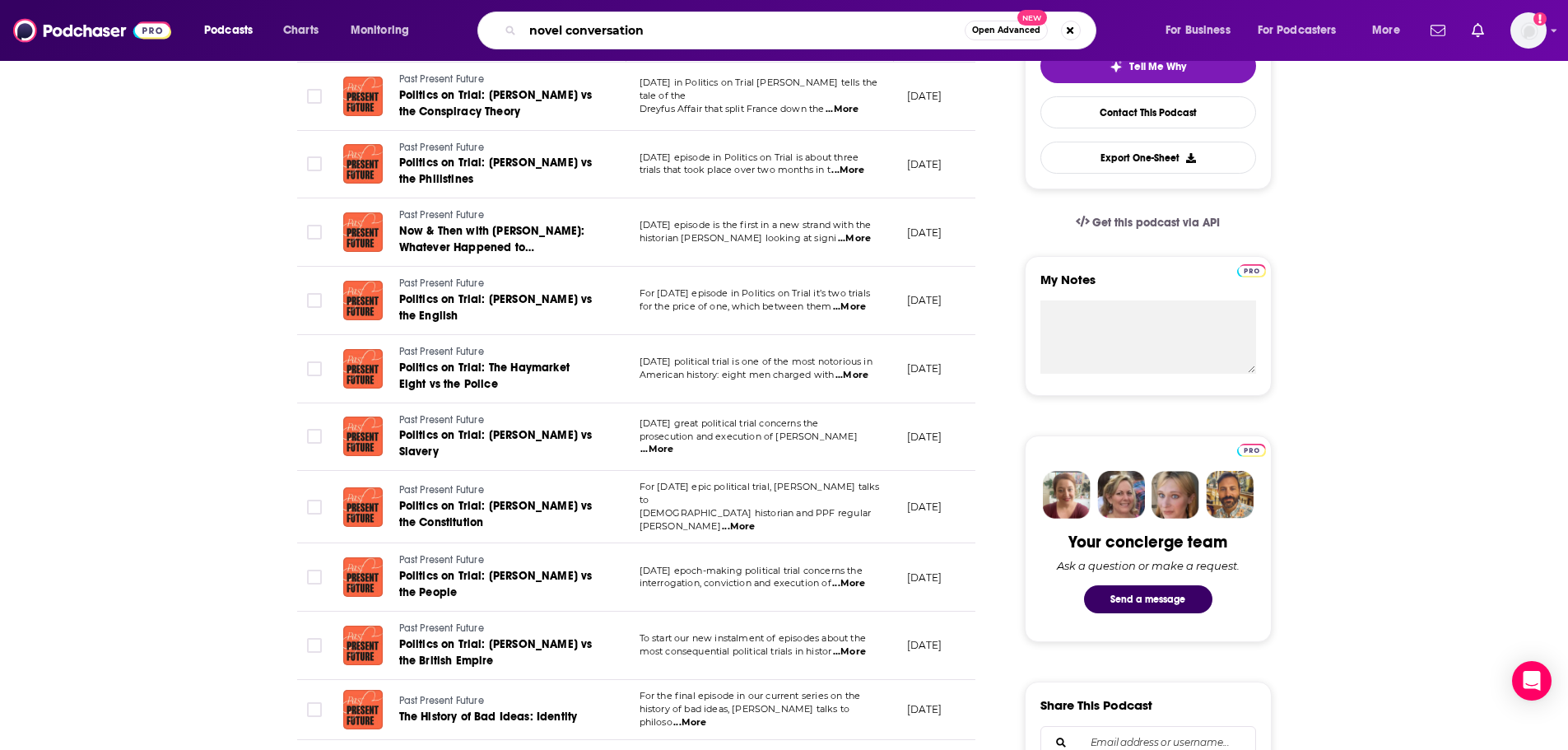
type input "novel conversations"
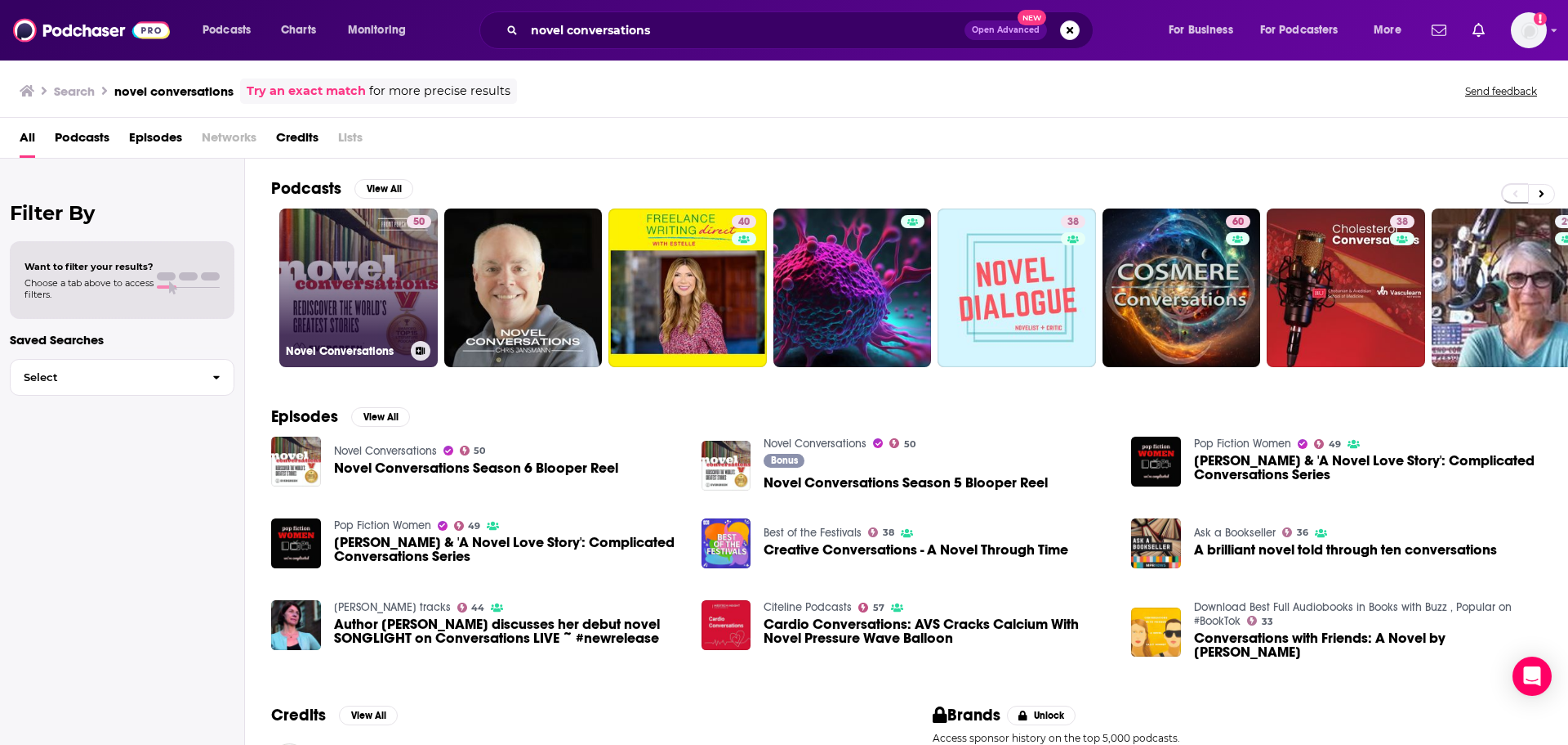
click at [337, 278] on link "50 Novel Conversations" at bounding box center [358, 287] width 159 height 159
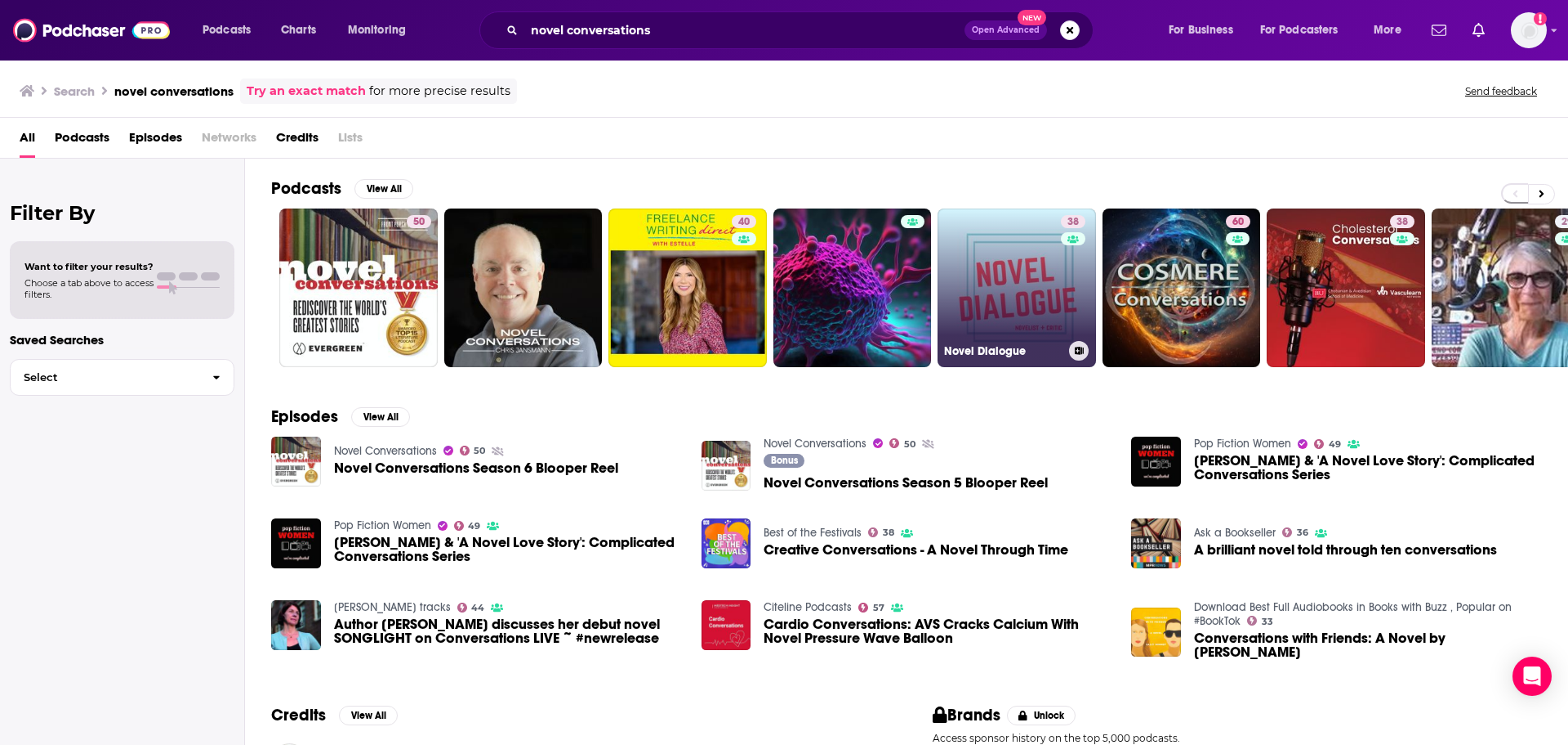
click at [986, 273] on link "38 Novel Dialogue" at bounding box center [1017, 287] width 159 height 159
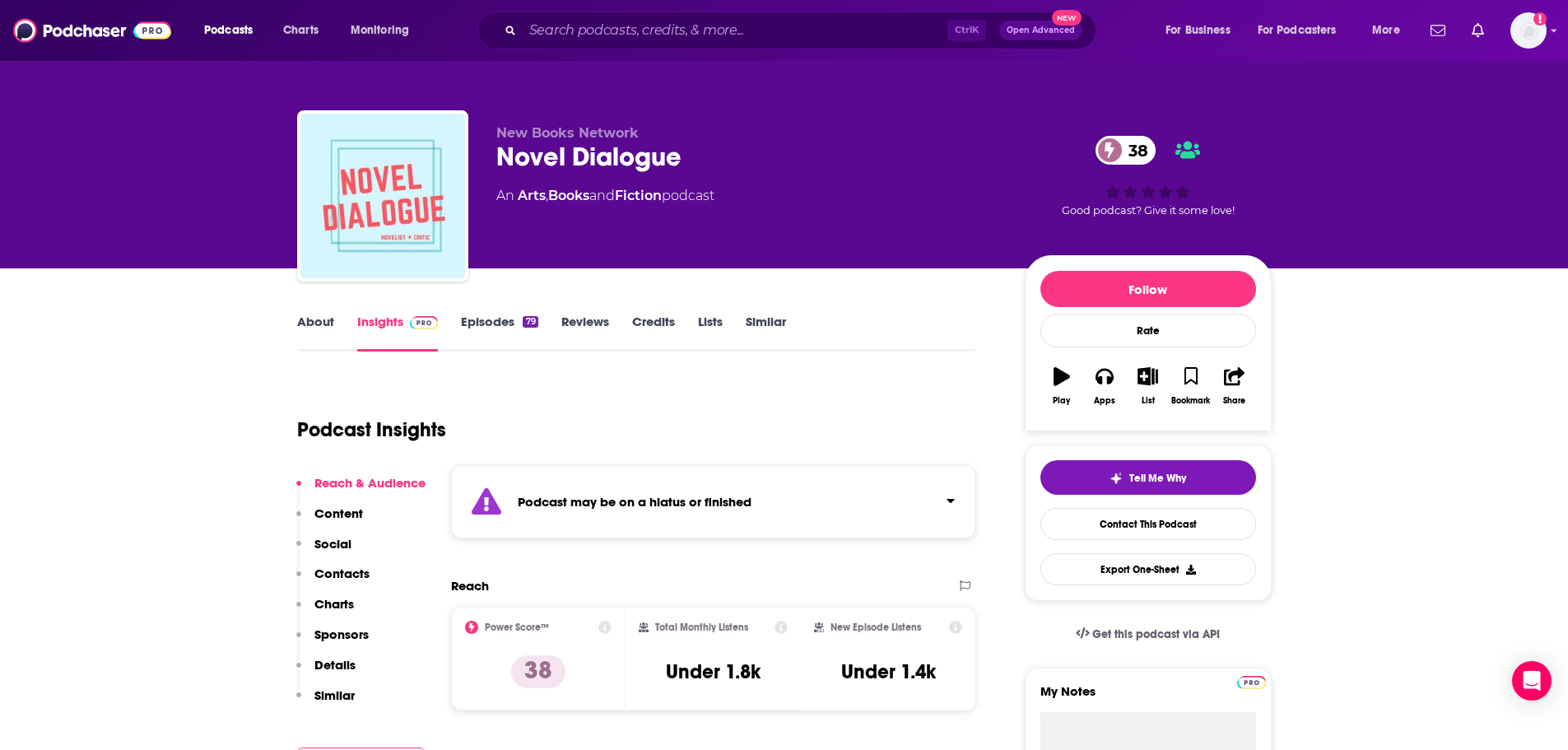
click at [316, 320] on link "About" at bounding box center [316, 332] width 37 height 37
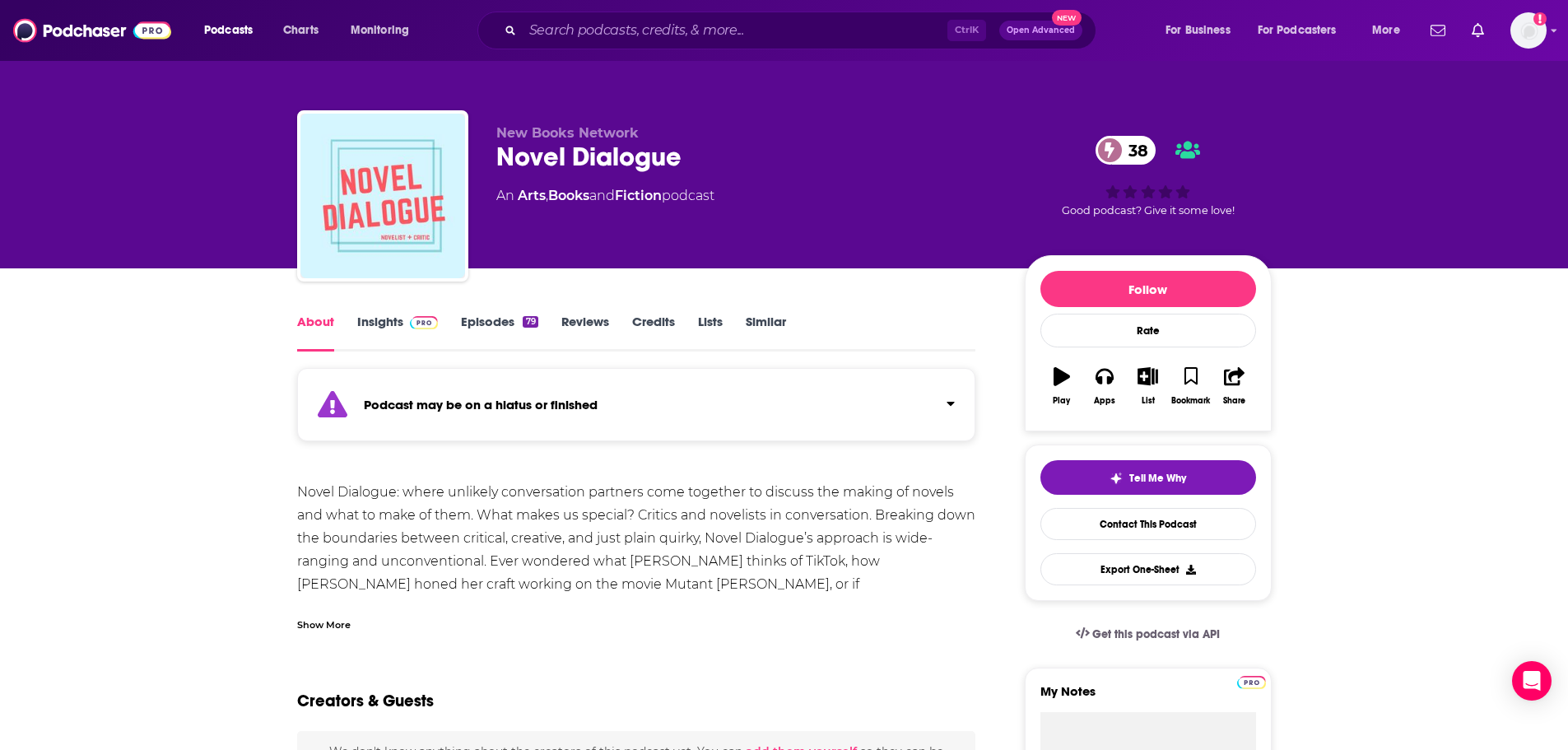
click at [372, 316] on link "Insights" at bounding box center [398, 332] width 81 height 37
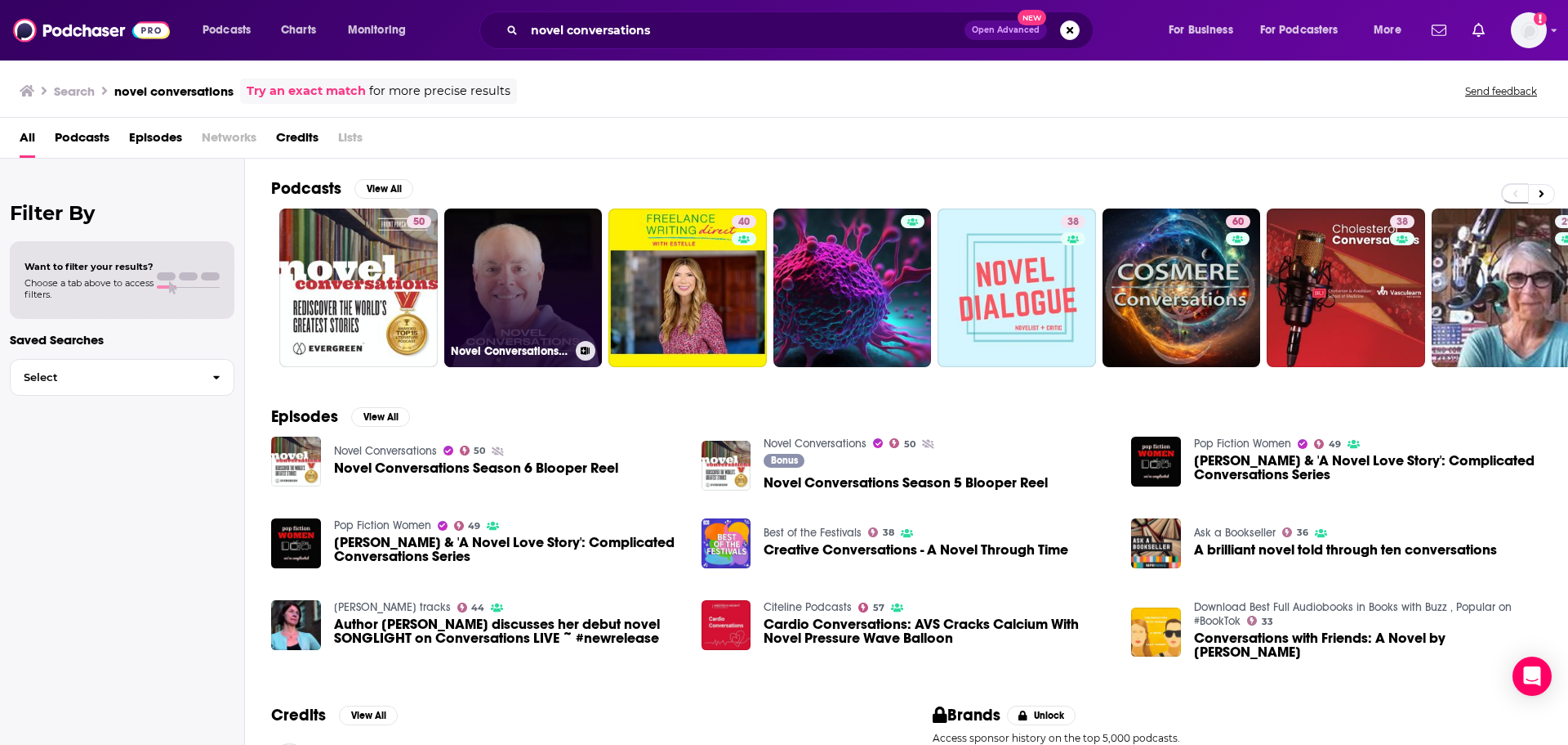
click at [505, 269] on link "Novel Conversations with [PERSON_NAME]" at bounding box center [524, 287] width 159 height 159
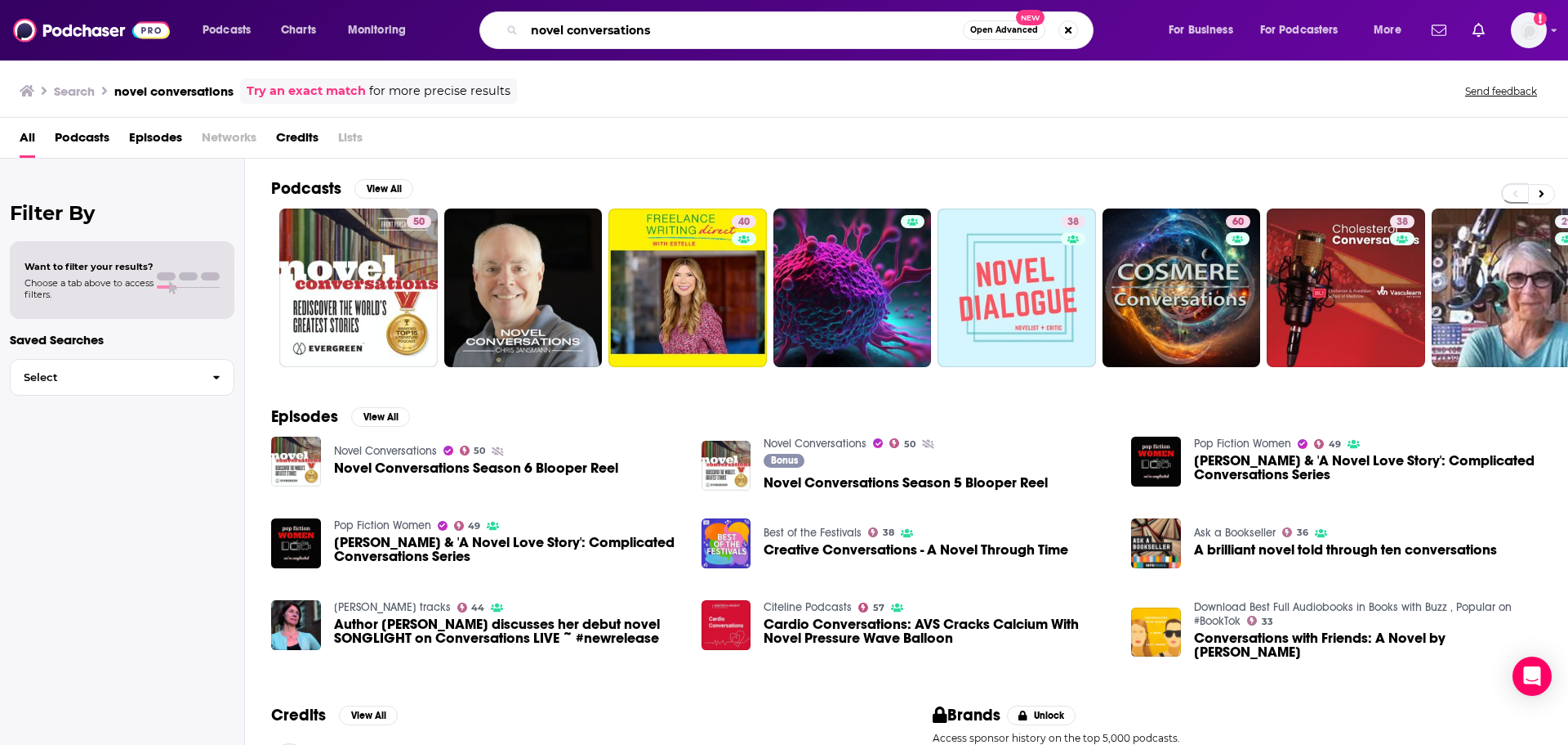
drag, startPoint x: 673, startPoint y: 37, endPoint x: 514, endPoint y: 31, distance: 159.1
click at [514, 31] on div "novel conversations Open Advanced New" at bounding box center [786, 30] width 615 height 37
type input "great women artists"
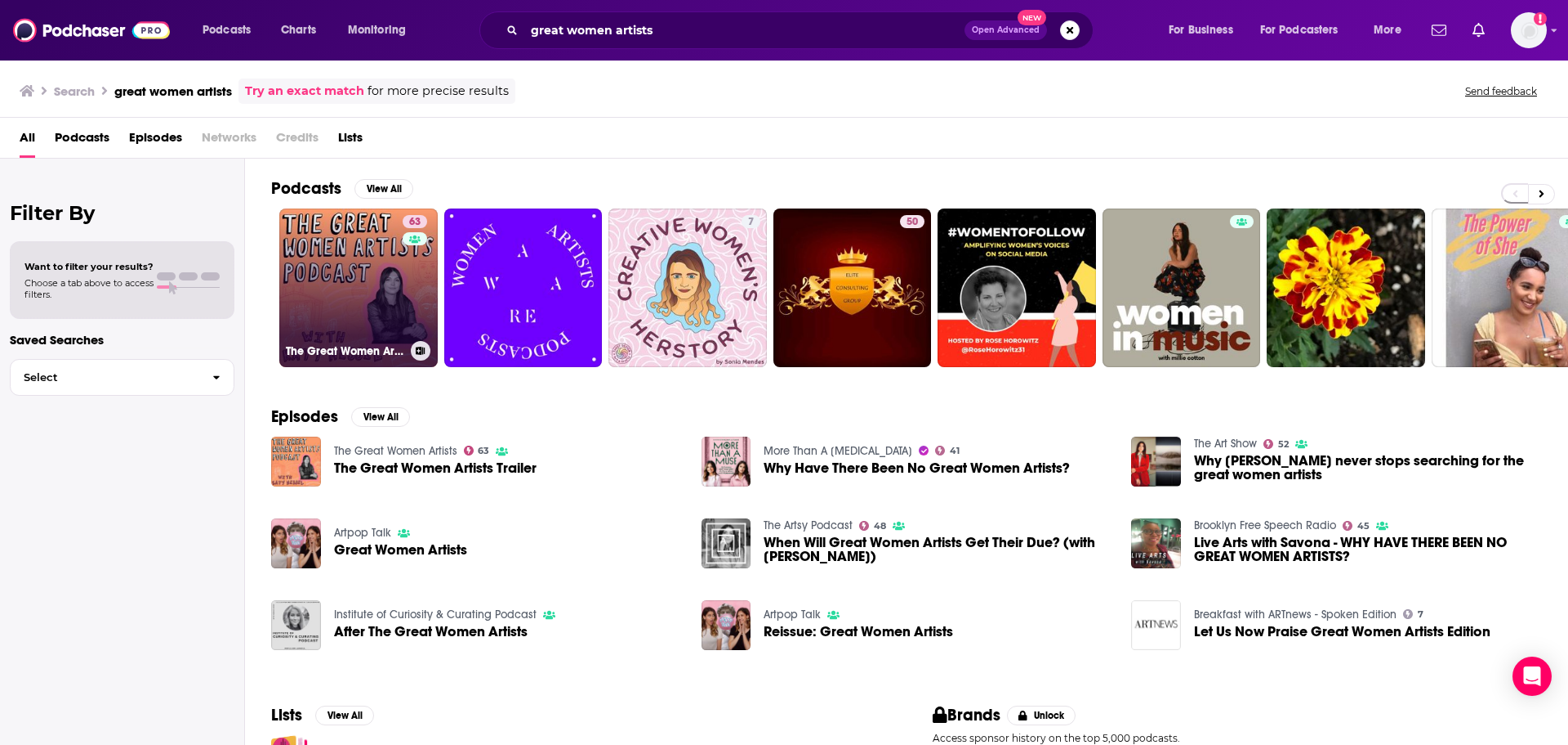
click at [331, 287] on link "63 The Great Women Artists" at bounding box center [358, 287] width 159 height 159
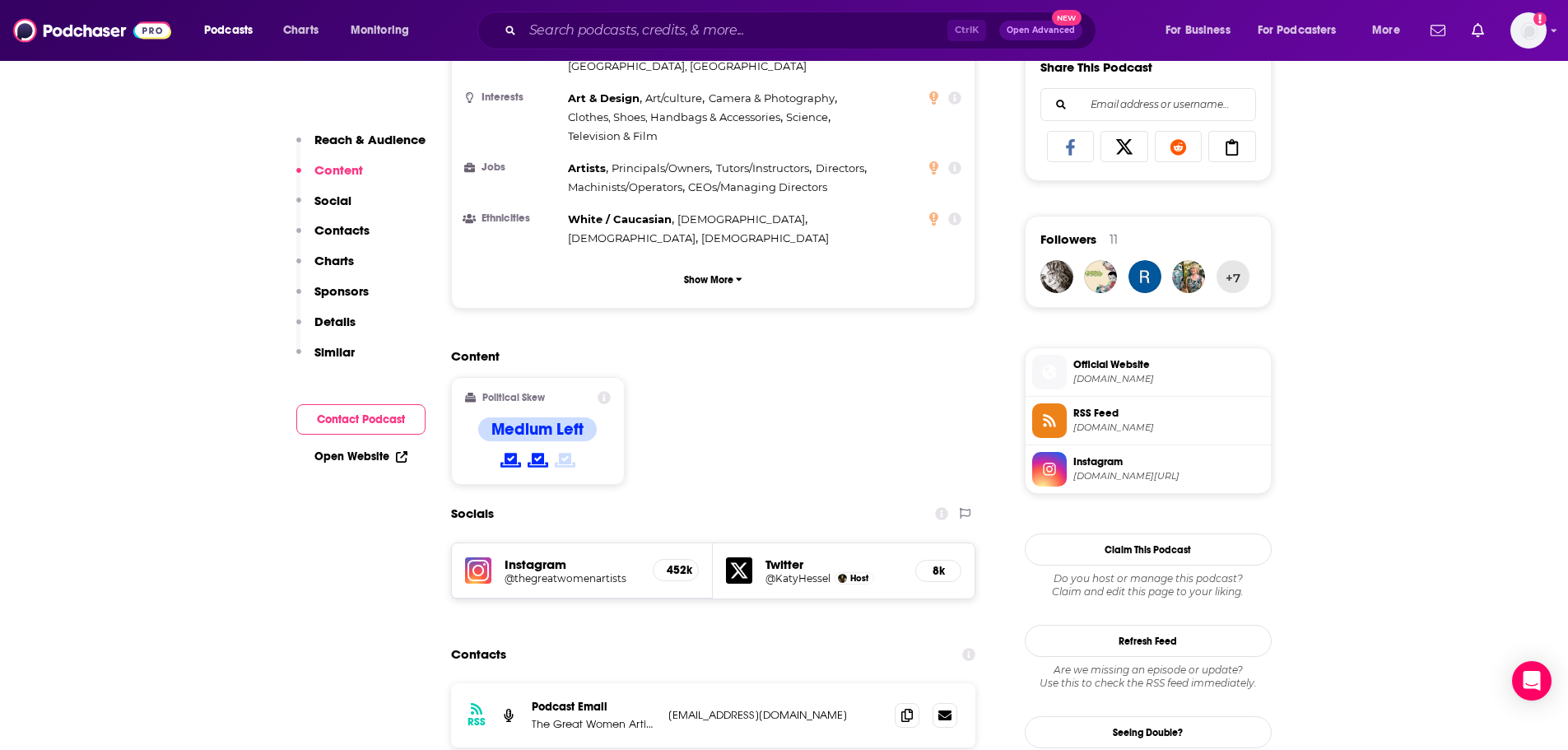
scroll to position [1152, 0]
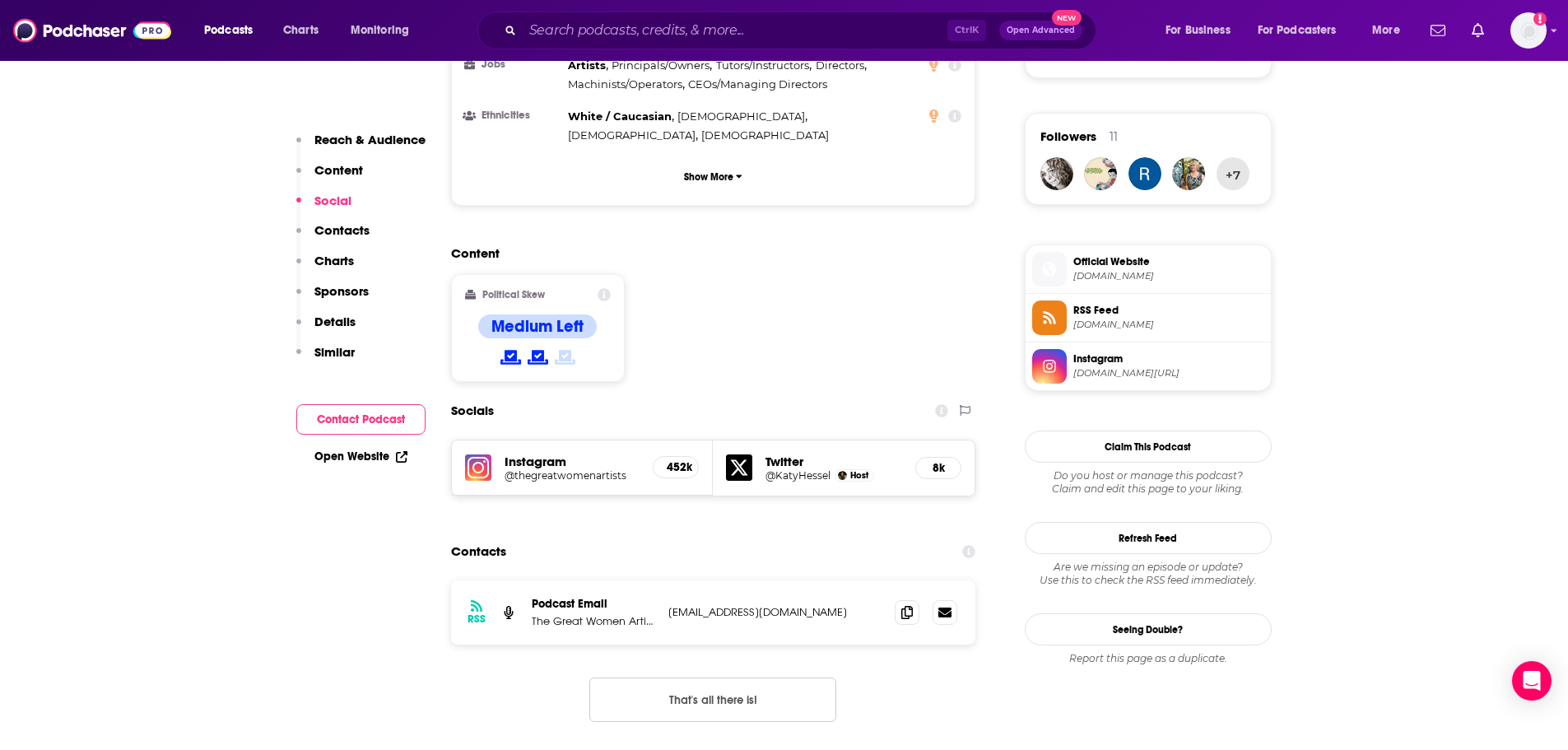
drag, startPoint x: 851, startPoint y: 503, endPoint x: 664, endPoint y: 503, distance: 187.0
click at [664, 580] on div "RSS Podcast Email The Great Women Artists Podcast [EMAIL_ADDRESS][DOMAIN_NAME] …" at bounding box center [713, 612] width 525 height 65
copy p "[EMAIL_ADDRESS][DOMAIN_NAME]"
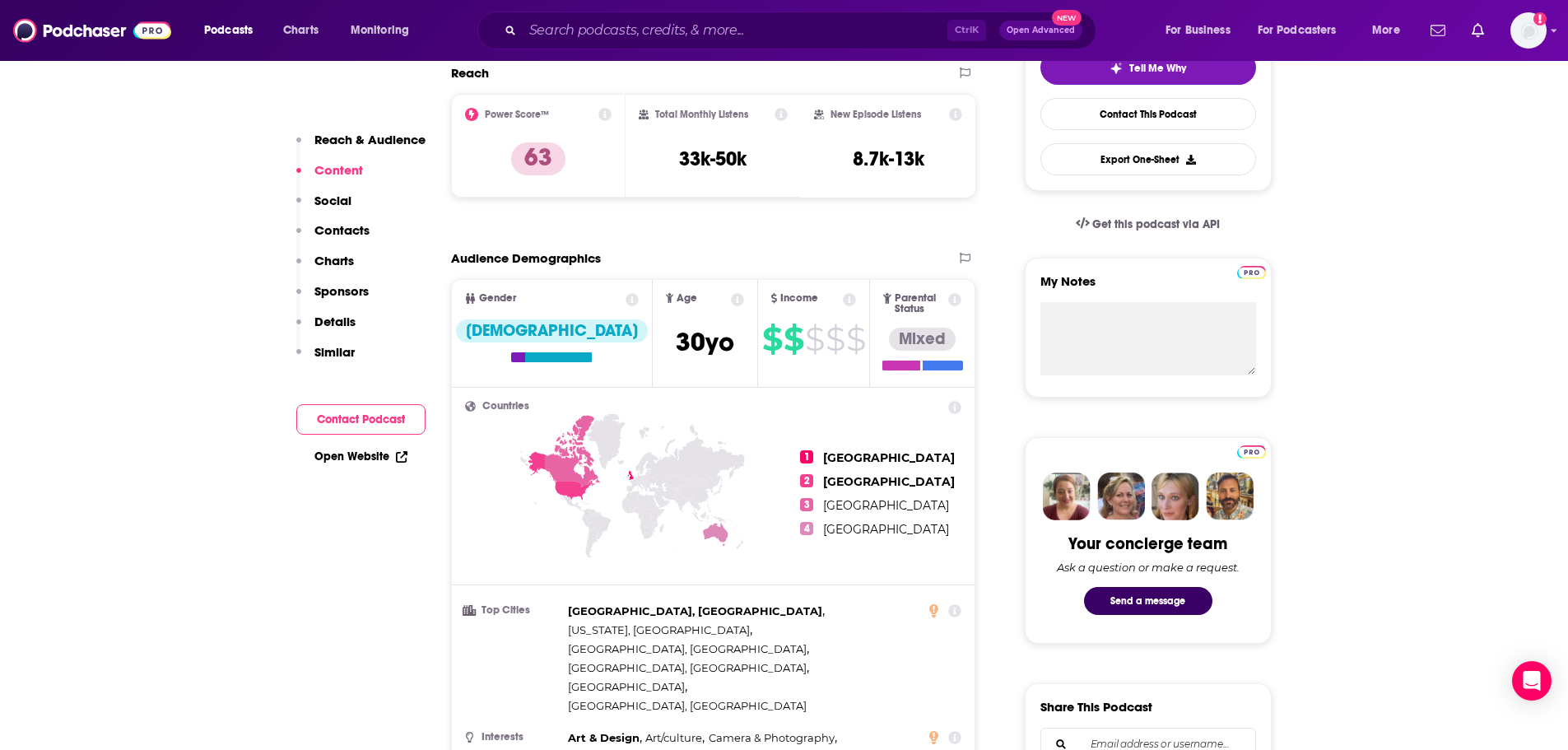
scroll to position [0, 0]
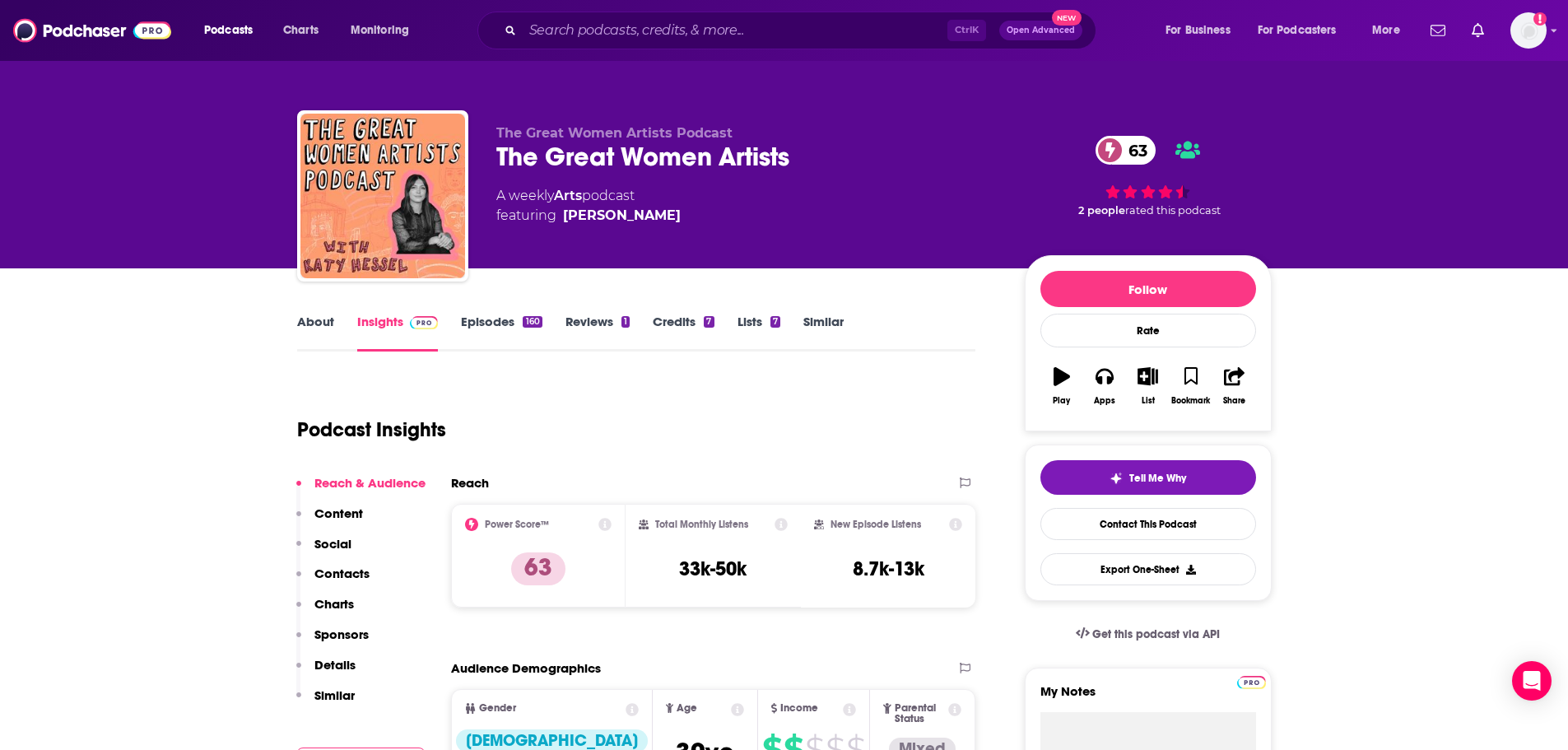
click at [324, 312] on div "About Insights Episodes 160 Reviews 1 Credits 7 Lists 7 Similar" at bounding box center [637, 331] width 679 height 40
click at [310, 322] on link "About" at bounding box center [316, 332] width 37 height 37
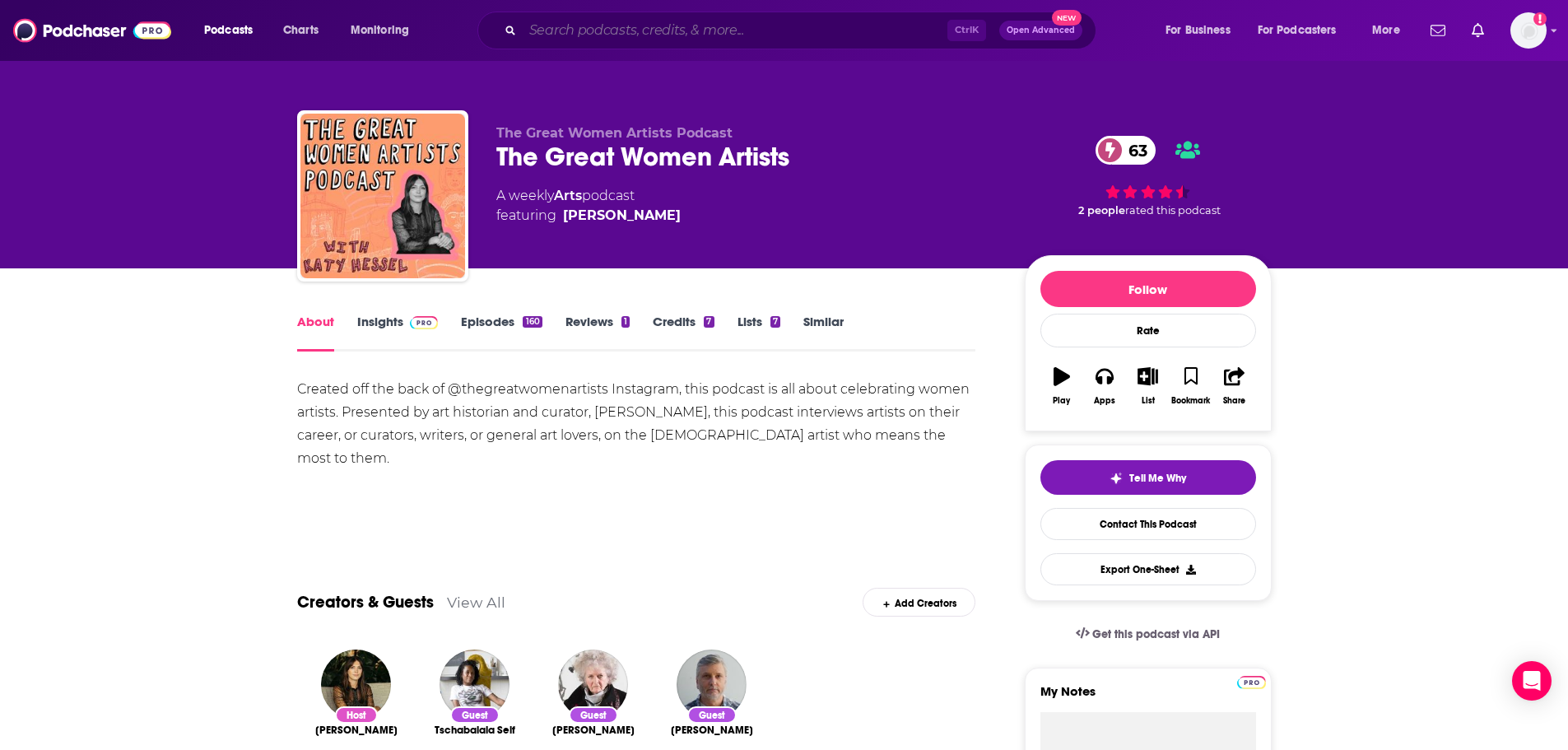
click at [757, 31] on input "Search podcasts, credits, & more..." at bounding box center [735, 30] width 425 height 26
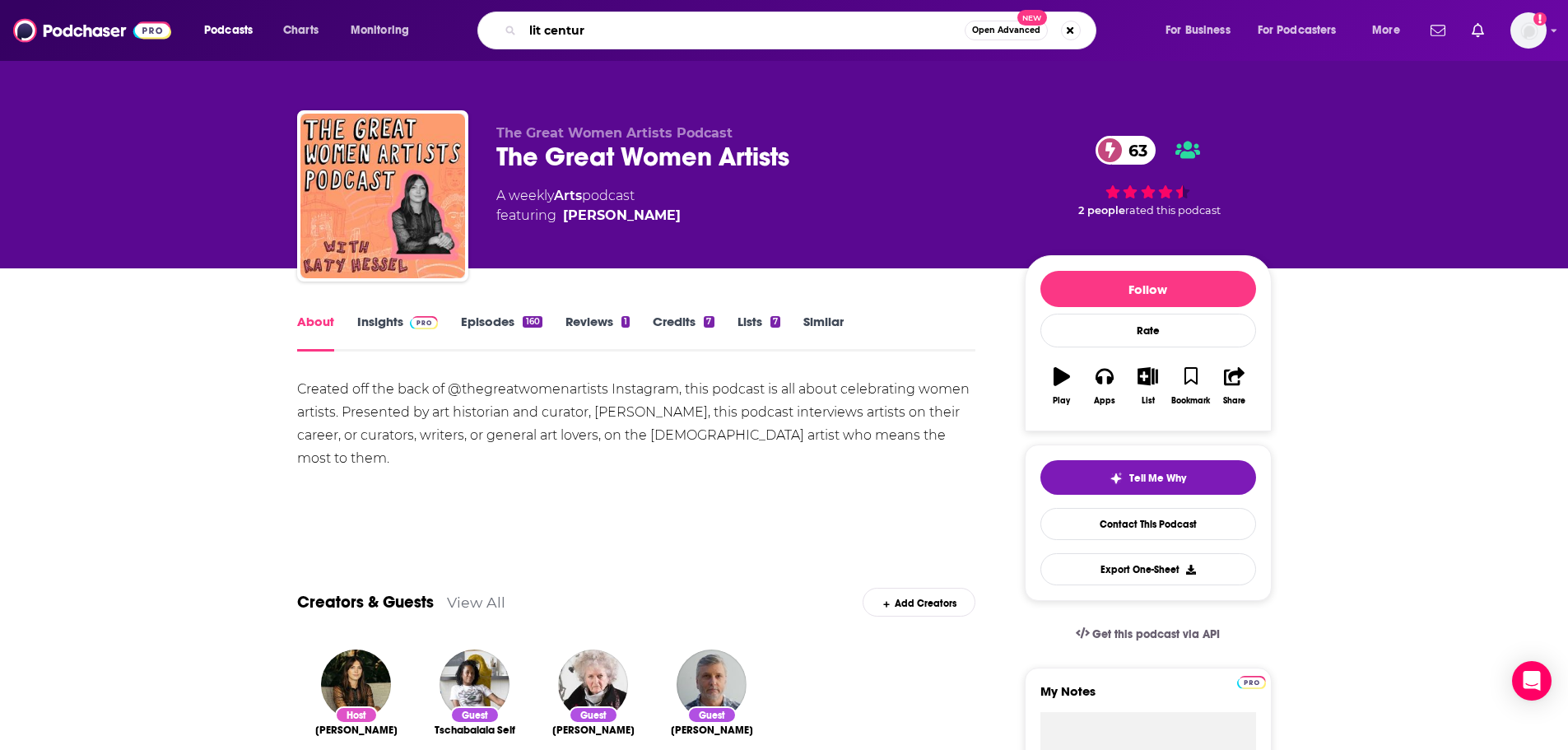
type input "lit century"
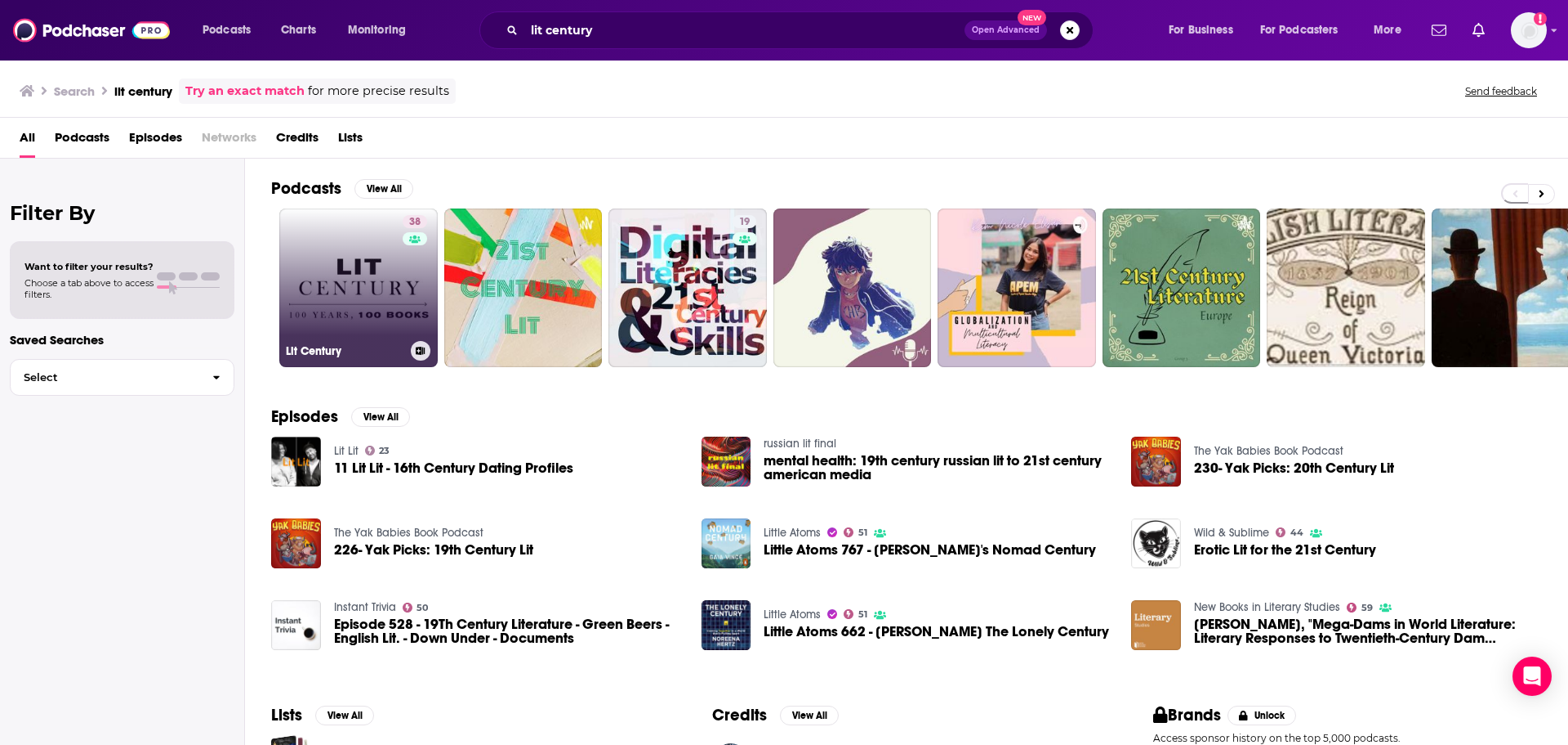
click at [344, 294] on link "38 Lit Century" at bounding box center [358, 287] width 159 height 159
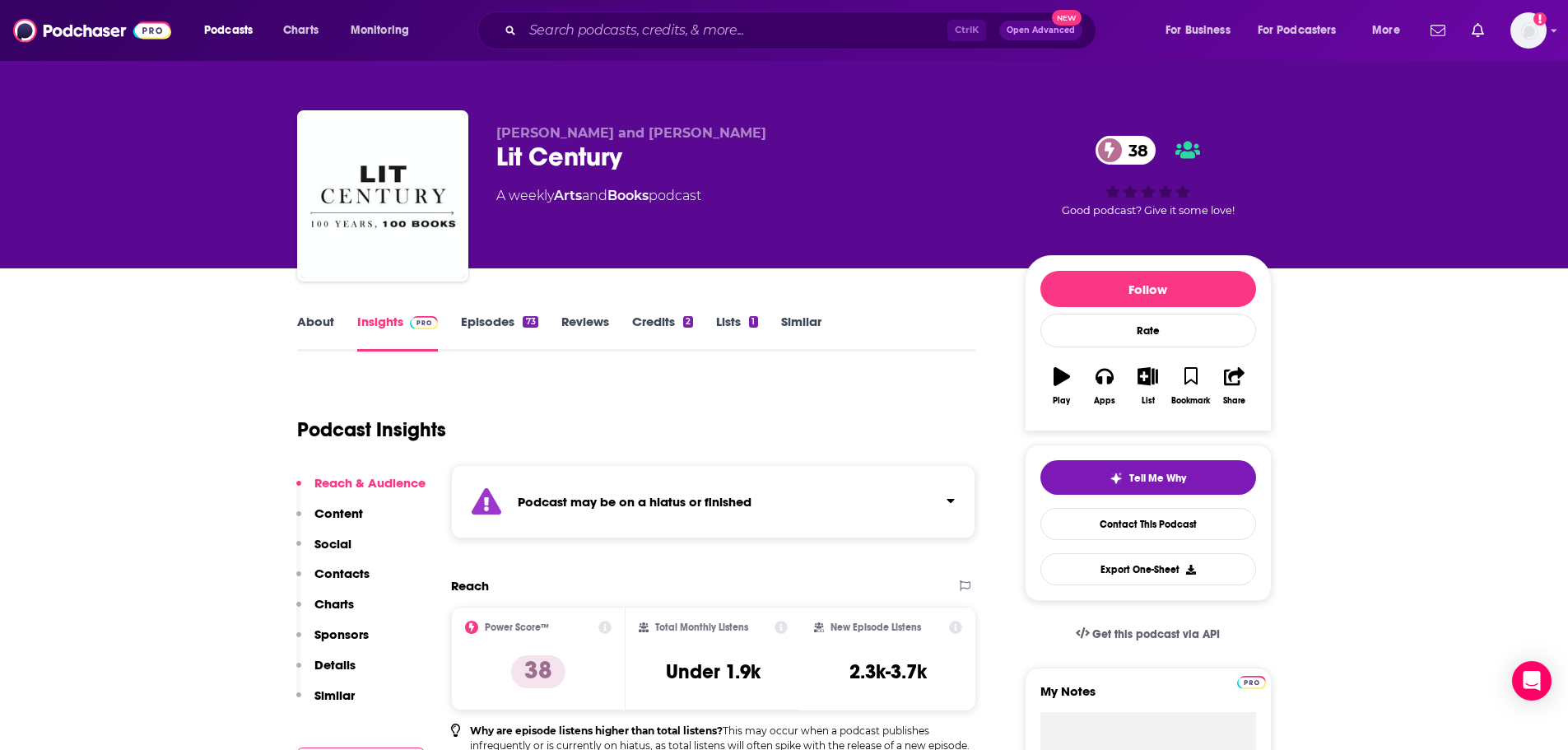
click at [327, 320] on link "About" at bounding box center [316, 332] width 37 height 37
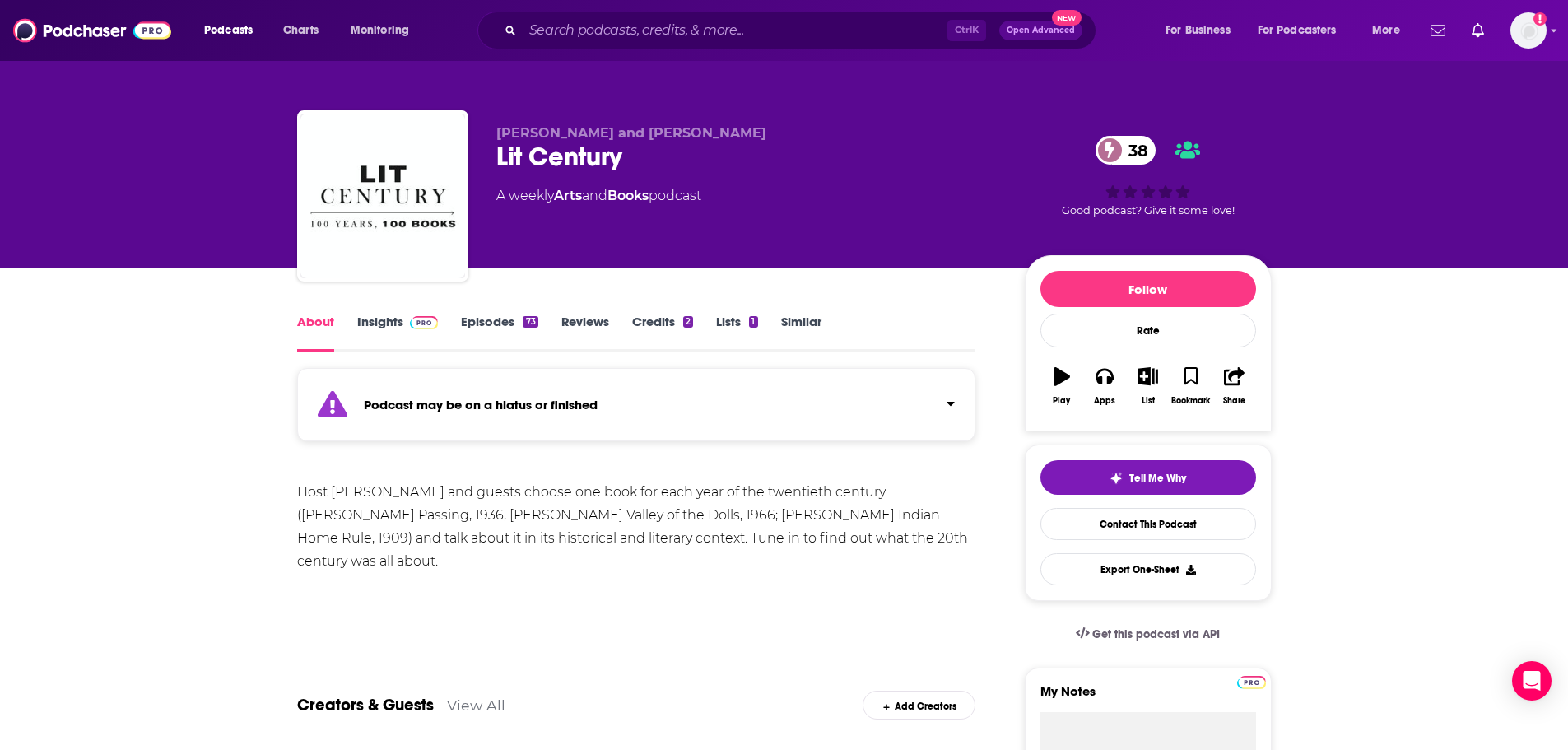
click at [379, 316] on link "Insights" at bounding box center [398, 332] width 81 height 37
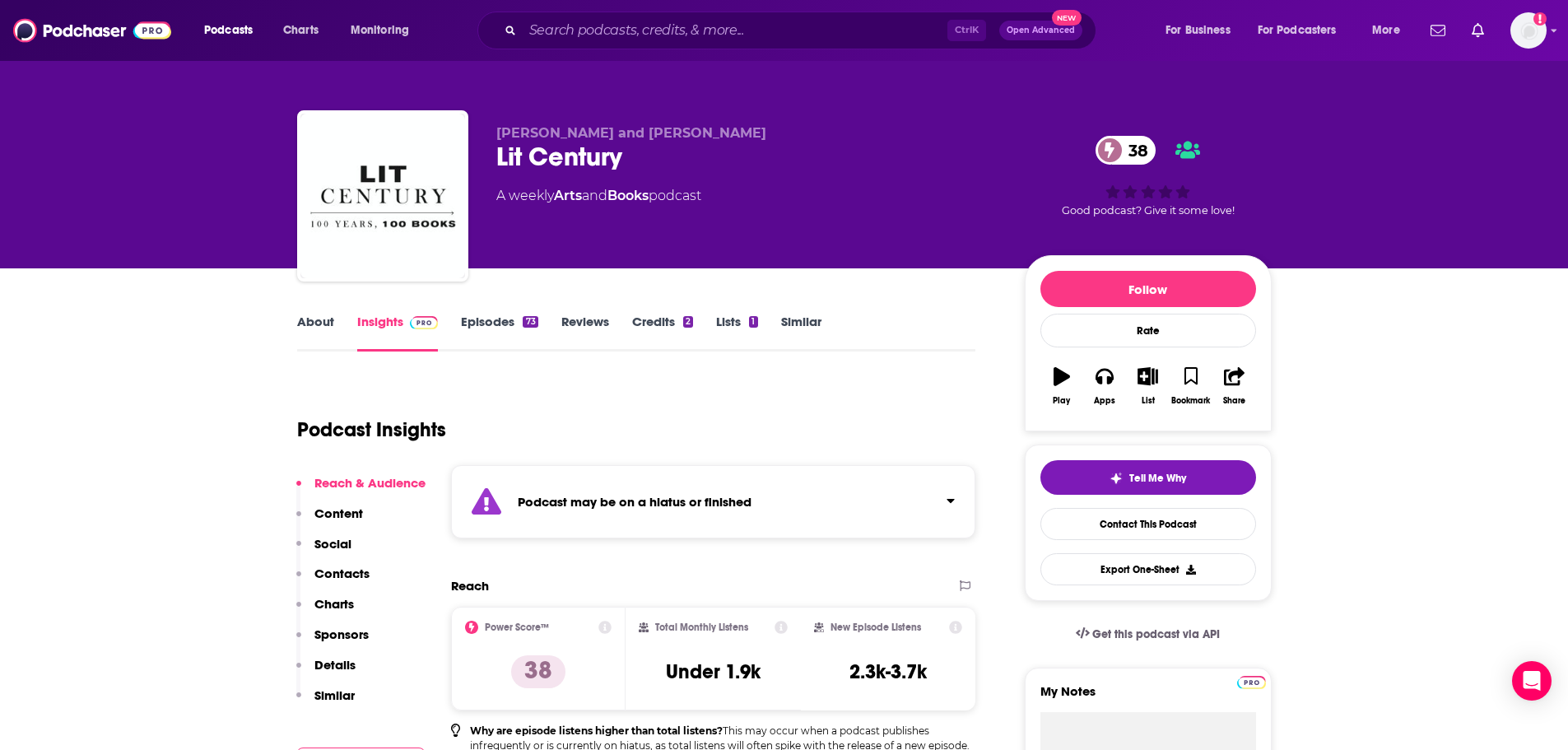
click at [496, 319] on link "Episodes 73" at bounding box center [500, 332] width 77 height 37
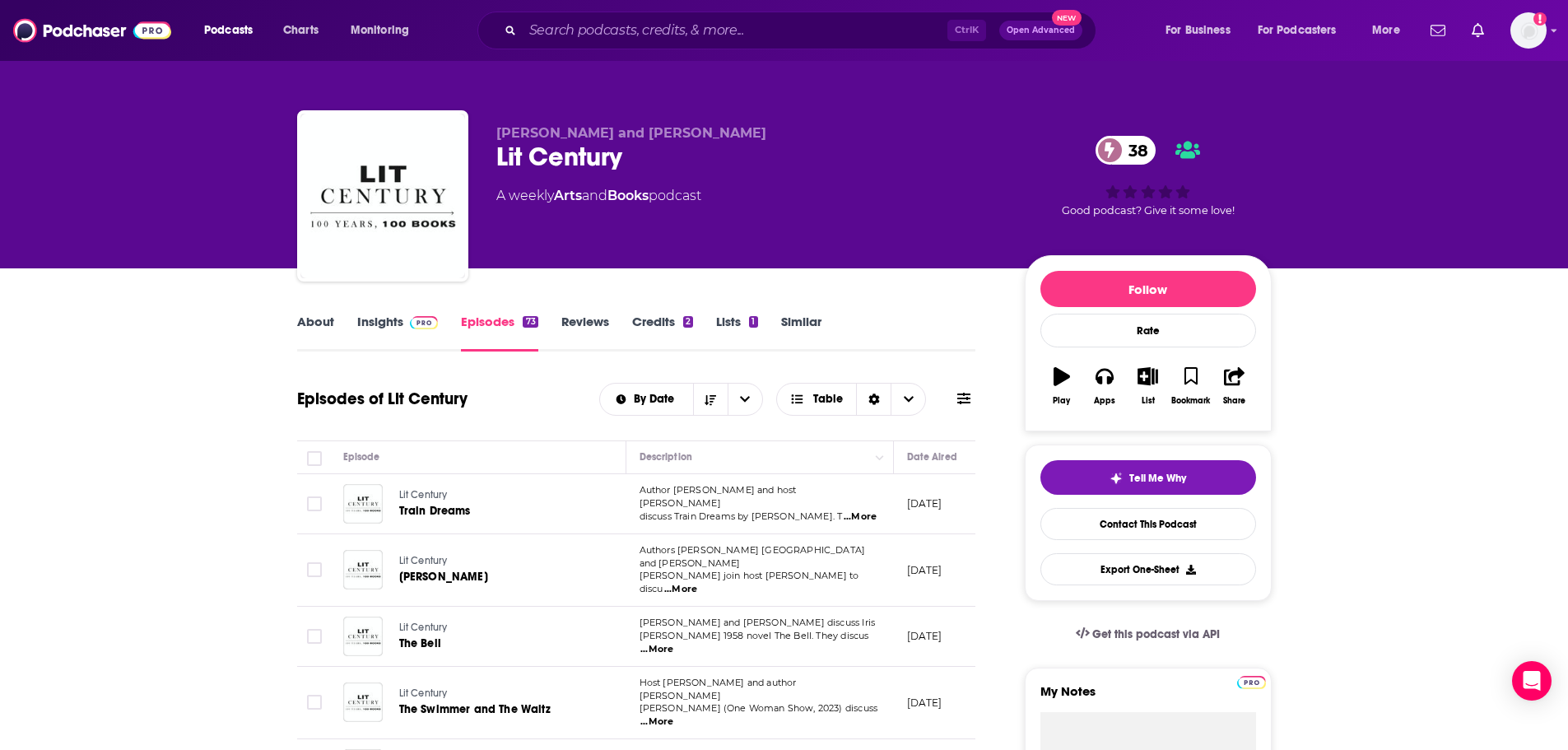
click at [381, 316] on link "Insights" at bounding box center [398, 332] width 81 height 37
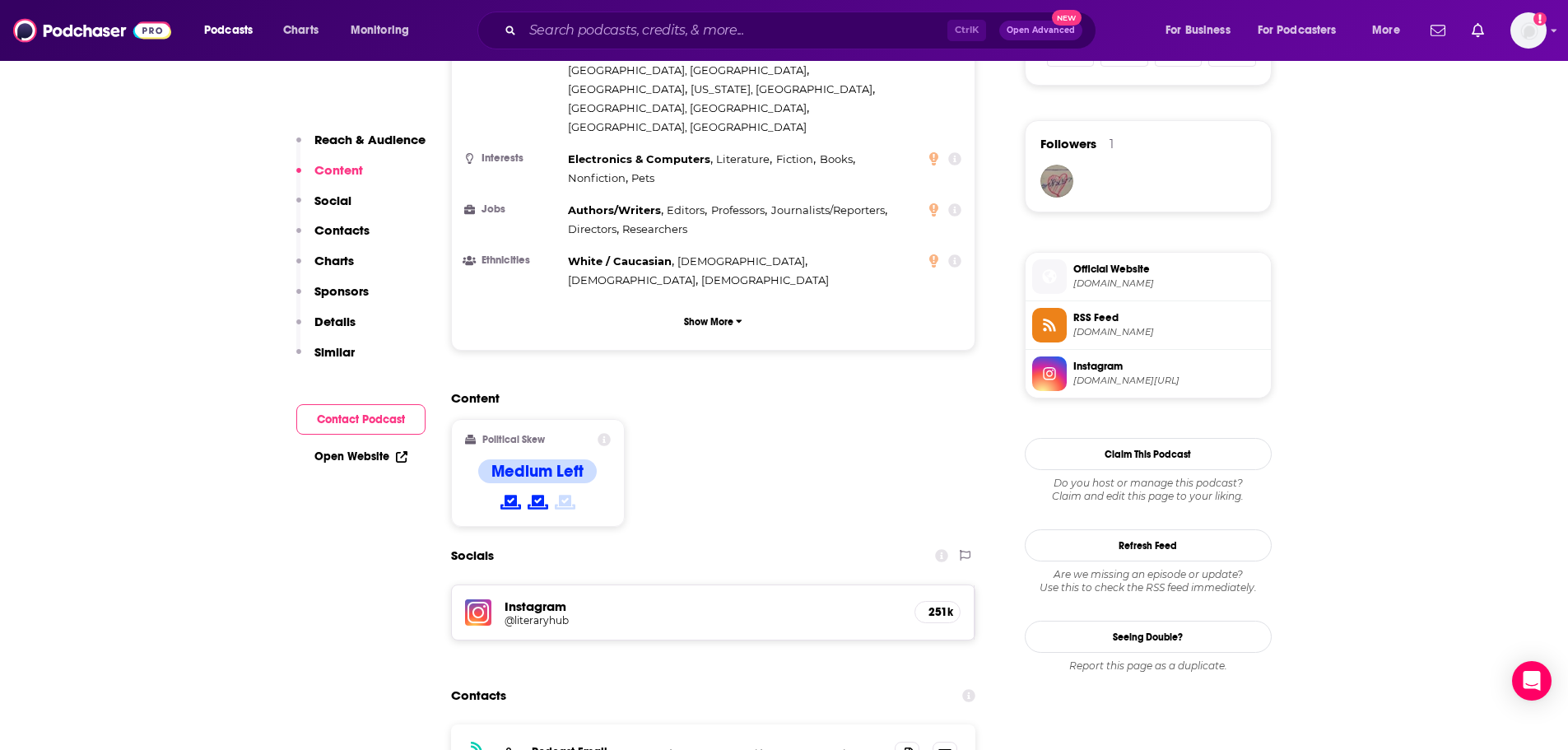
scroll to position [1234, 0]
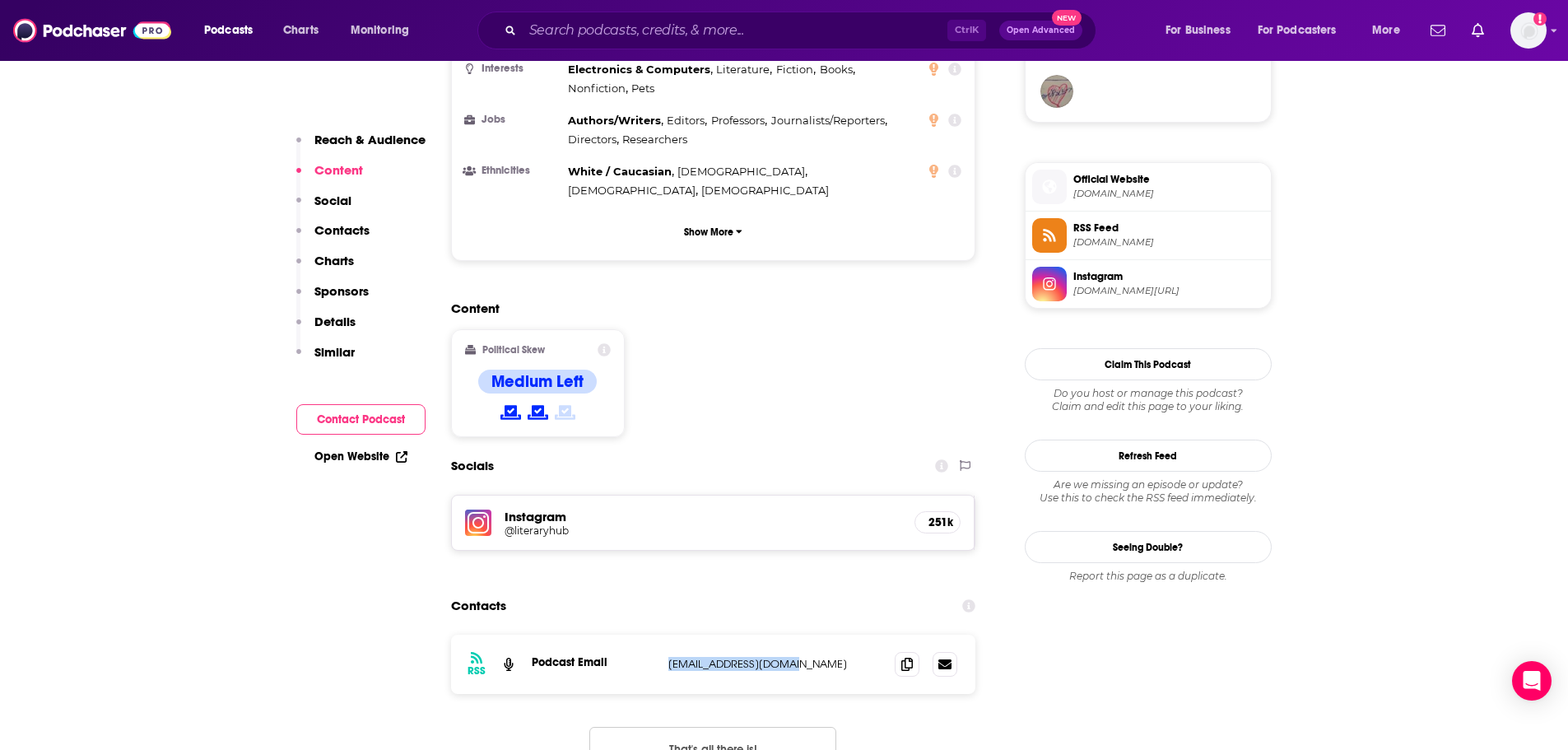
drag, startPoint x: 838, startPoint y: 568, endPoint x: 668, endPoint y: 569, distance: 170.0
click at [668, 656] on p "[EMAIL_ADDRESS][DOMAIN_NAME]" at bounding box center [775, 663] width 214 height 14
copy p "[EMAIL_ADDRESS][DOMAIN_NAME]"
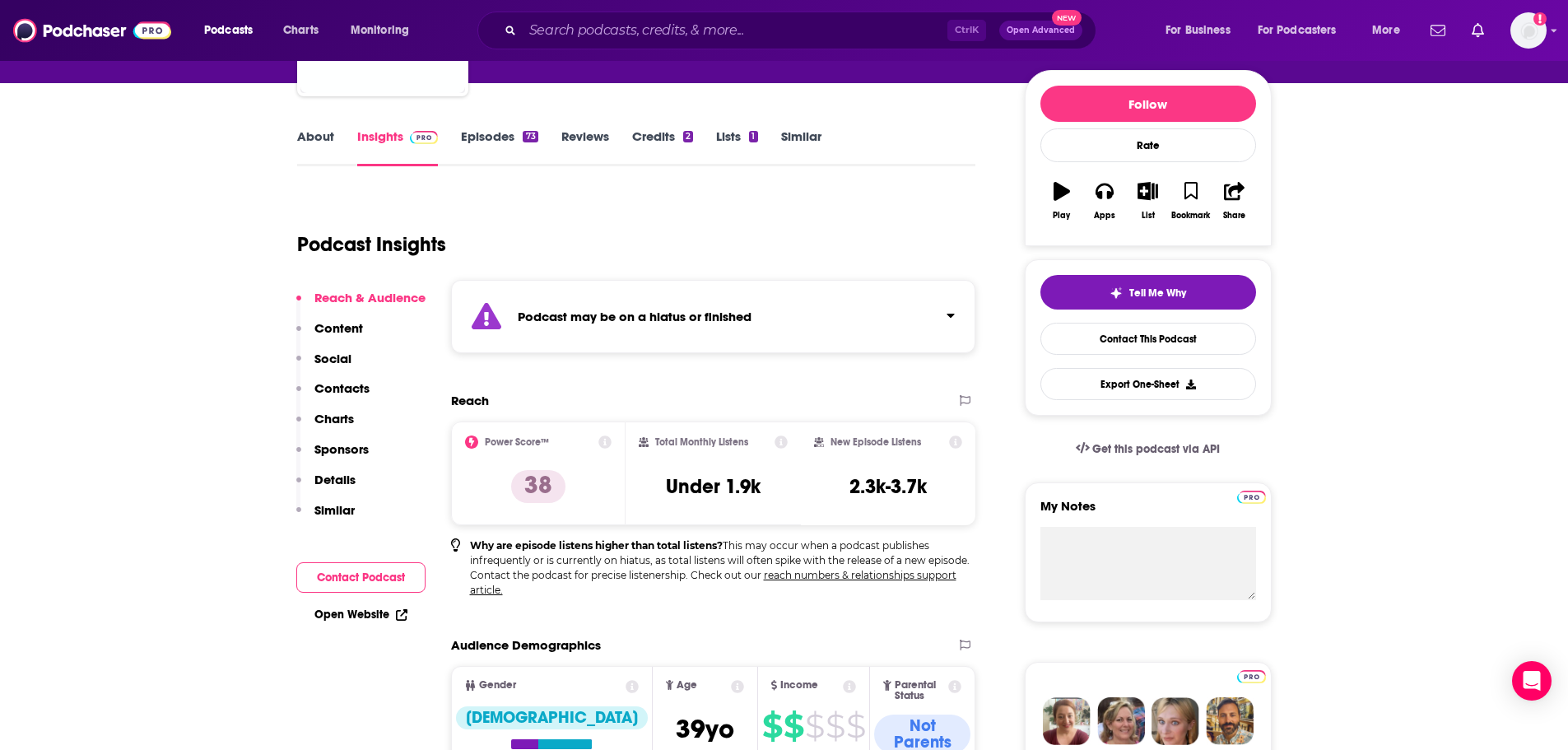
scroll to position [0, 0]
